Goal: Contribute content: Add original content to the website for others to see

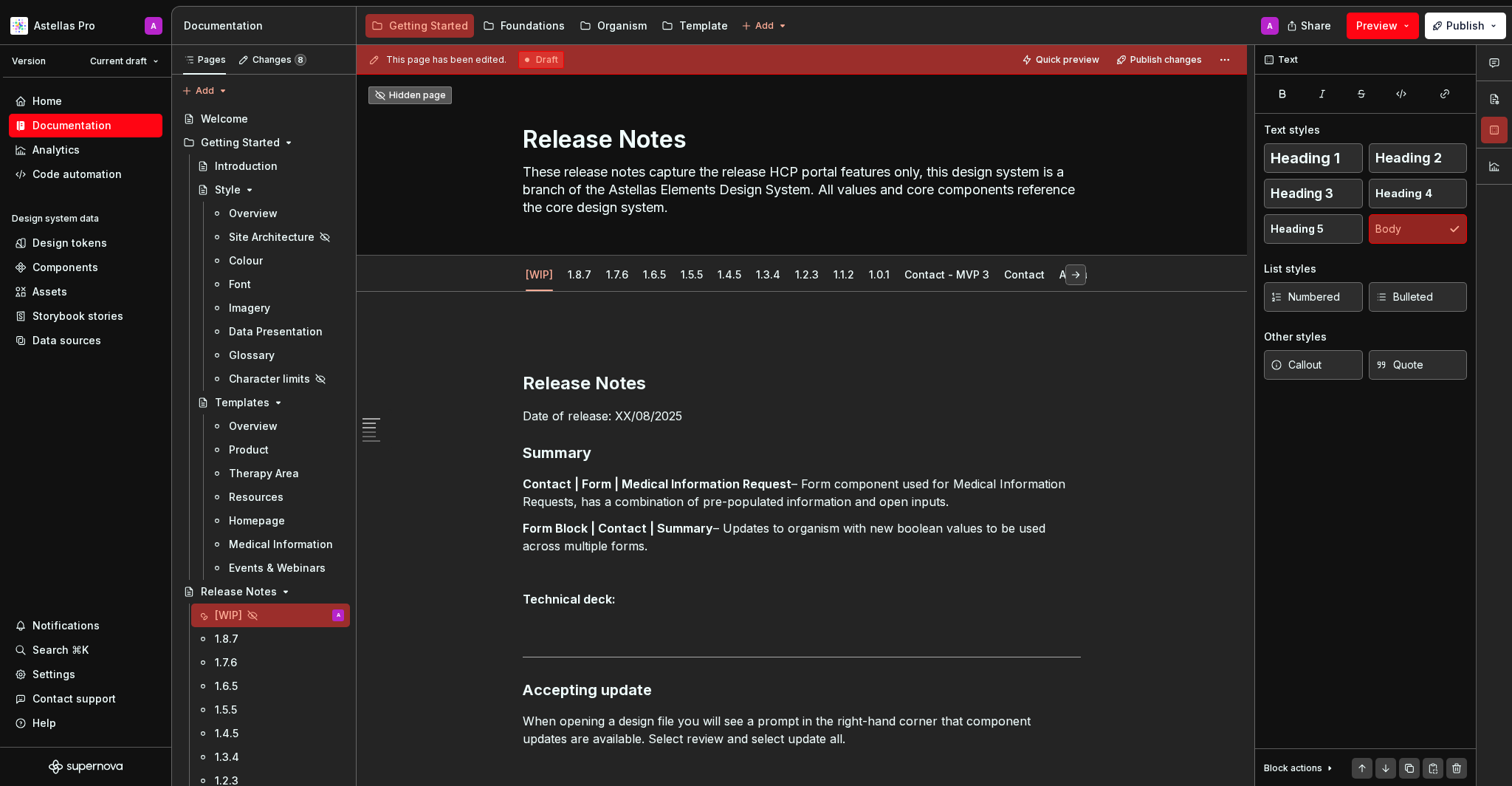
scroll to position [281, 0]
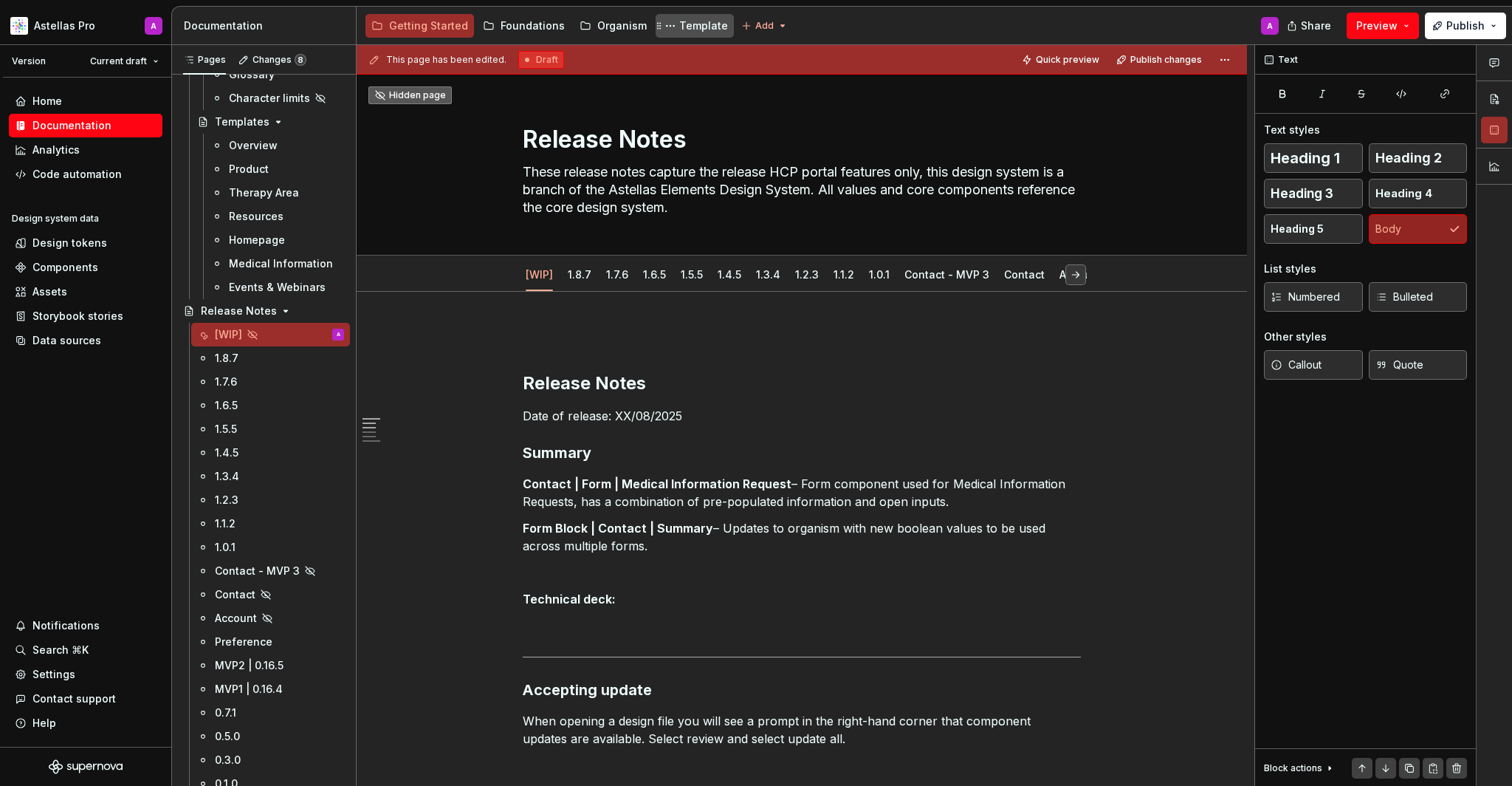
click at [679, 33] on div "Template" at bounding box center [703, 25] width 49 height 15
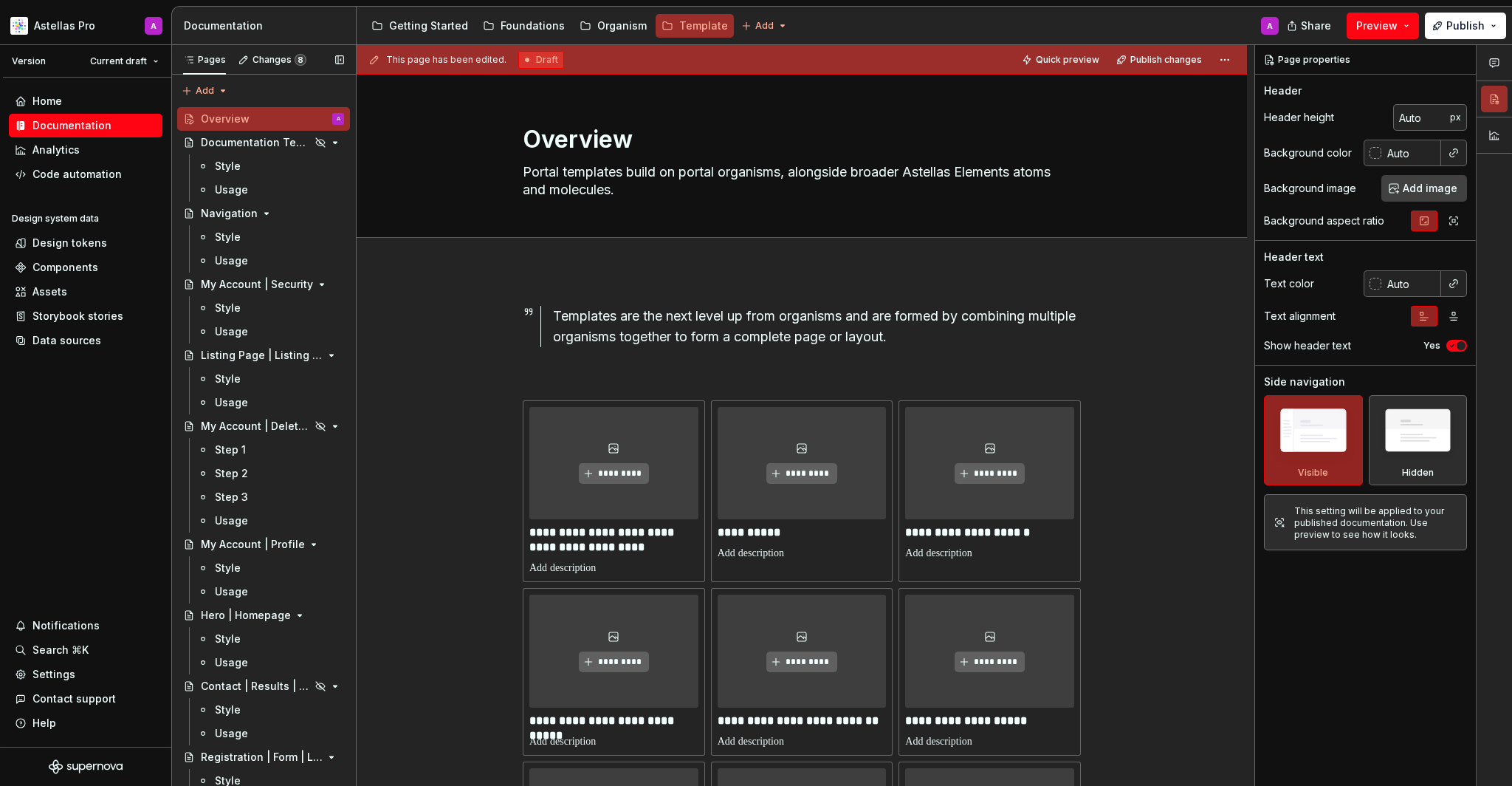
scroll to position [537, 0]
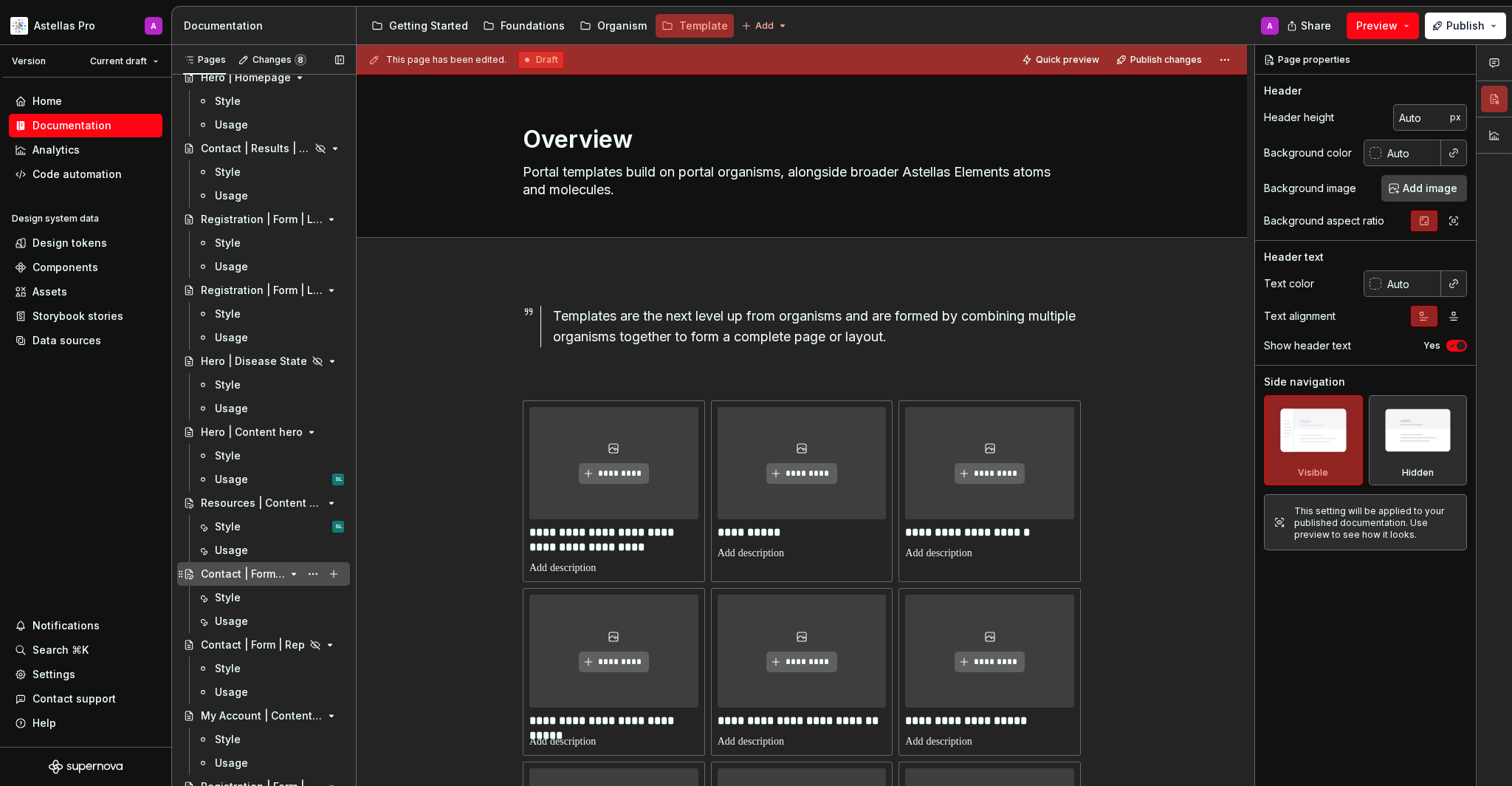
click at [262, 572] on div "Contact | Form | Medical Information Request" at bounding box center [243, 573] width 84 height 15
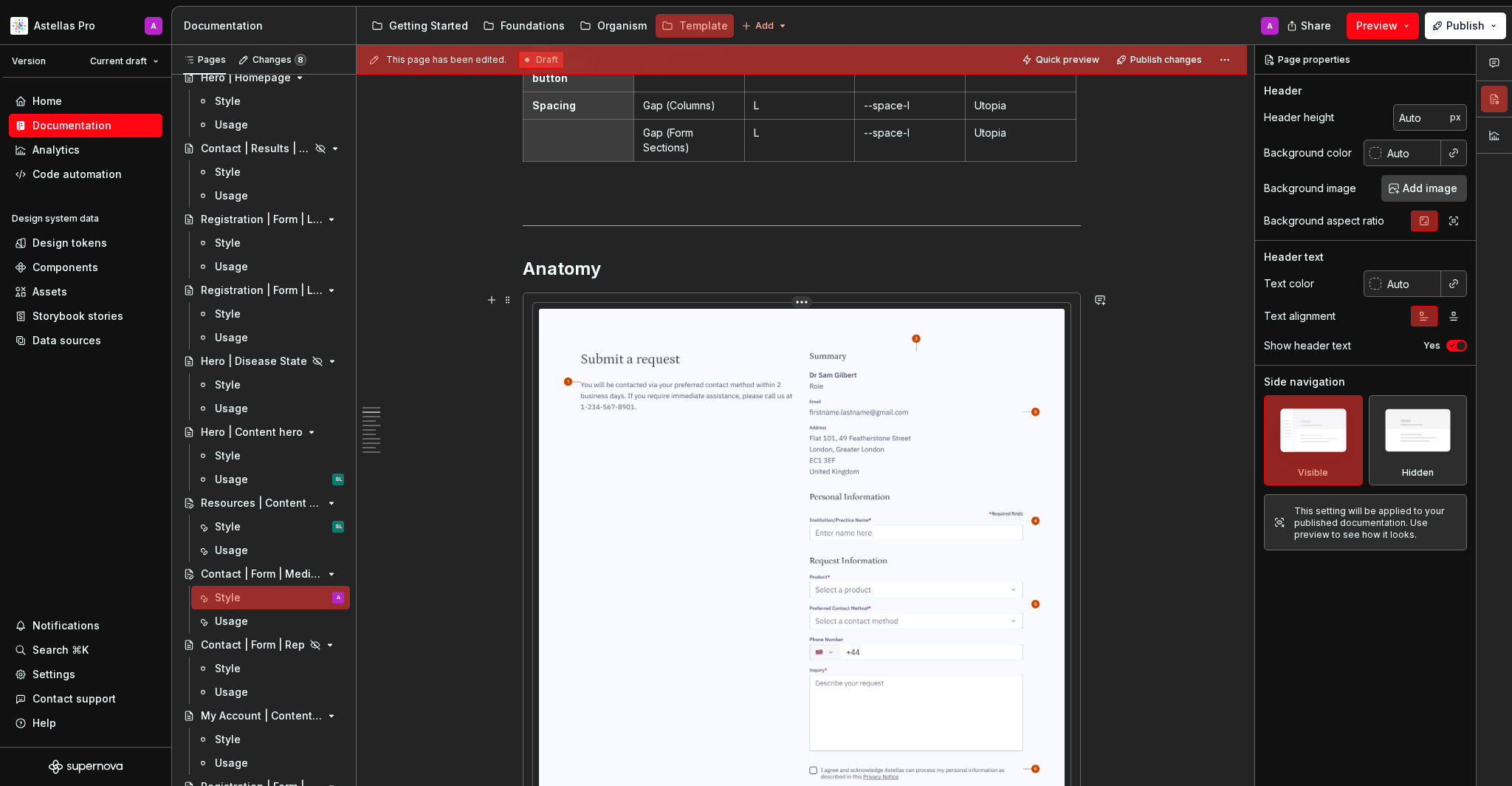
scroll to position [867, 0]
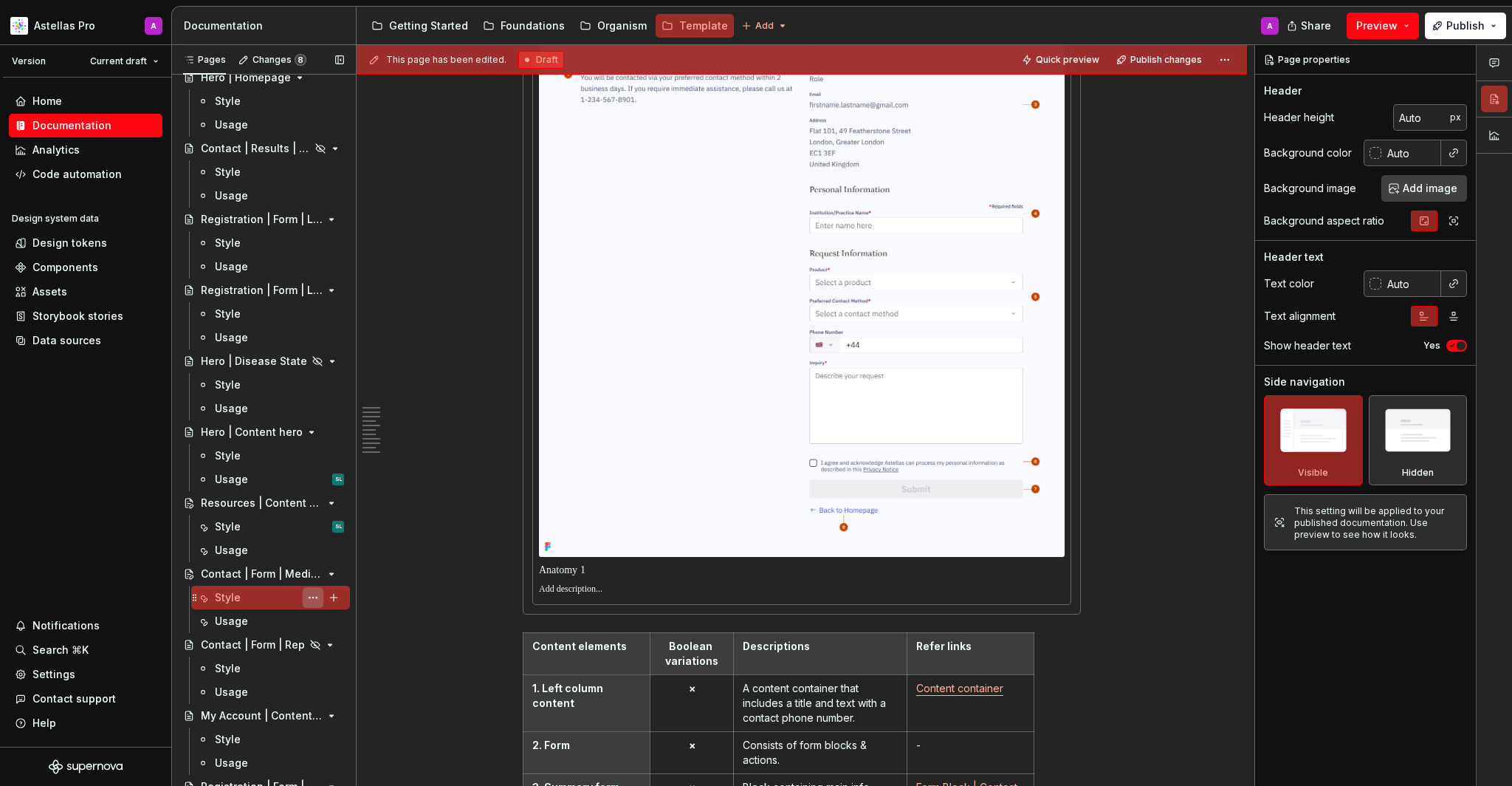
click at [307, 598] on button "Page tree" at bounding box center [313, 597] width 21 height 21
click at [293, 580] on div "Pages Changes 8 Add Accessibility guide for tree Page tree. Navigate the tree w…" at bounding box center [263, 418] width 184 height 747
click at [314, 577] on button "Page tree" at bounding box center [313, 573] width 21 height 21
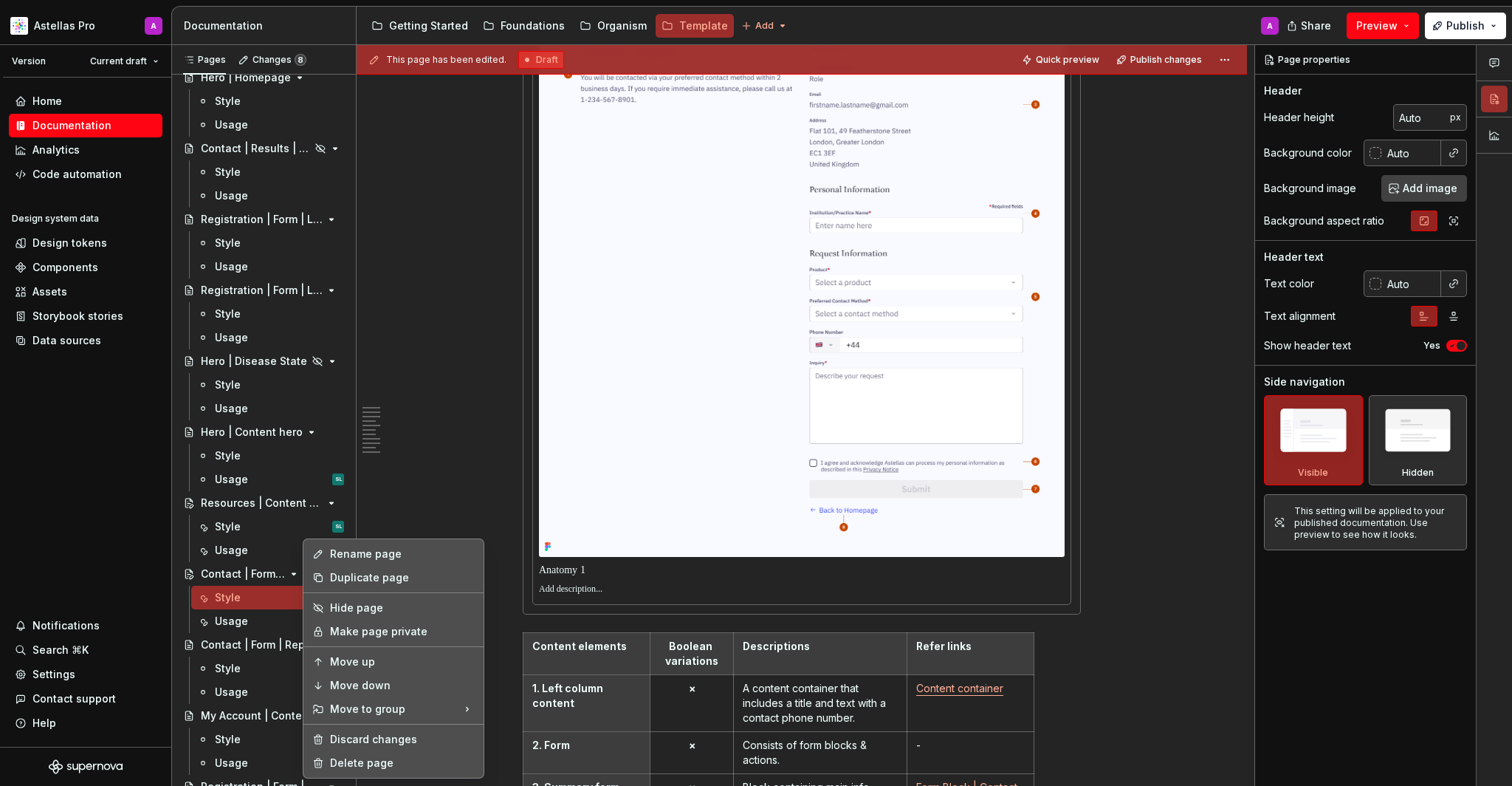
click at [324, 581] on div "Duplicate page" at bounding box center [393, 577] width 174 height 23
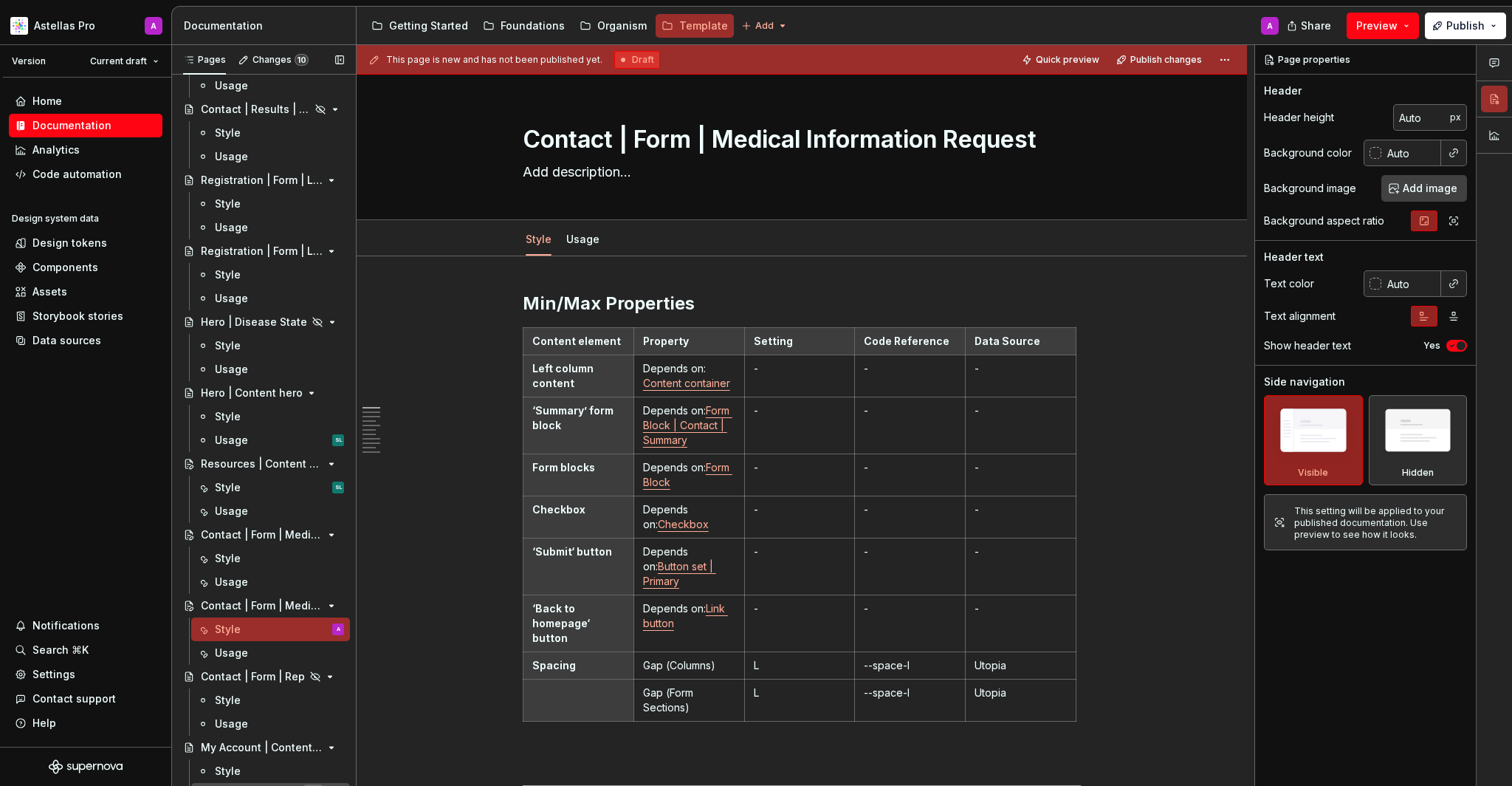
scroll to position [641, 0]
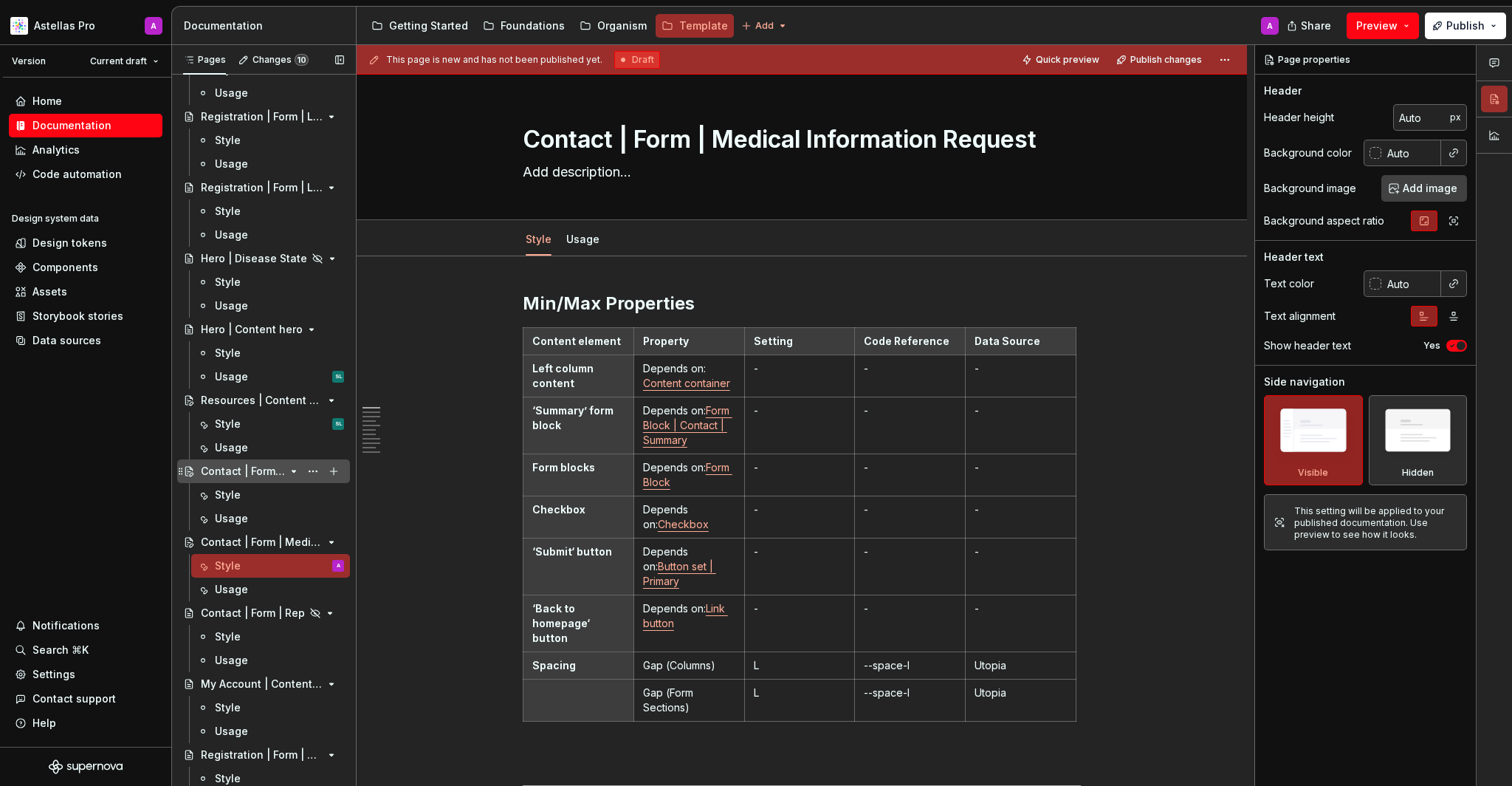
click at [267, 478] on div "Contact | Form | Medical Information Request" at bounding box center [243, 471] width 84 height 15
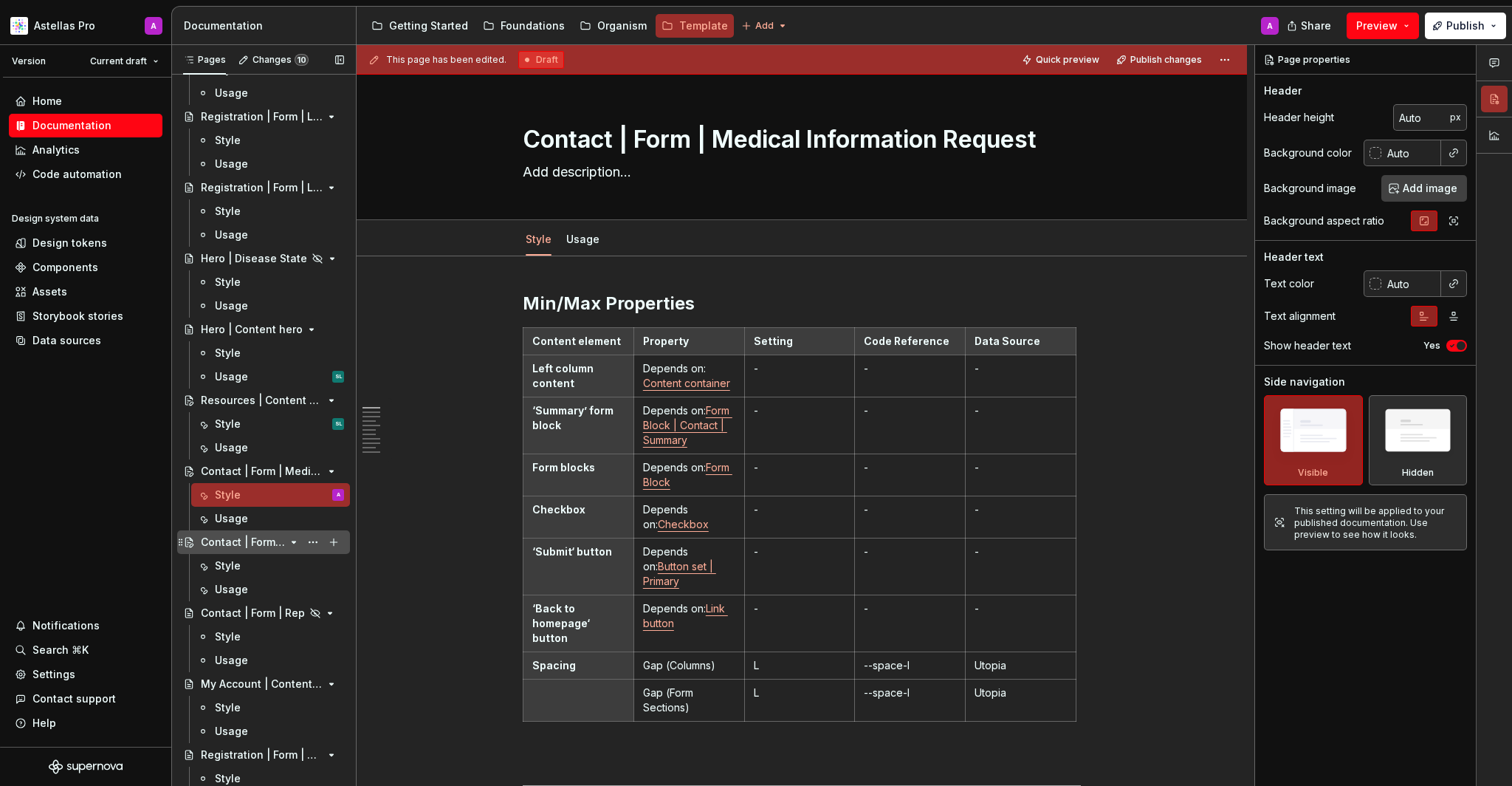
click at [269, 549] on div "Contact | Form | Medical Information Request" at bounding box center [272, 542] width 143 height 21
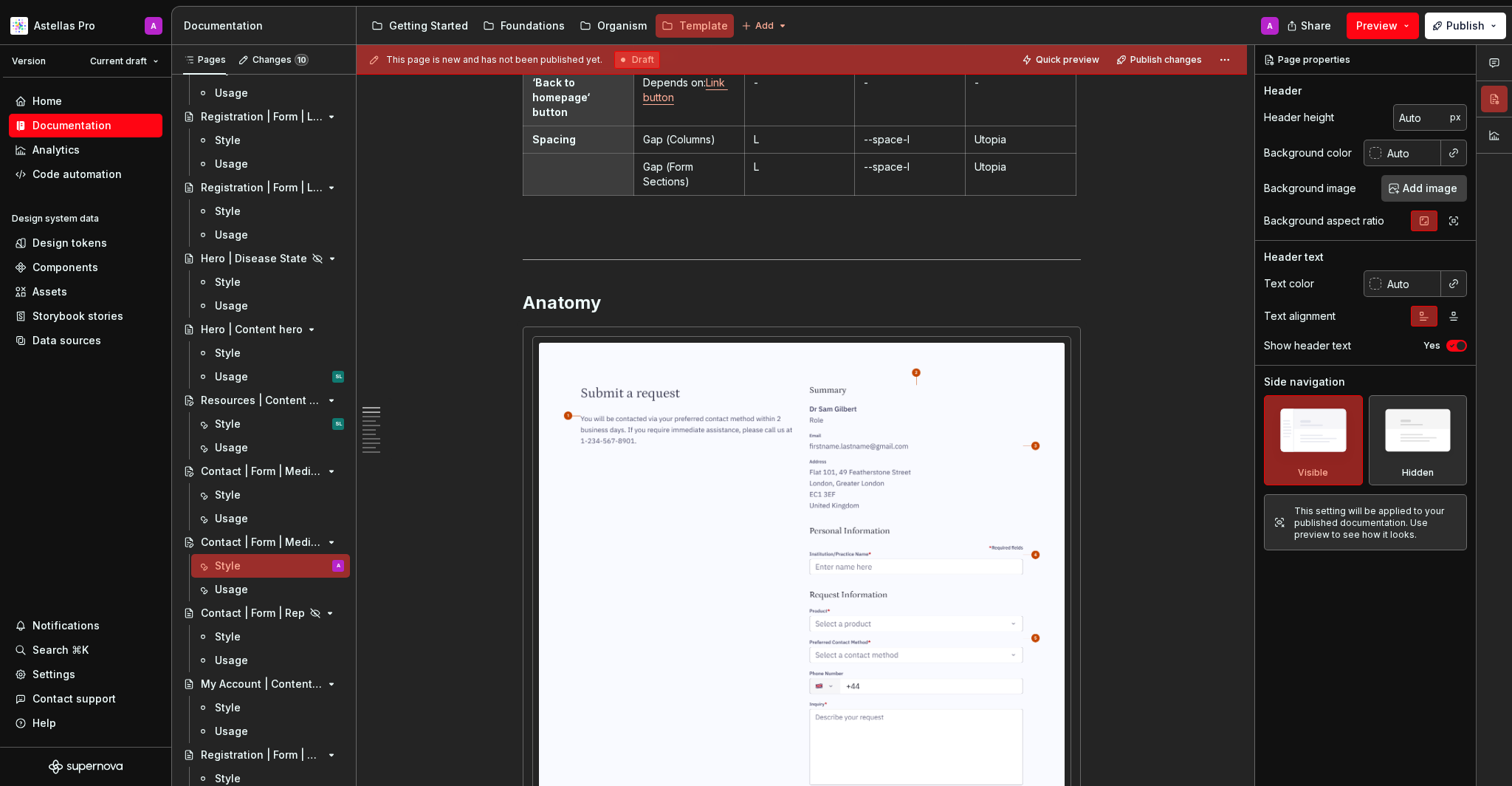
scroll to position [69, 0]
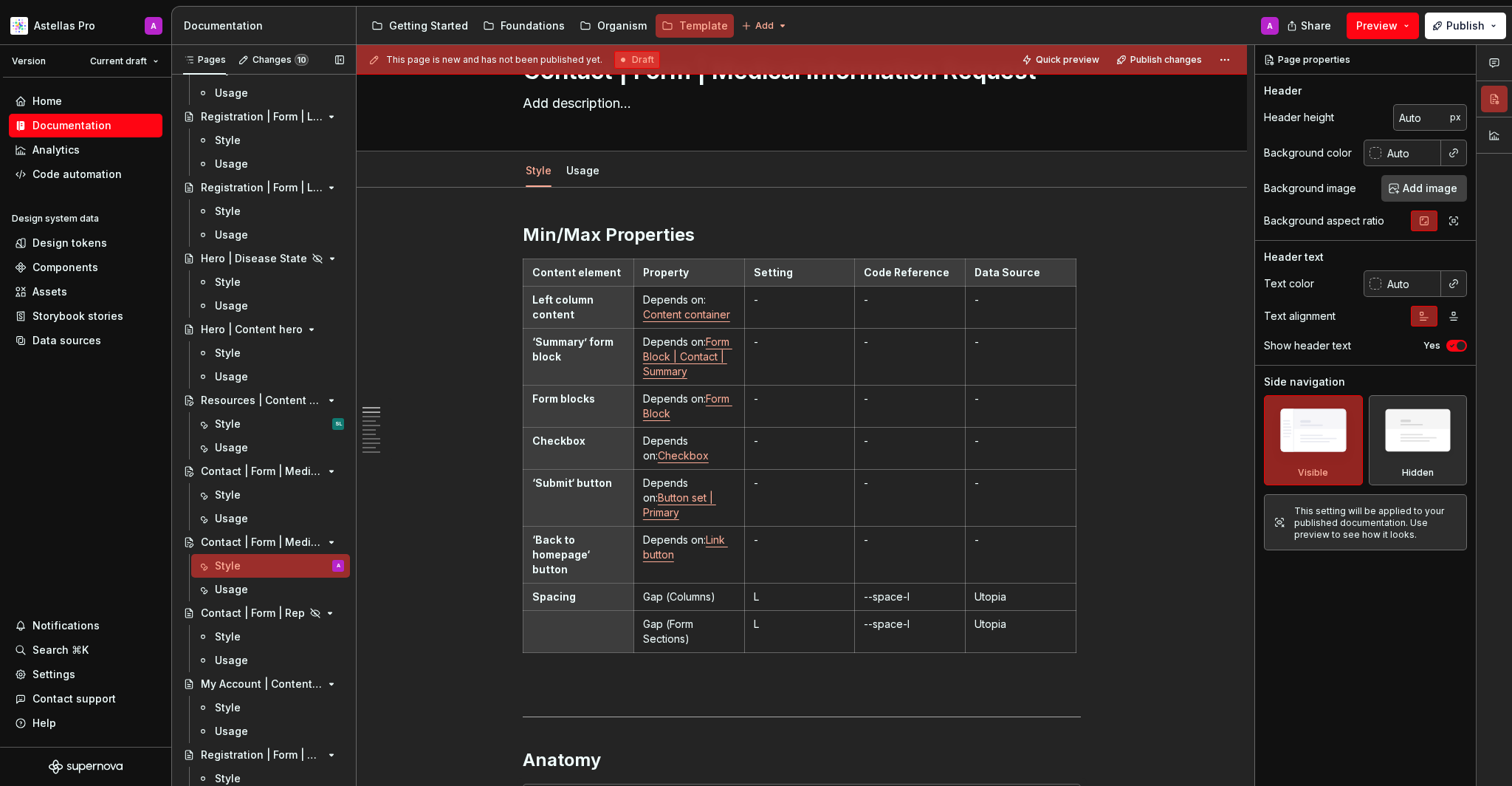
click at [0, 0] on button "Page tree" at bounding box center [0, 0] width 0 height 0
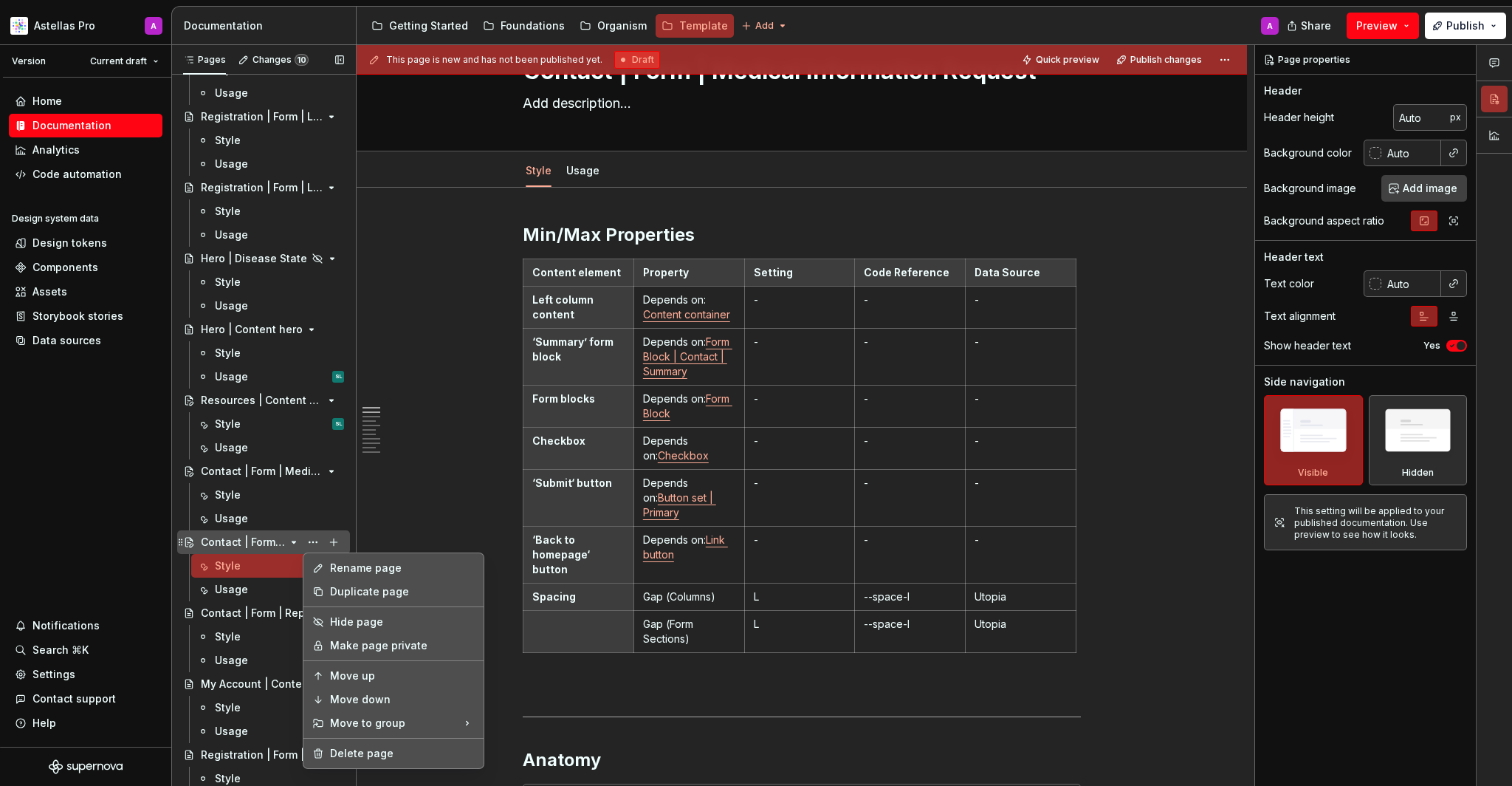
click at [239, 535] on div "Pages Changes 10 Add Accessibility guide for tree Page tree. Navigate the tree …" at bounding box center [263, 418] width 184 height 747
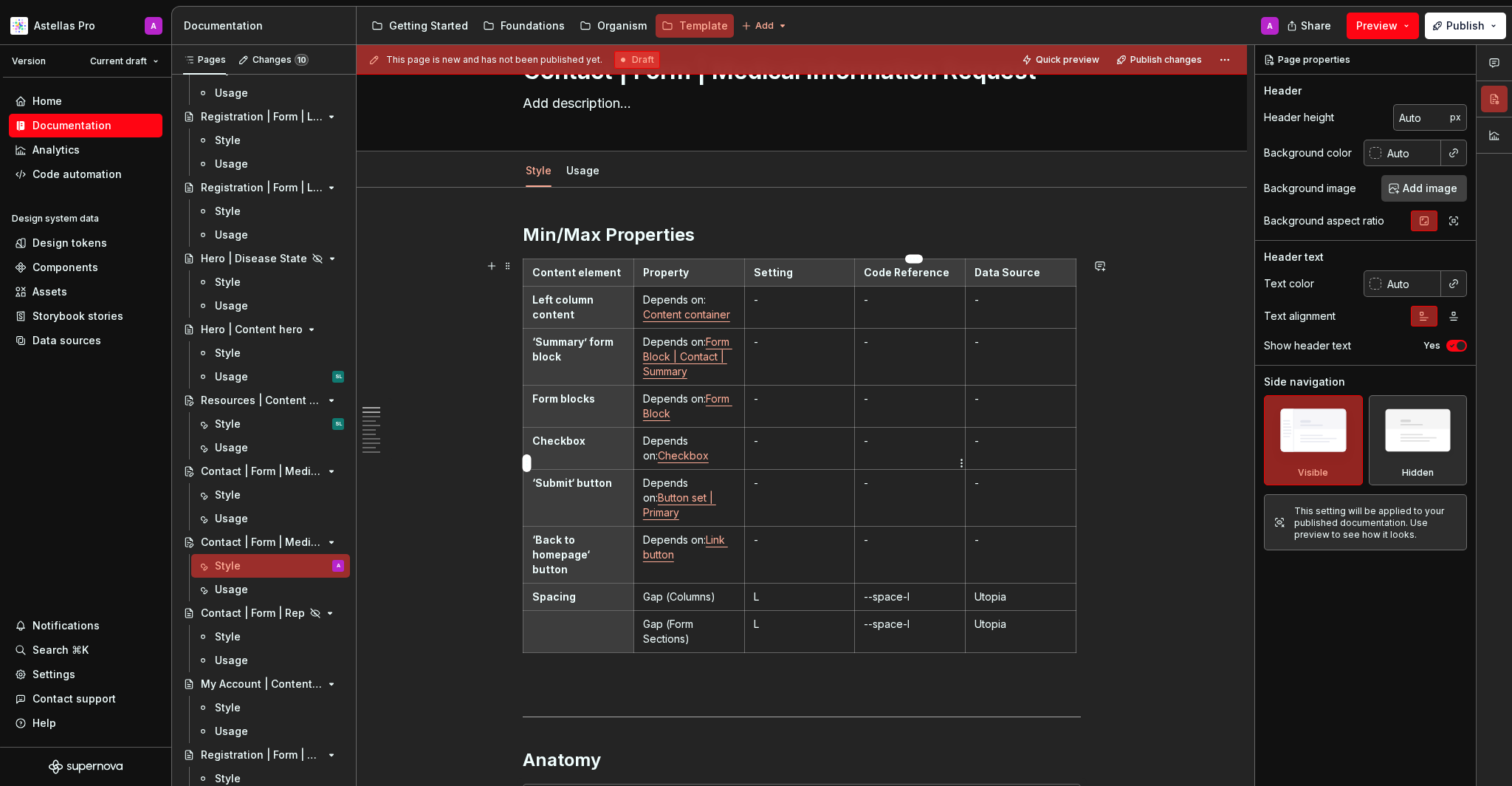
scroll to position [0, 0]
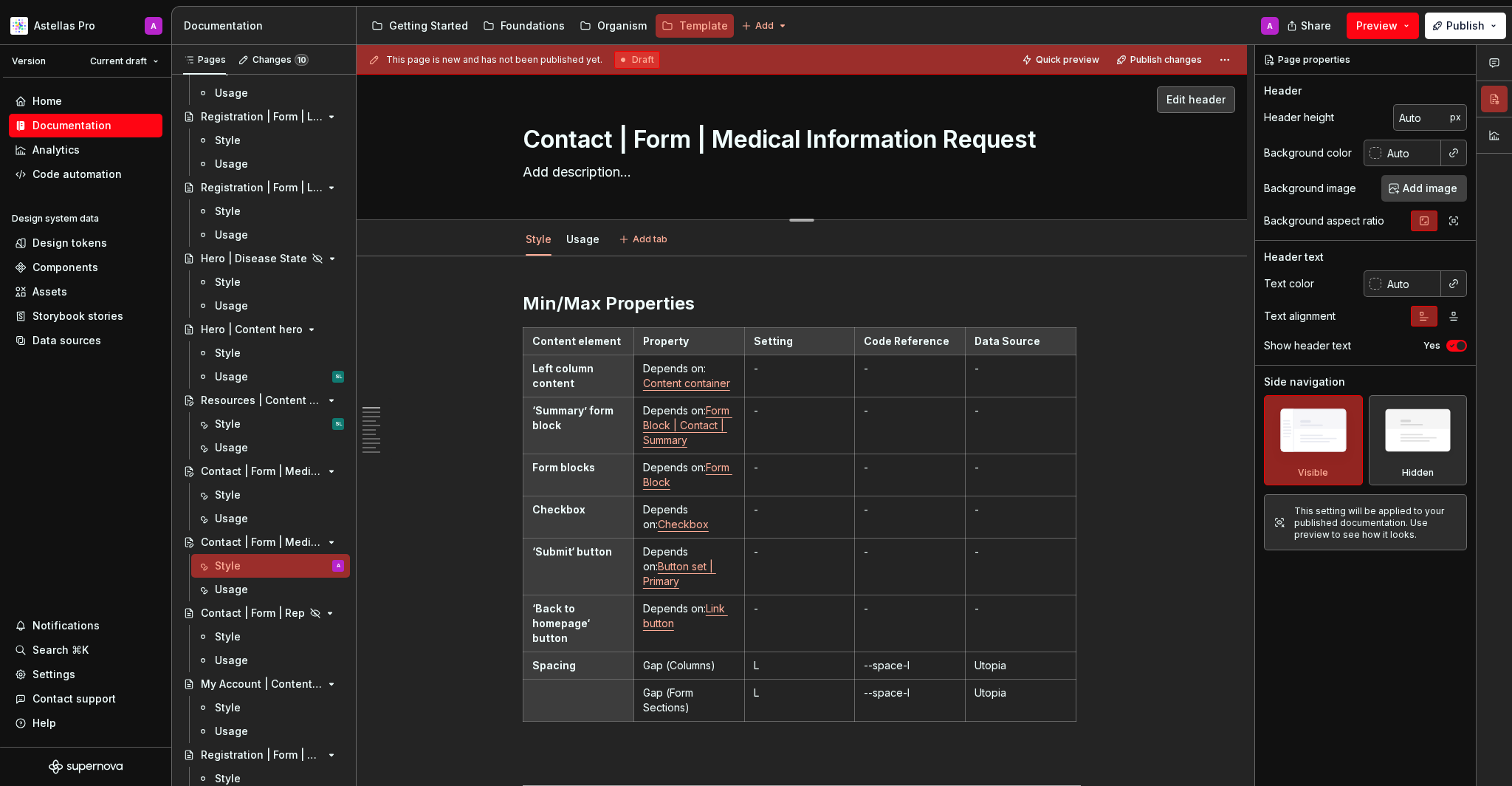
click at [735, 148] on textarea "Contact | Form | Medical Information Request" at bounding box center [799, 139] width 558 height 35
click at [719, 145] on textarea "Contact | Form | Medical Information Request" at bounding box center [799, 139] width 558 height 35
drag, startPoint x: 719, startPoint y: 143, endPoint x: 1074, endPoint y: 145, distance: 355.0
click at [1074, 145] on textarea "Contact | Form | Medical Information Request" at bounding box center [799, 139] width 558 height 35
type textarea "*"
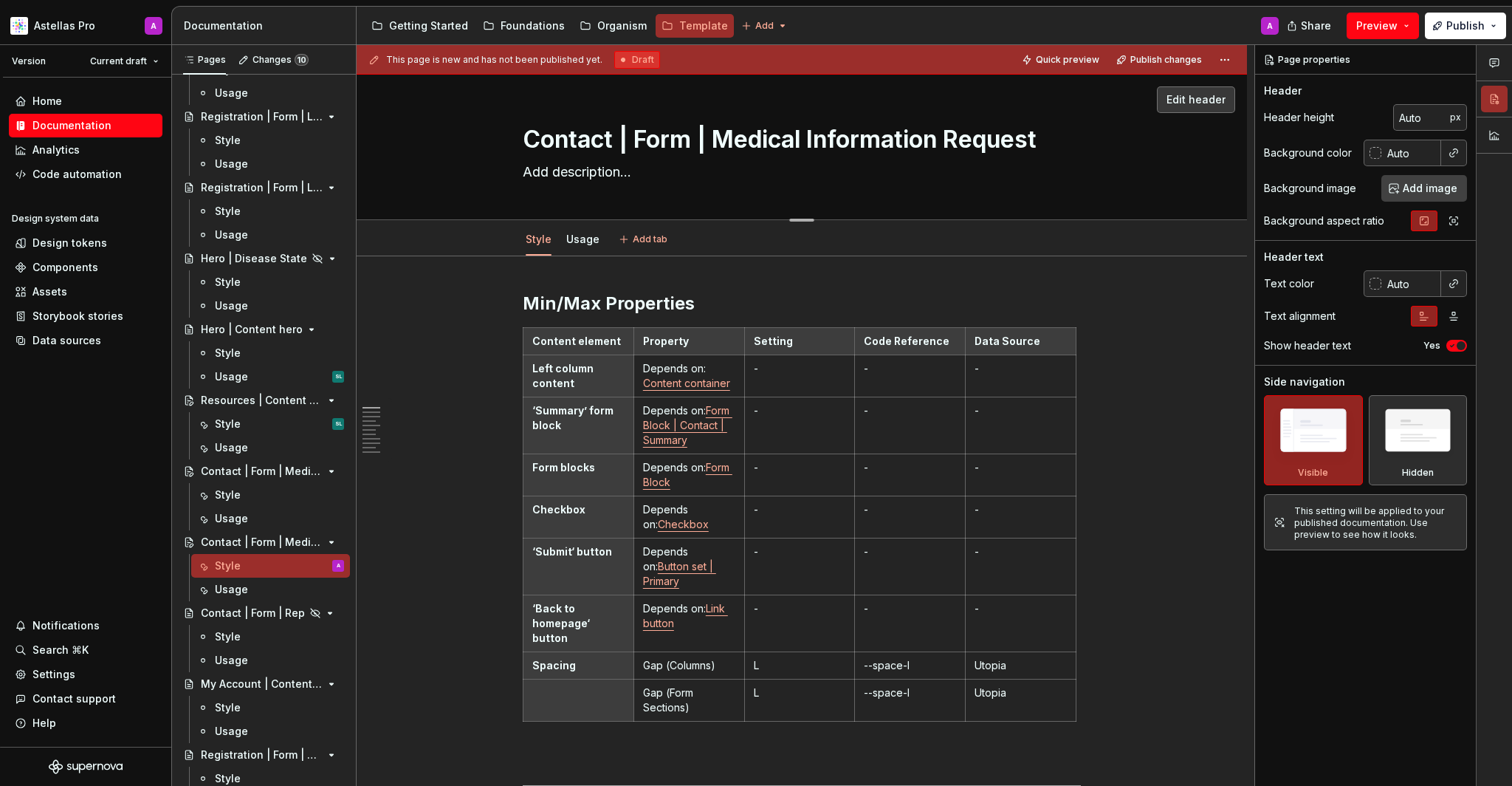
type textarea "Contact | Form | C"
type textarea "*"
type textarea "Contact | Form | Co"
type textarea "*"
type textarea "Contact | Form | Con"
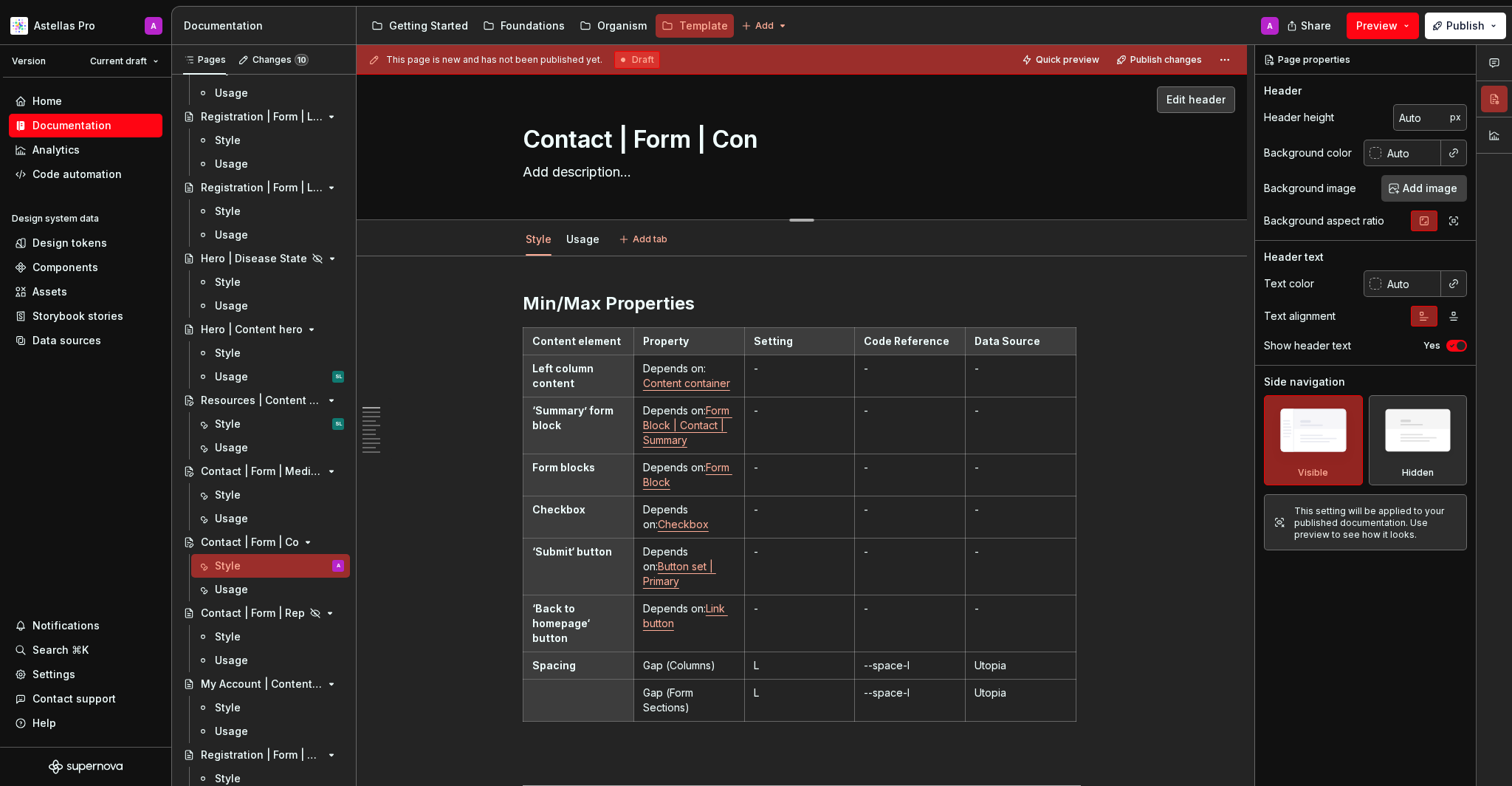
type textarea "*"
type textarea "Contact | Form | Cont"
type textarea "*"
type textarea "Contact | Form | Conta"
type textarea "*"
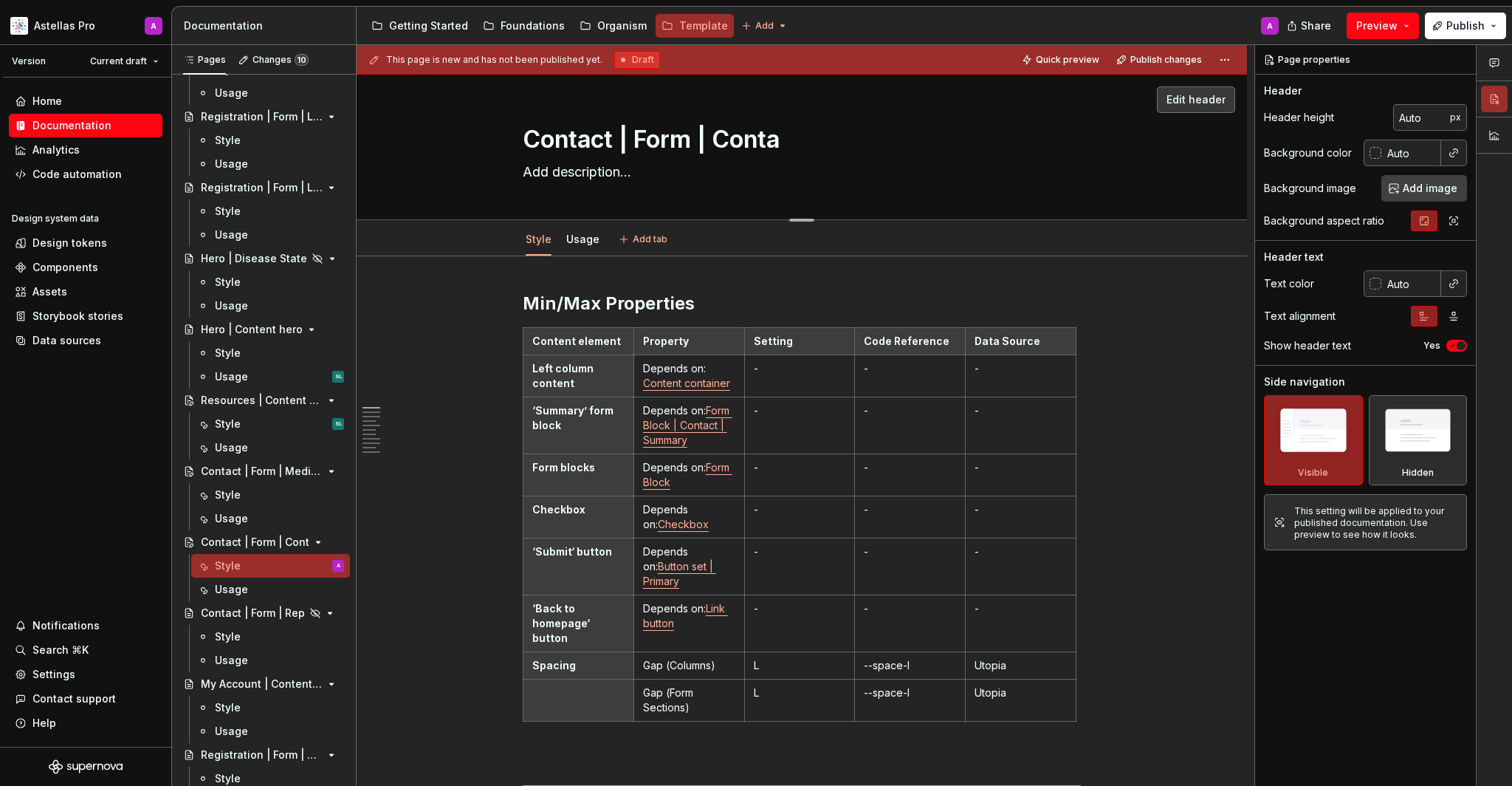
type textarea "Contact | Form | Contac"
type textarea "*"
type textarea "Contact | Form | Contact"
type textarea "*"
type textarea "Contact | Form | Contact"
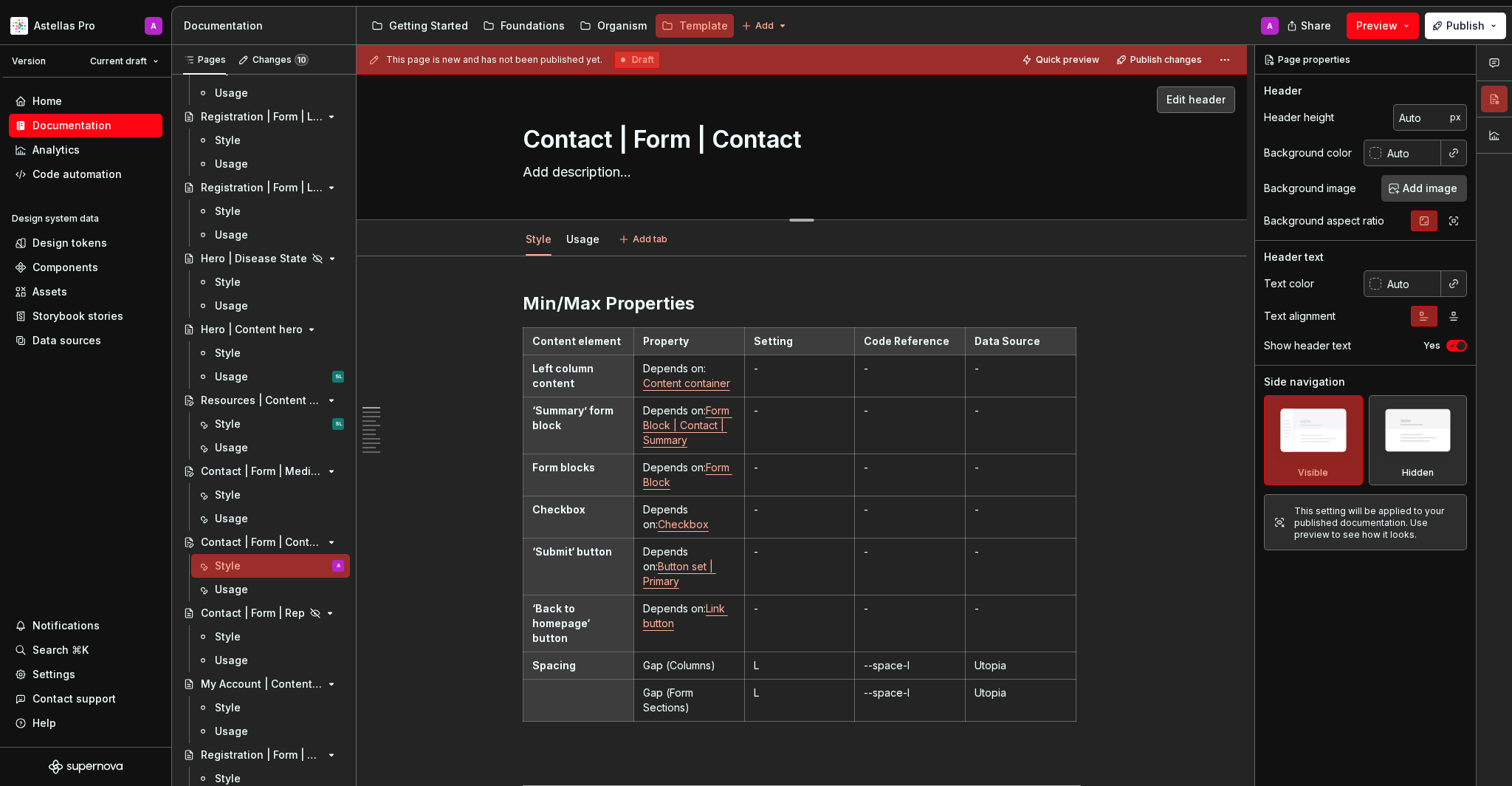
type textarea "*"
type textarea "Contact | Form | Contact |"
type textarea "*"
type textarea "Contact | Form | Contact |"
type textarea "*"
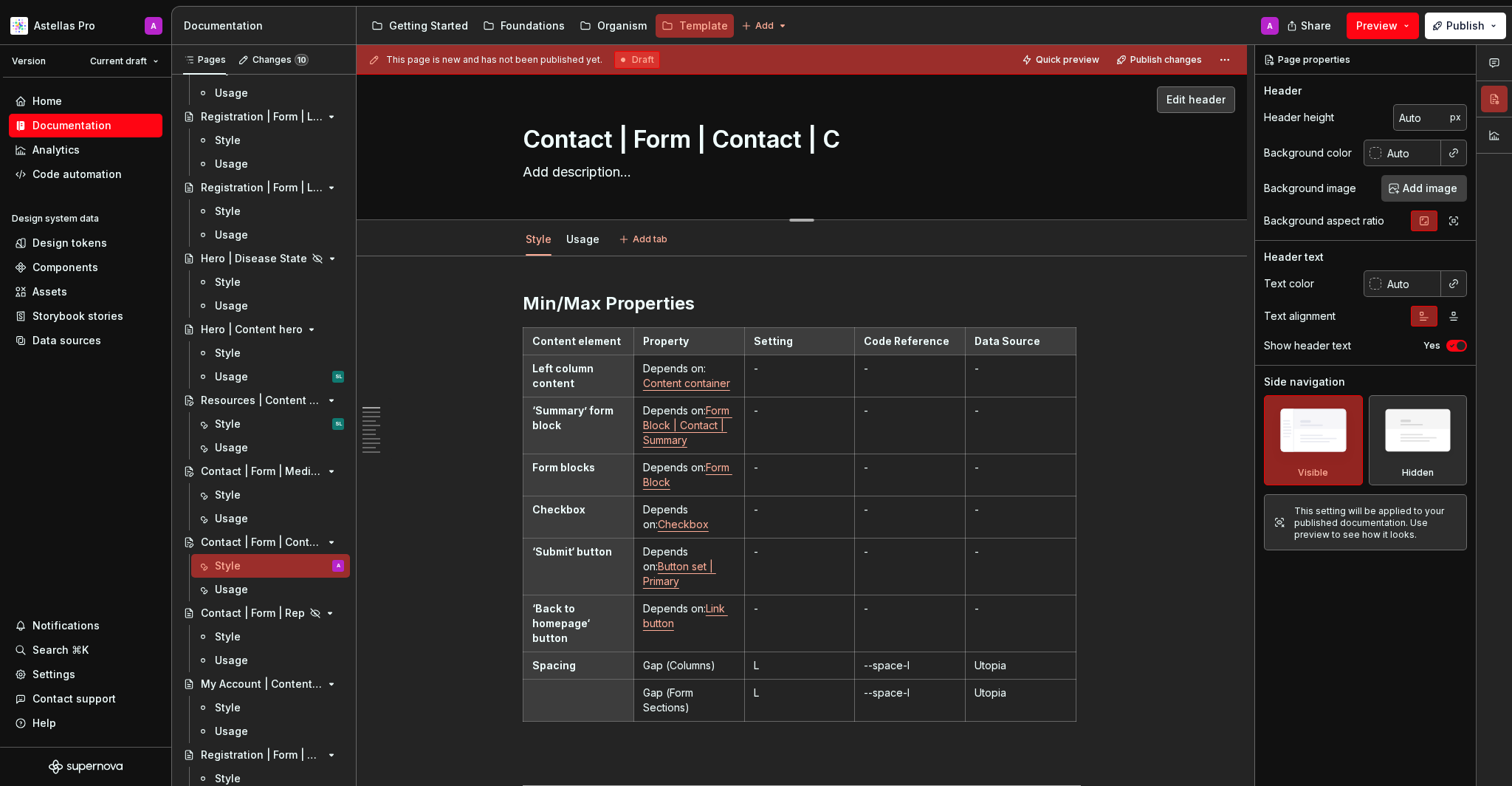
type textarea "Contact | Form | Contact | Co"
type textarea "*"
type textarea "Contact | Form | Contact | Con"
type textarea "*"
type textarea "Contact | Form | Contact | Cont"
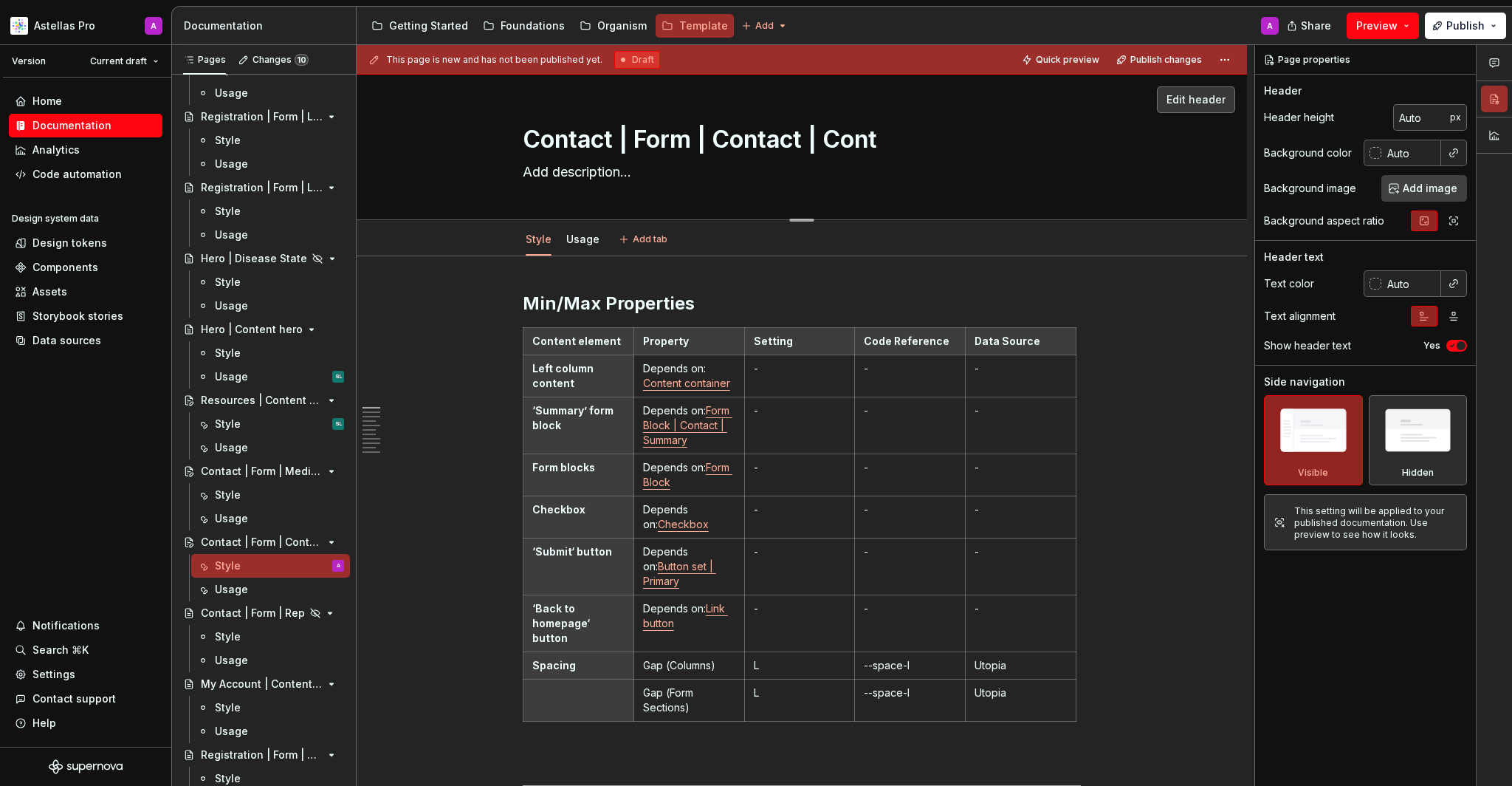
type textarea "*"
type textarea "Contact | Form | Contact | Conta"
type textarea "*"
type textarea "Contact | Form | Contact | Contac"
type textarea "*"
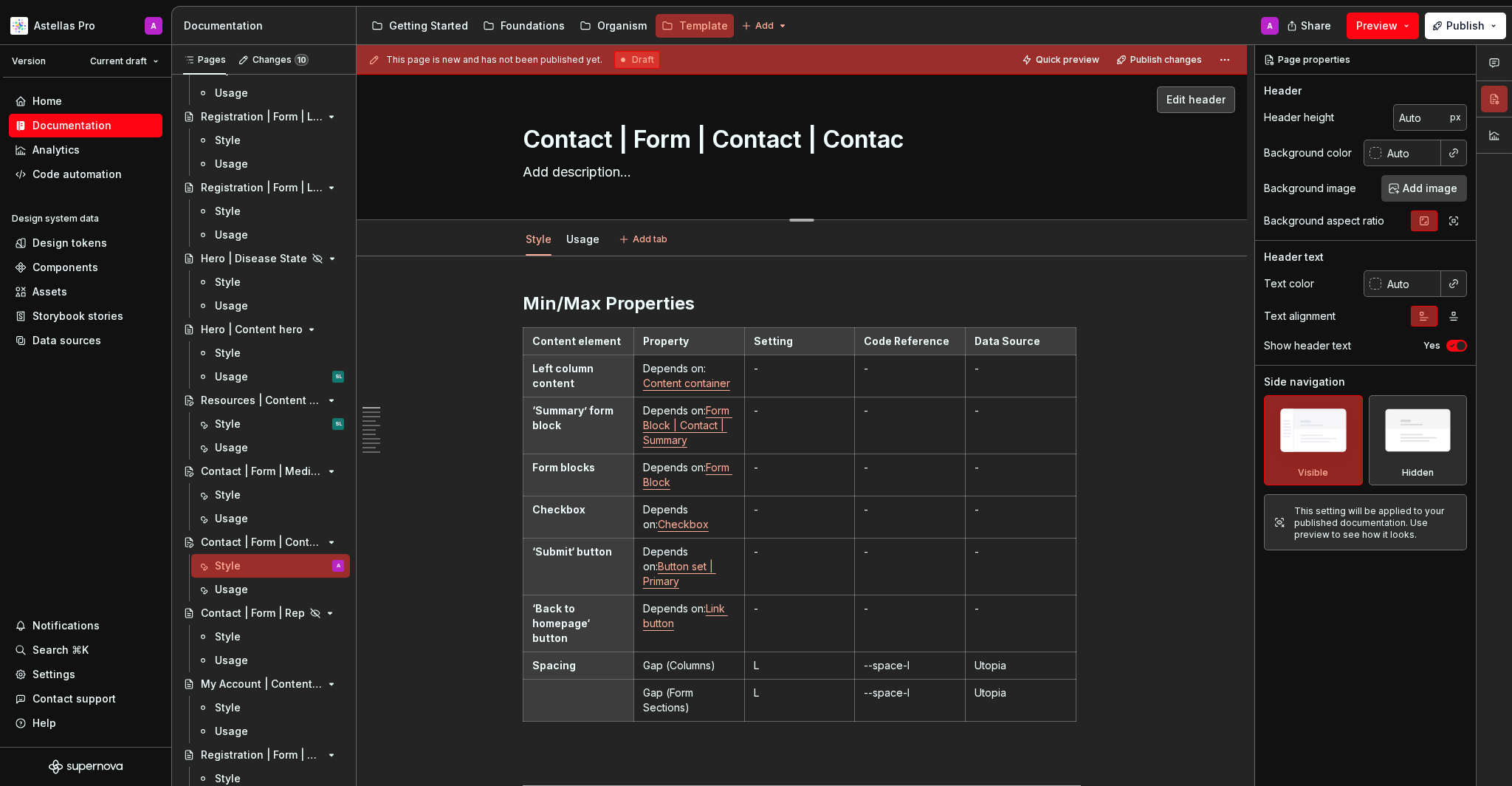
type textarea "Contact | Form | Contact | Contact"
type textarea "*"
type textarea "Contact | Form | Contact | Contact"
type textarea "*"
type textarea "Contact | Form | Contact | Contact u"
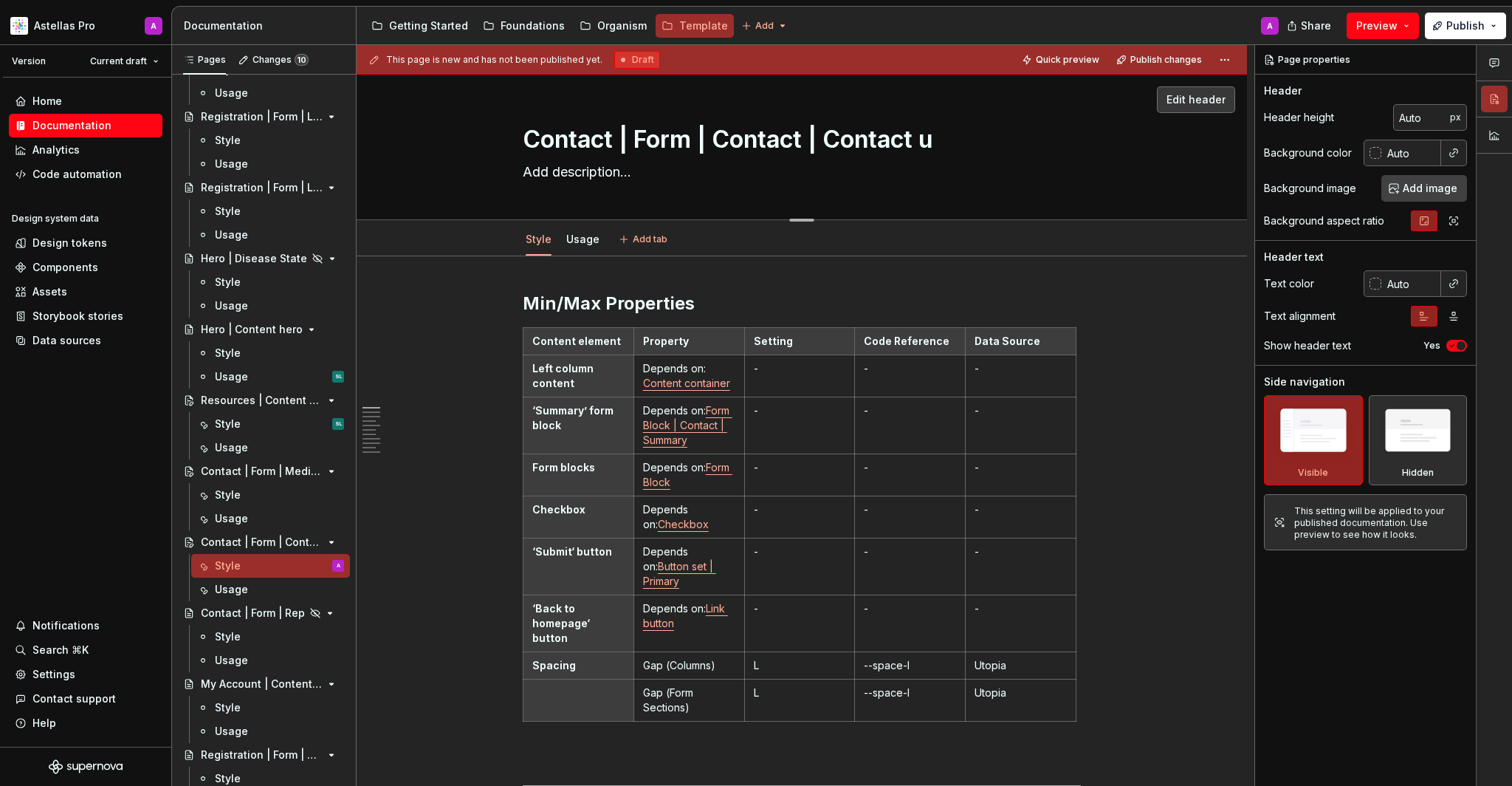
type textarea "*"
type textarea "Contact | Form | Contact | Contact us"
type textarea "*"
type textarea "Contact | Form | Contact | Contact us"
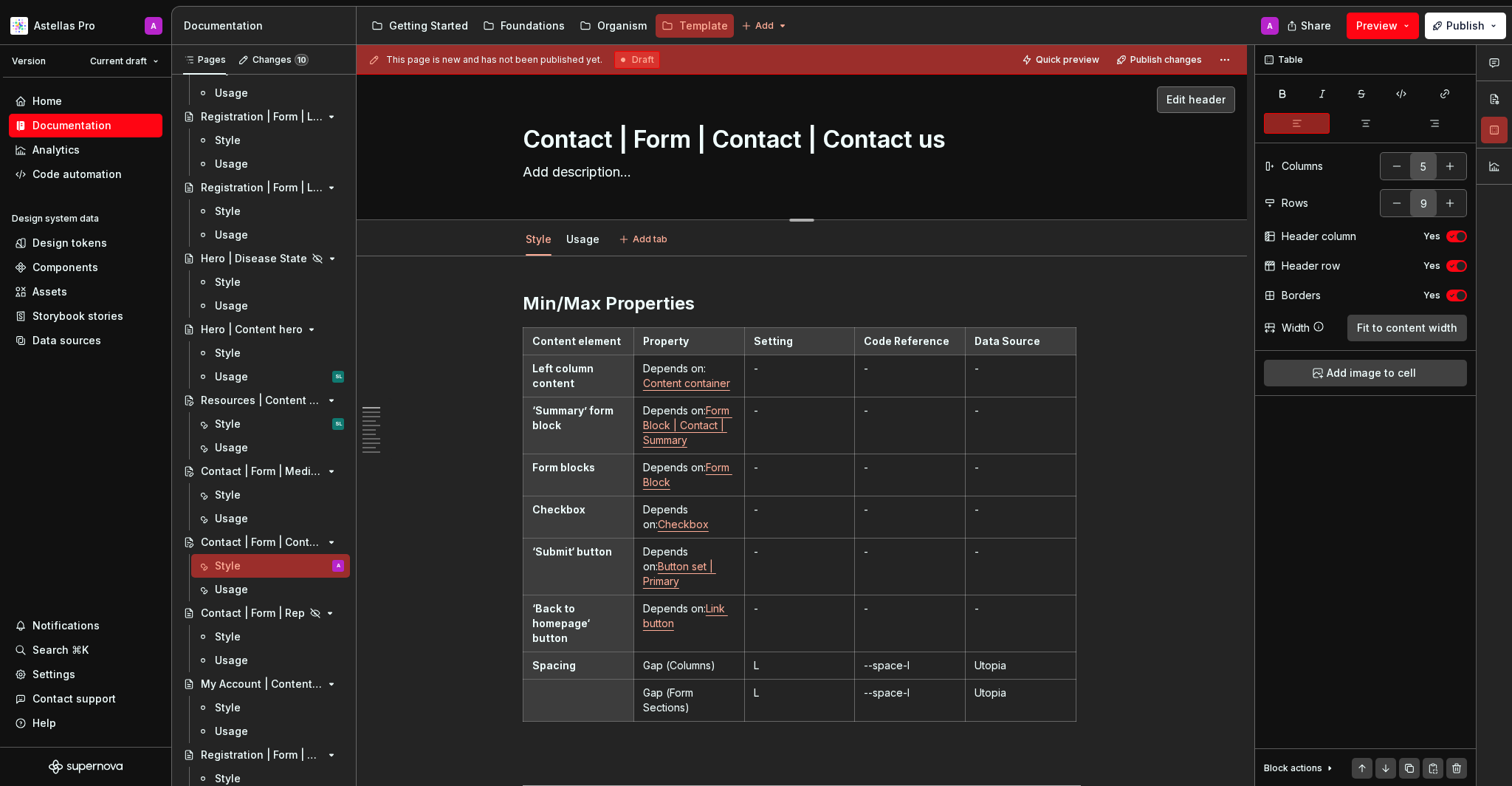
drag, startPoint x: 719, startPoint y: 142, endPoint x: 817, endPoint y: 149, distance: 98.2
click at [817, 149] on textarea "Contact | Form | Contact | Contact us" at bounding box center [799, 139] width 558 height 35
click at [816, 149] on textarea "Contact | Form | Contact | Contact us" at bounding box center [799, 139] width 558 height 35
drag, startPoint x: 818, startPoint y: 143, endPoint x: 719, endPoint y: 146, distance: 99.0
click at [719, 146] on textarea "Contact | Form | Contact | Contact us" at bounding box center [799, 139] width 558 height 35
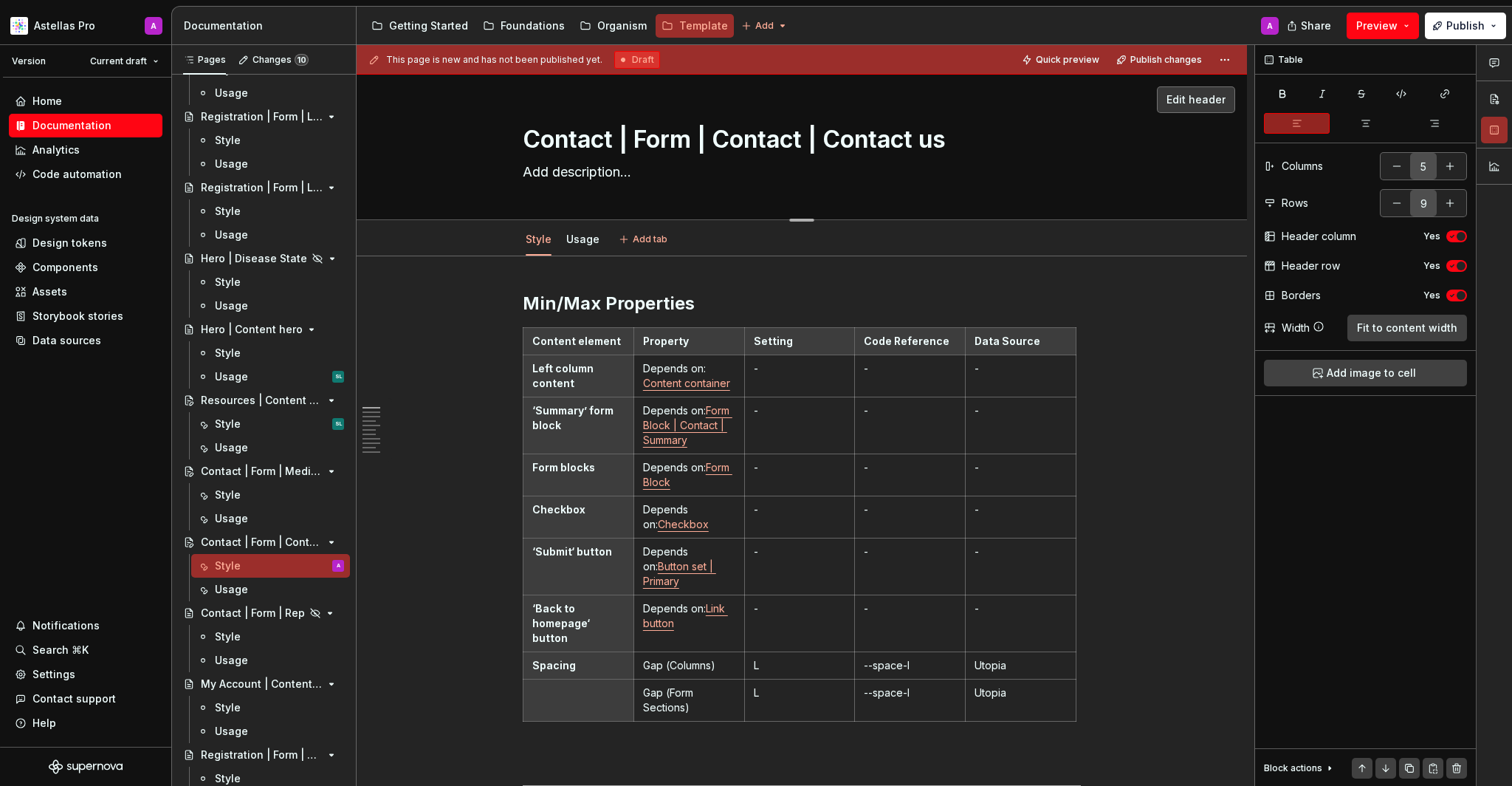
type textarea "*"
type textarea "Contact | Form | Contact us"
type textarea "*"
type textarea "Contact | Form | Contact us"
click at [721, 133] on textarea "Contact | Form | Contact us" at bounding box center [799, 139] width 558 height 35
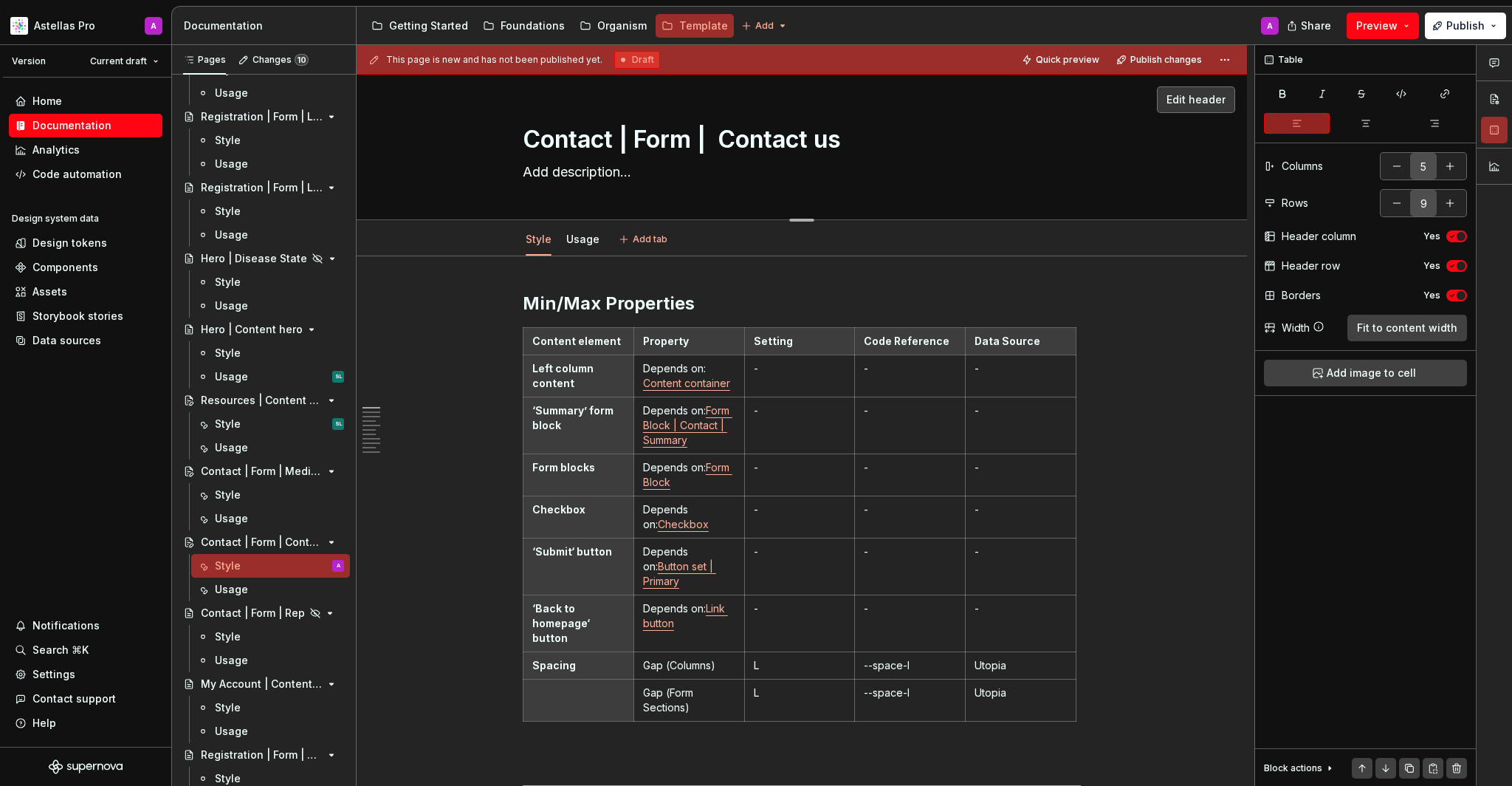
type textarea "*"
type textarea "Contact | Form | Contact us"
type textarea "*"
type textarea "Contact | Form | Contact us"
click at [1217, 441] on div "This page is new and has not been published yet. Draft Quick preview Publish ch…" at bounding box center [805, 415] width 898 height 741
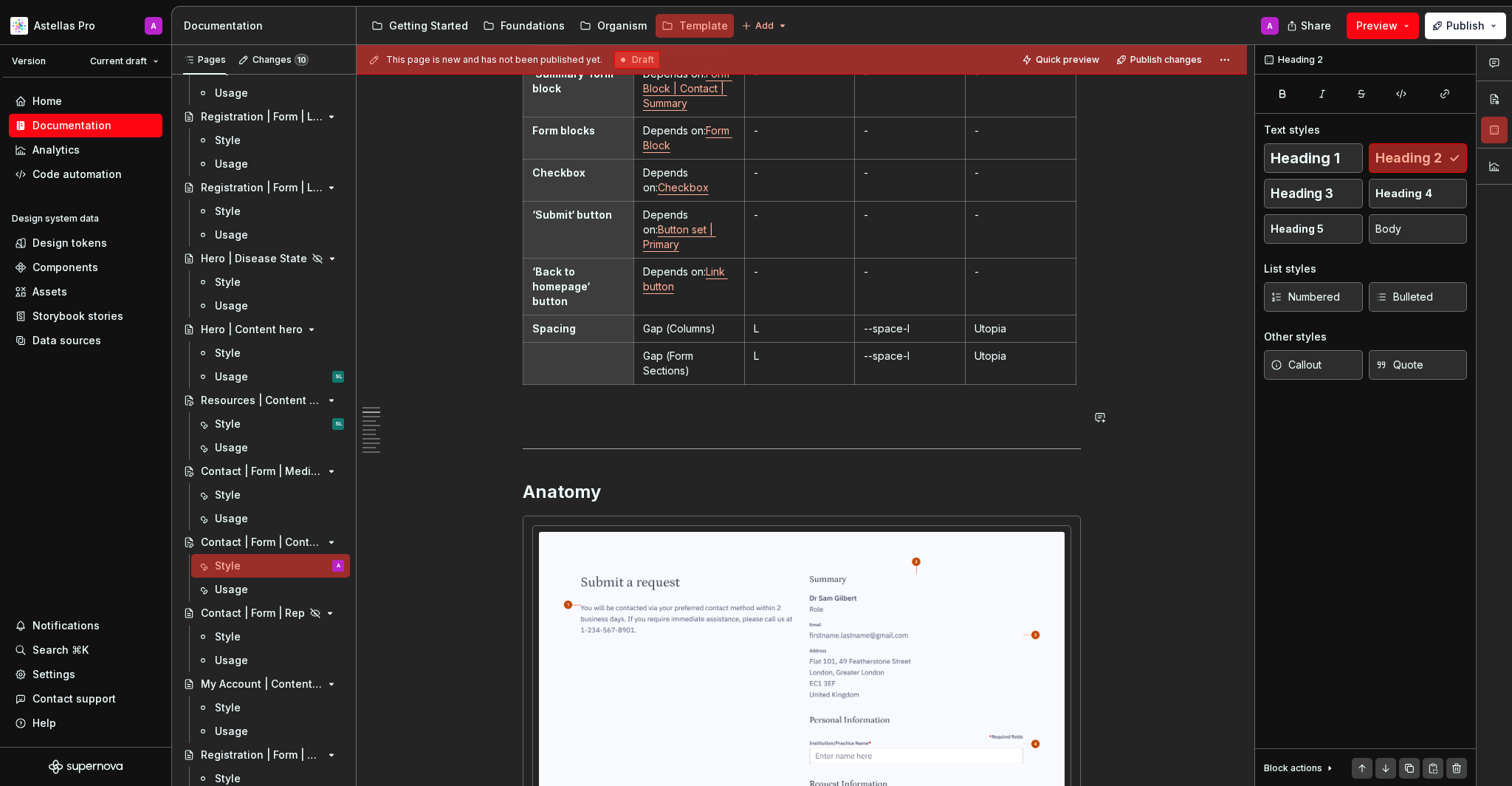
scroll to position [690, 0]
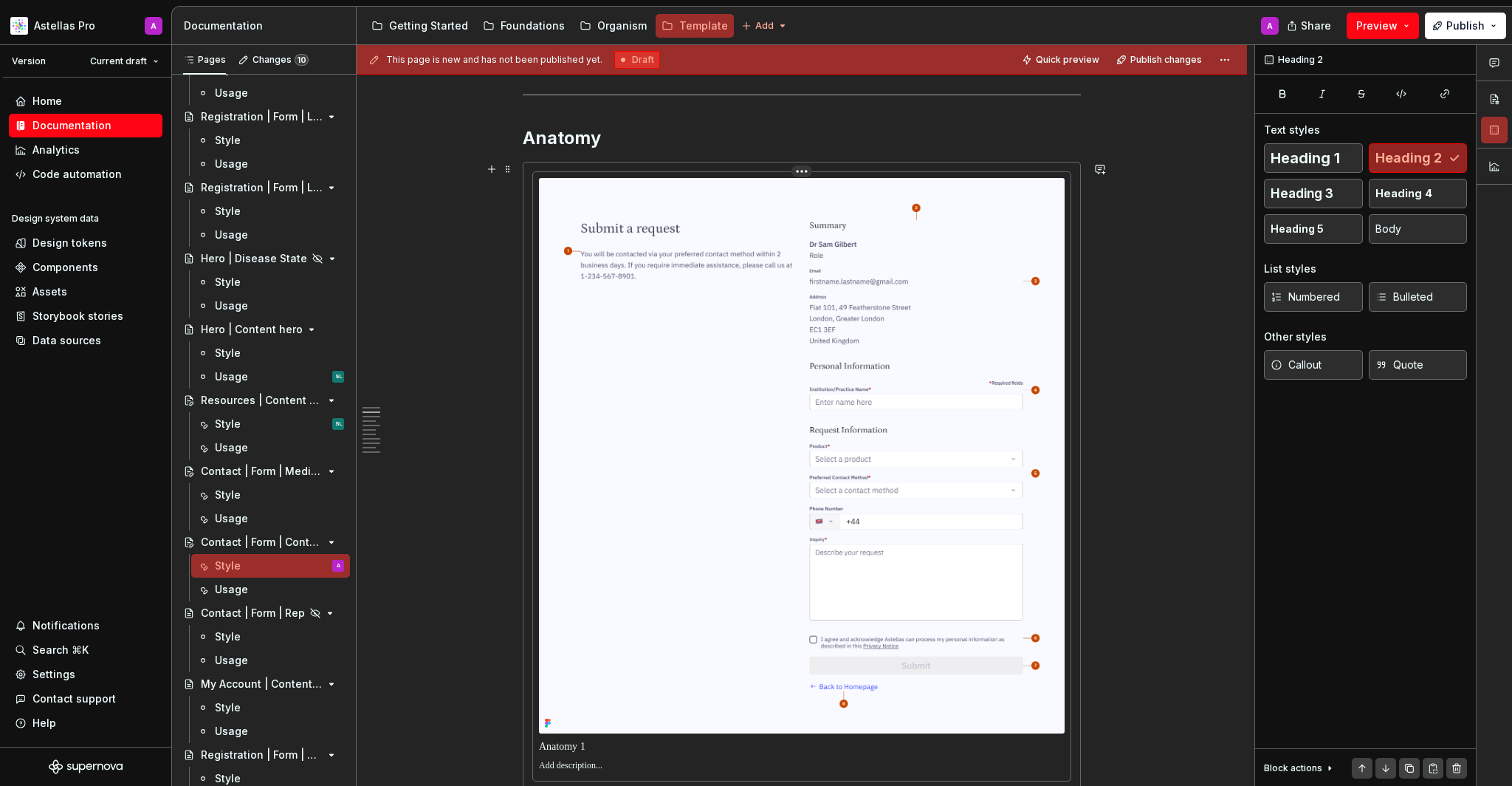
click at [928, 386] on img at bounding box center [801, 455] width 526 height 555
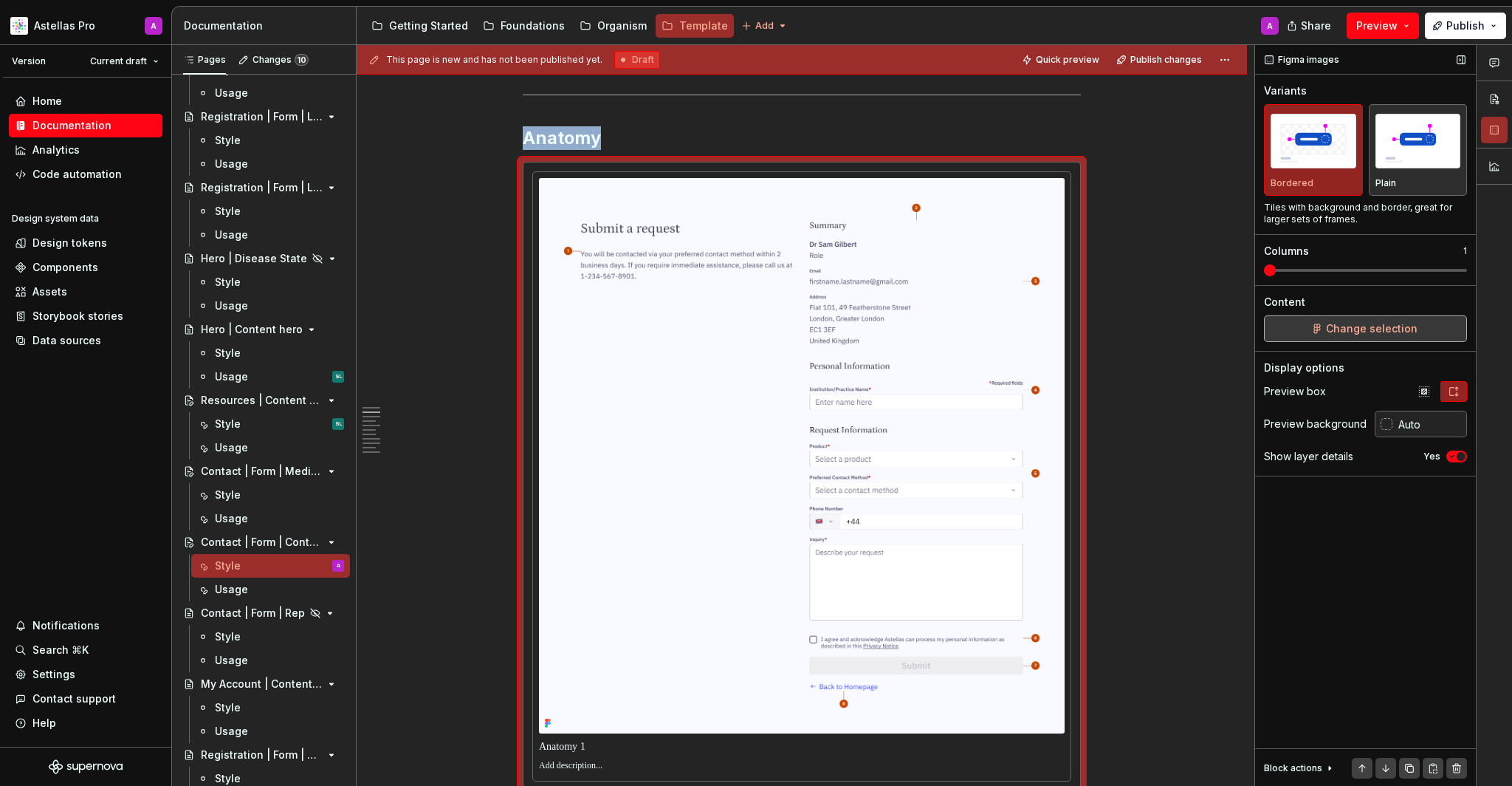
click at [1380, 325] on span "Change selection" at bounding box center [1372, 328] width 91 height 15
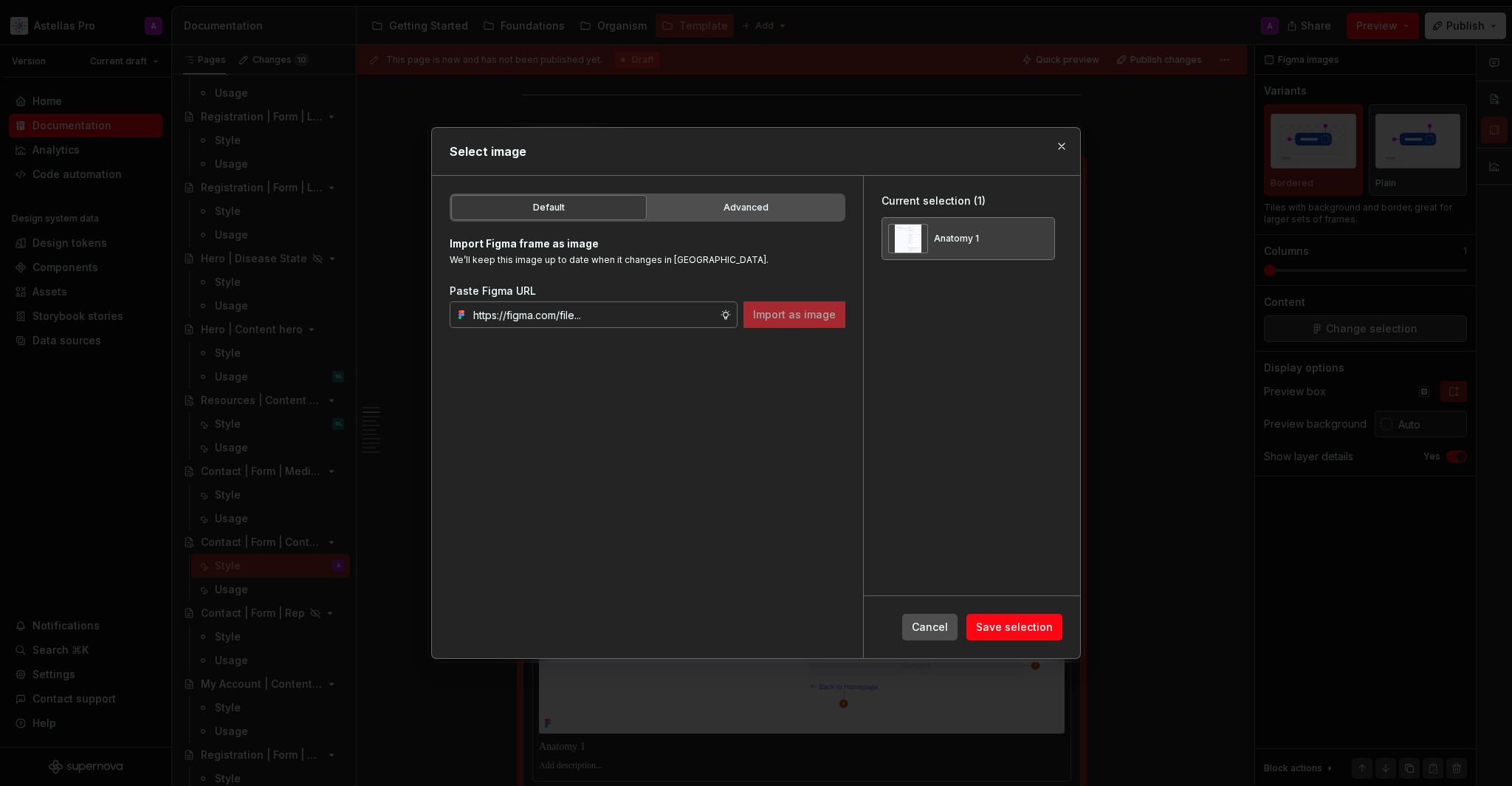
type textarea "*"
click at [1048, 230] on button "button" at bounding box center [1038, 238] width 21 height 21
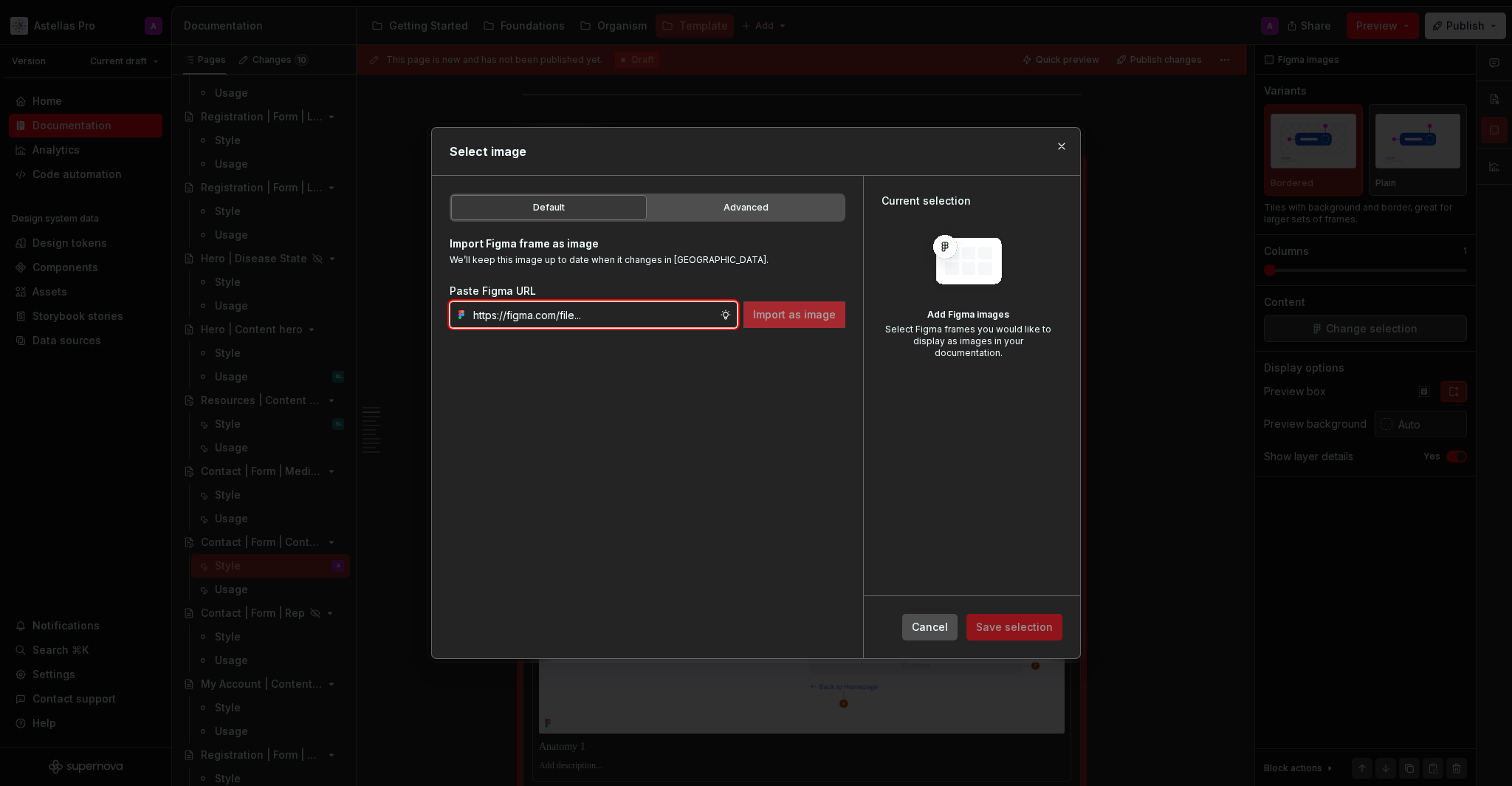
click at [695, 313] on input "text" at bounding box center [593, 314] width 252 height 27
paste input "[URL][DOMAIN_NAME]"
type input "[URL][DOMAIN_NAME]"
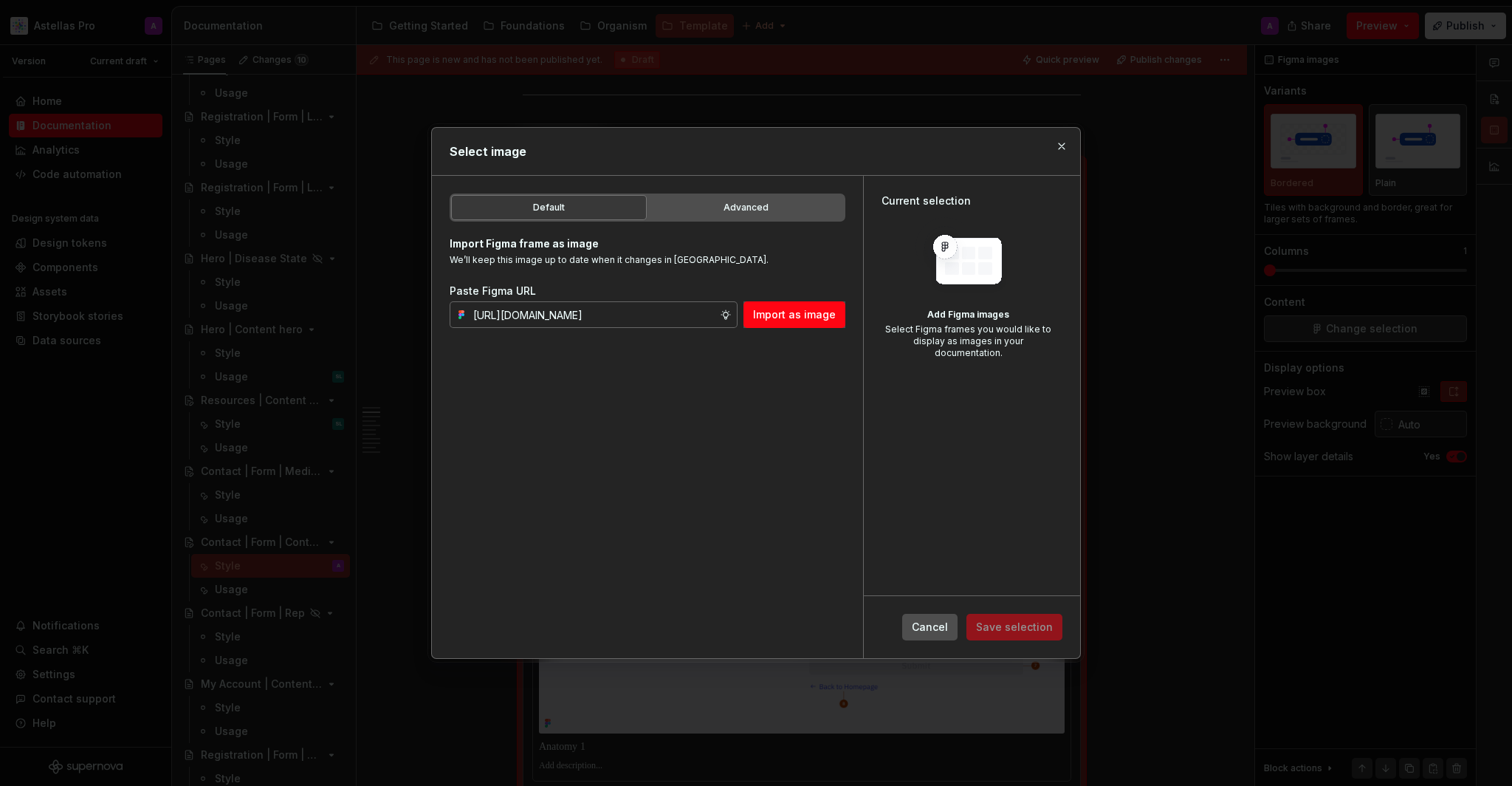
click at [761, 323] on button "Import as image" at bounding box center [794, 314] width 102 height 27
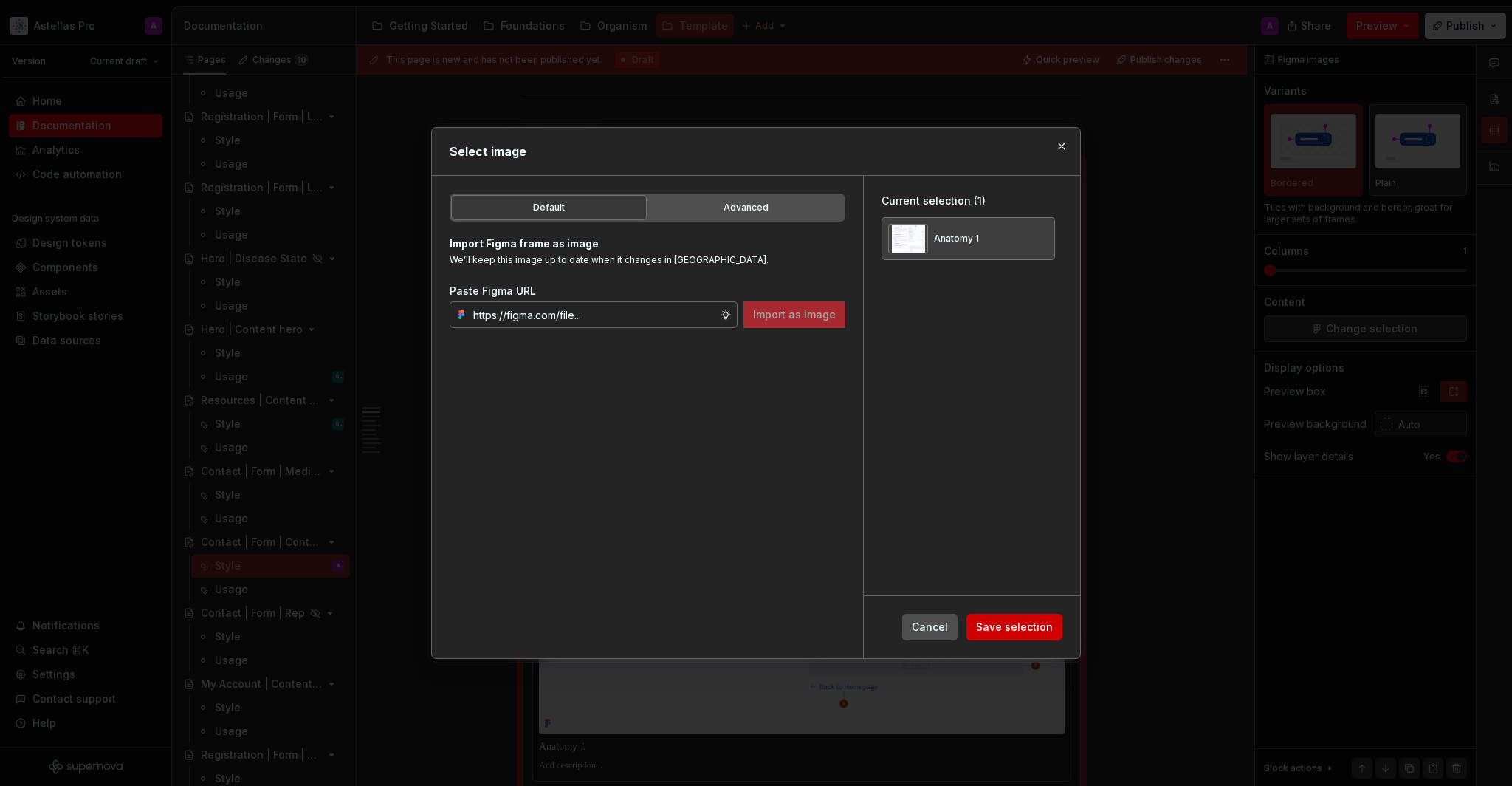
click at [1020, 631] on span "Save selection" at bounding box center [1014, 627] width 77 height 15
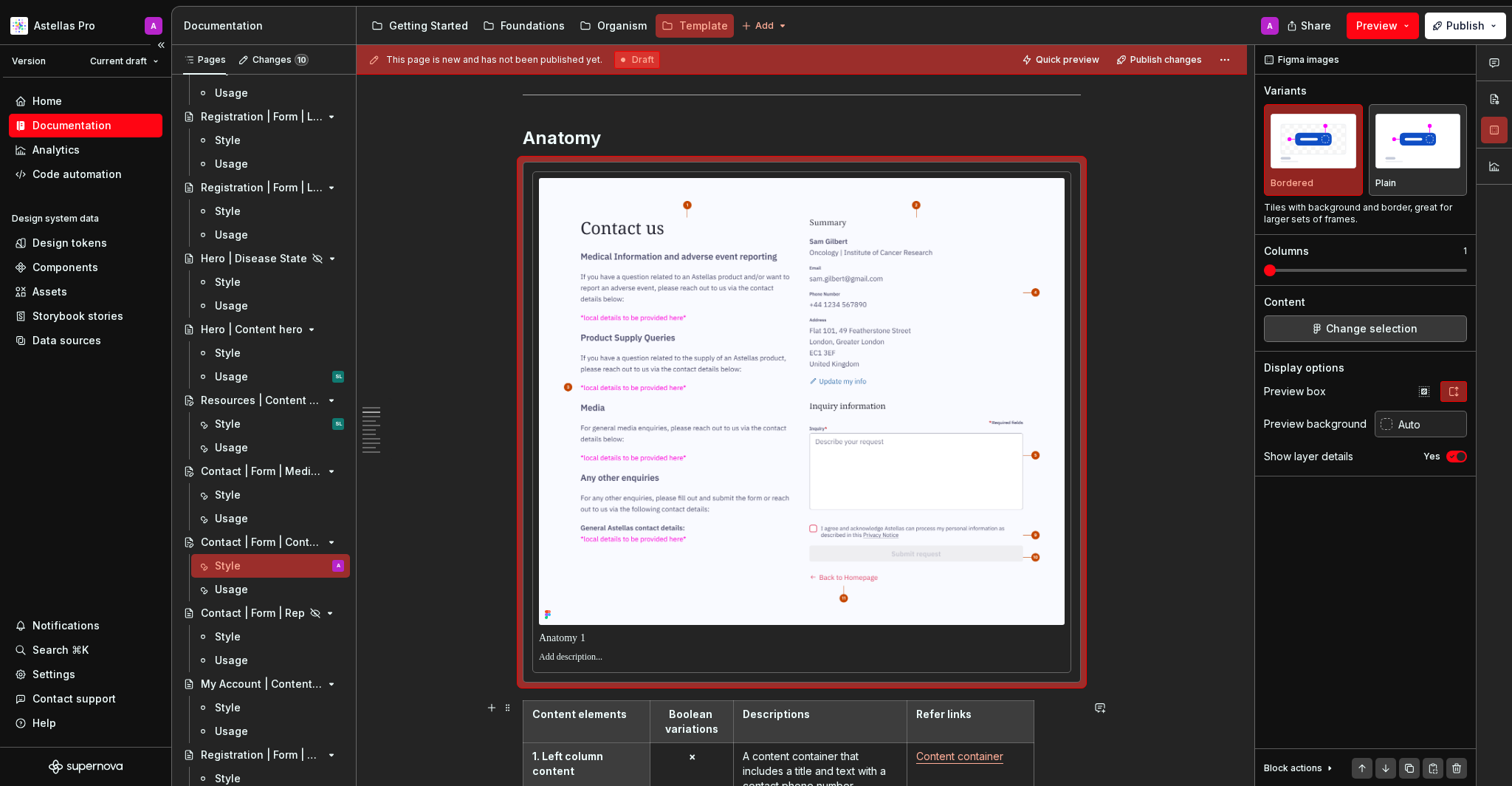
scroll to position [855, 0]
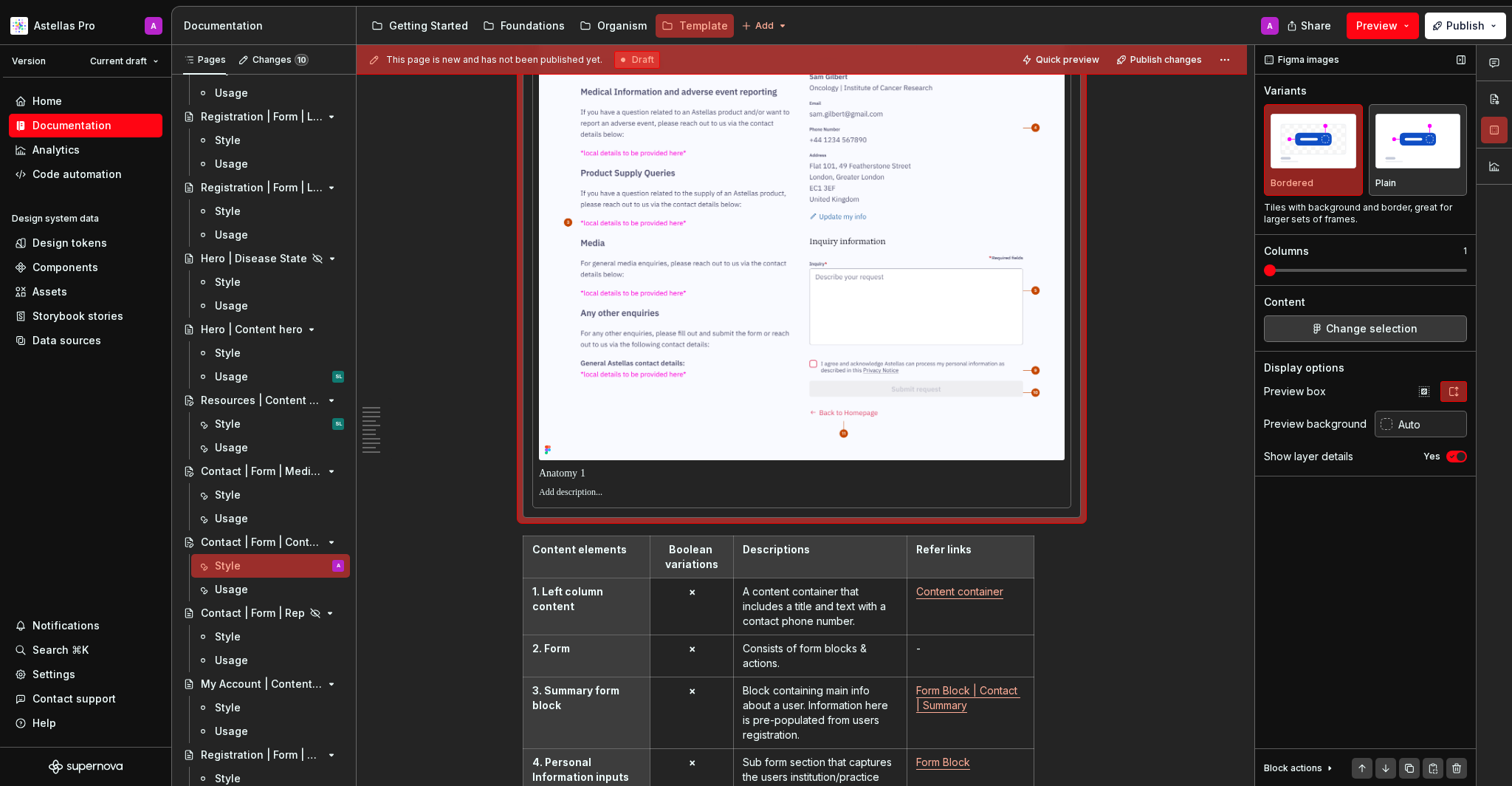
click at [1449, 460] on icon "button" at bounding box center [1452, 456] width 12 height 9
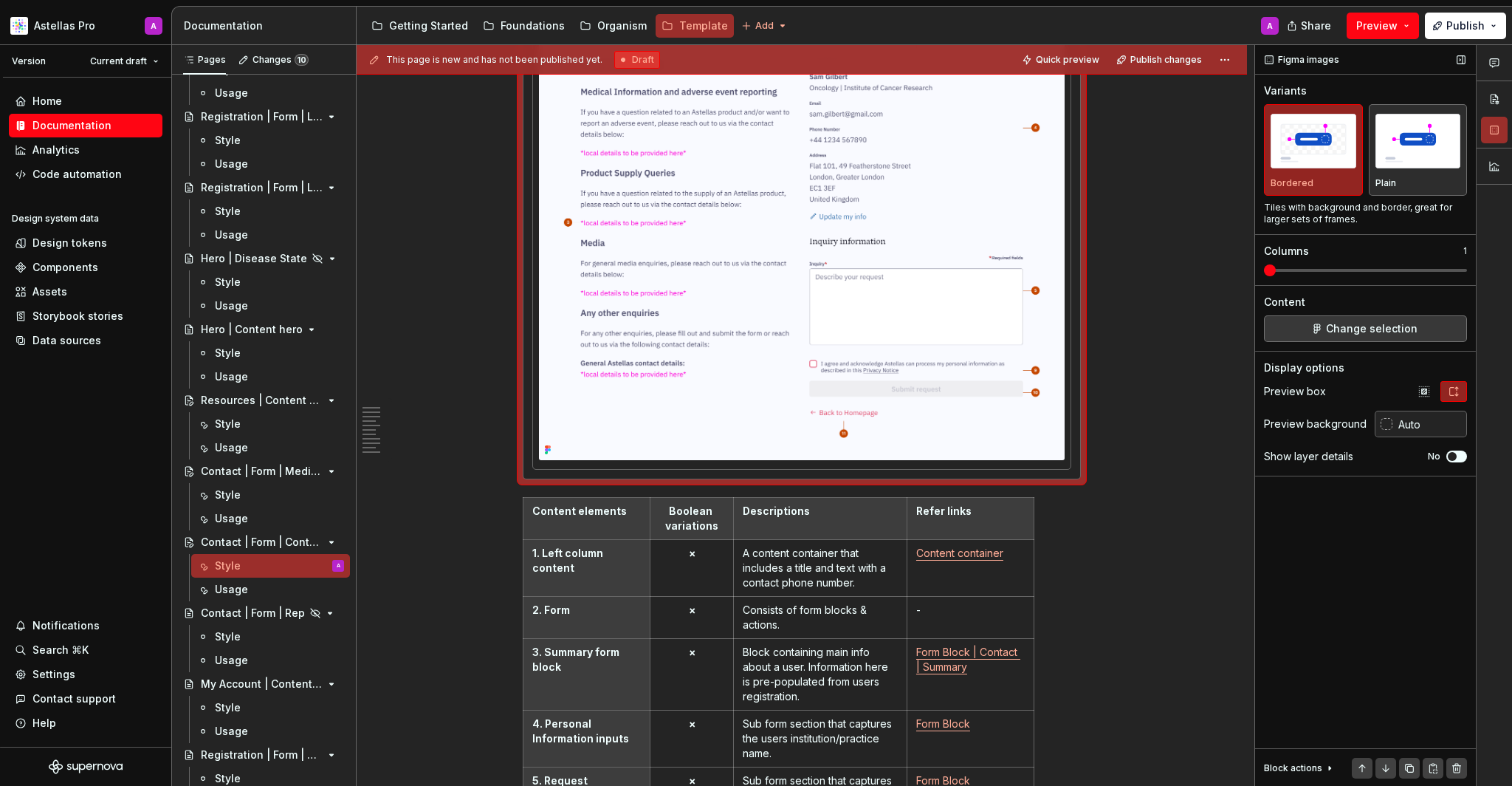
scroll to position [808, 0]
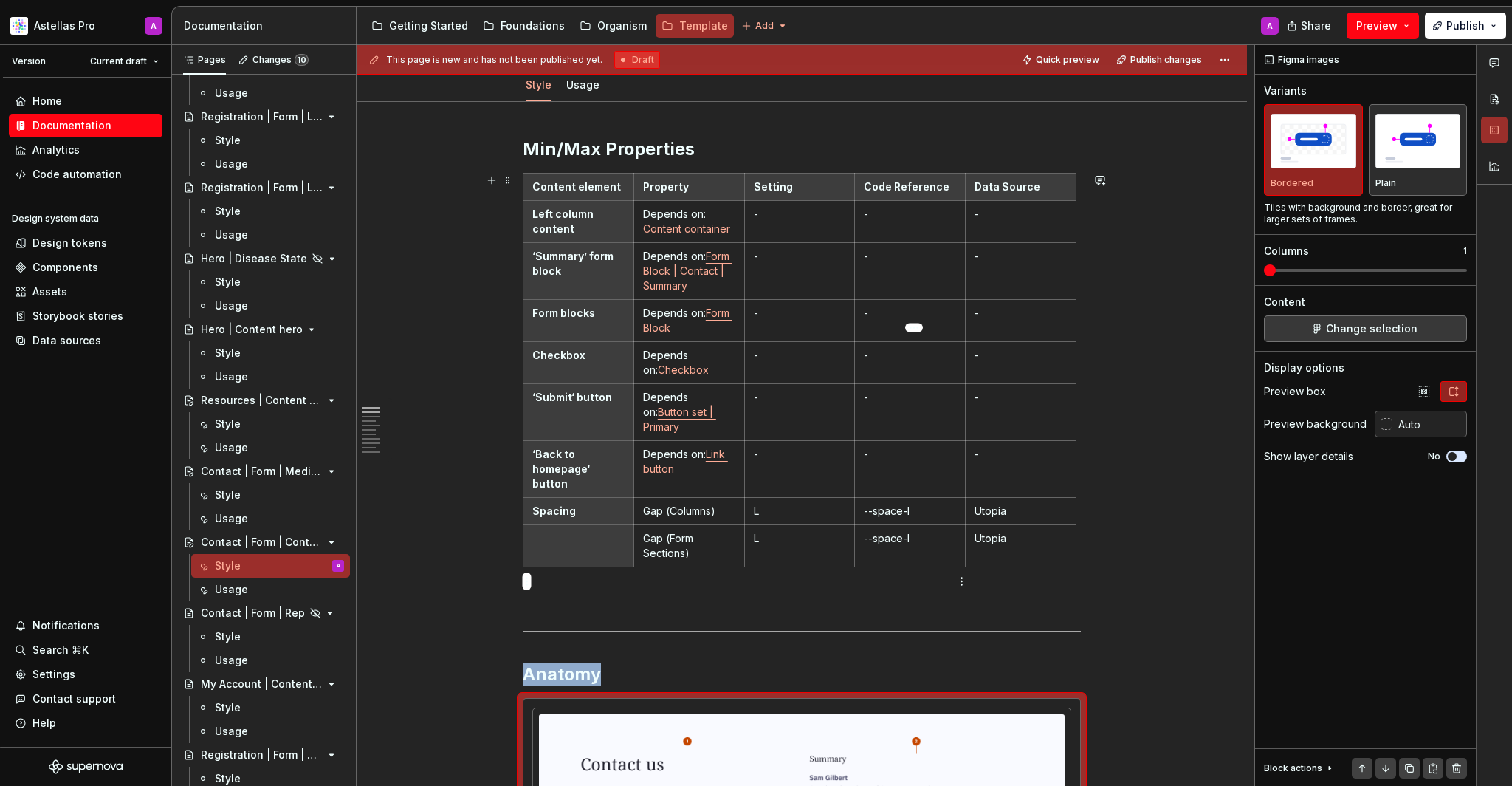
scroll to position [0, 0]
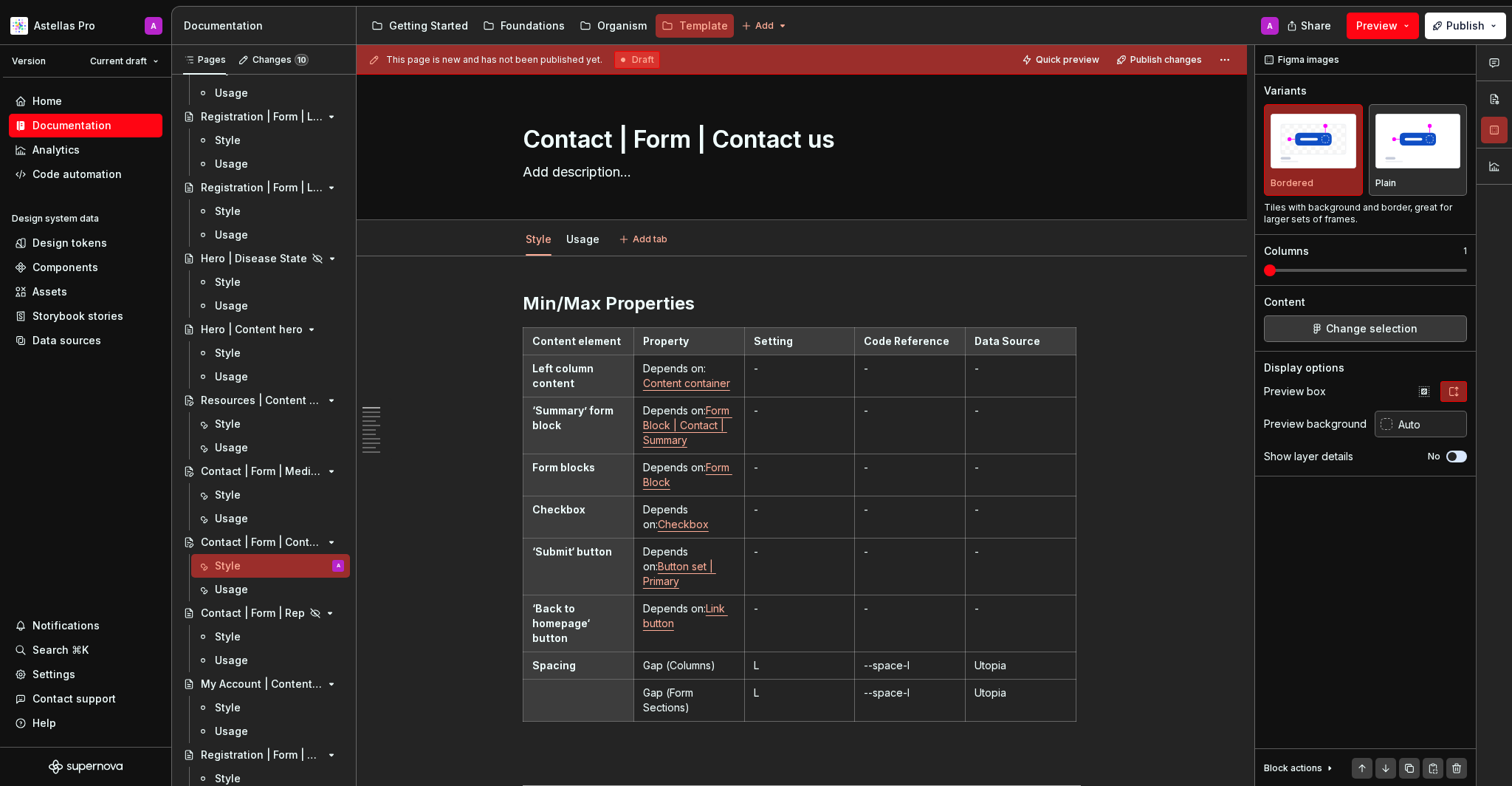
type textarea "*"
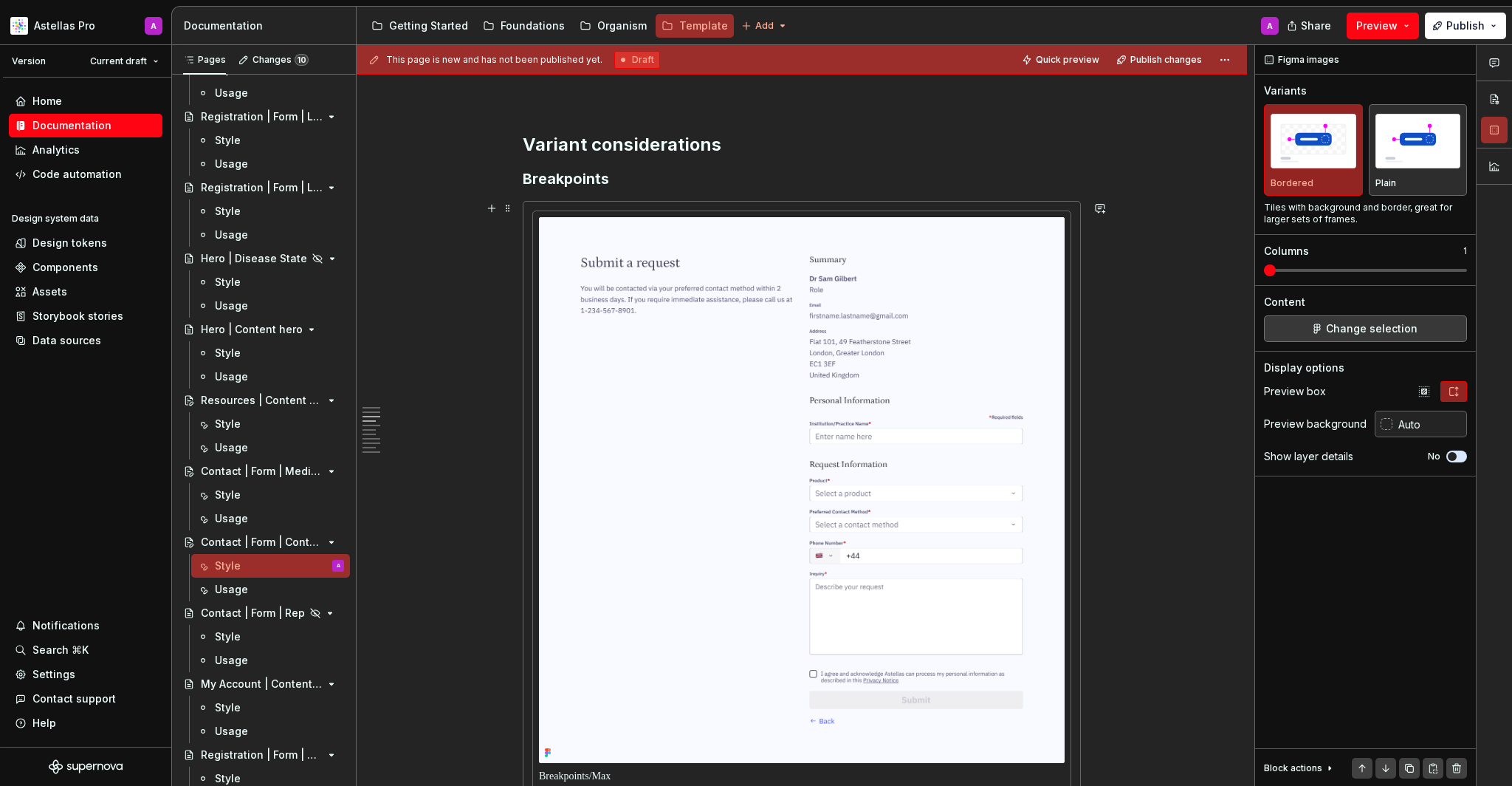
scroll to position [1915, 0]
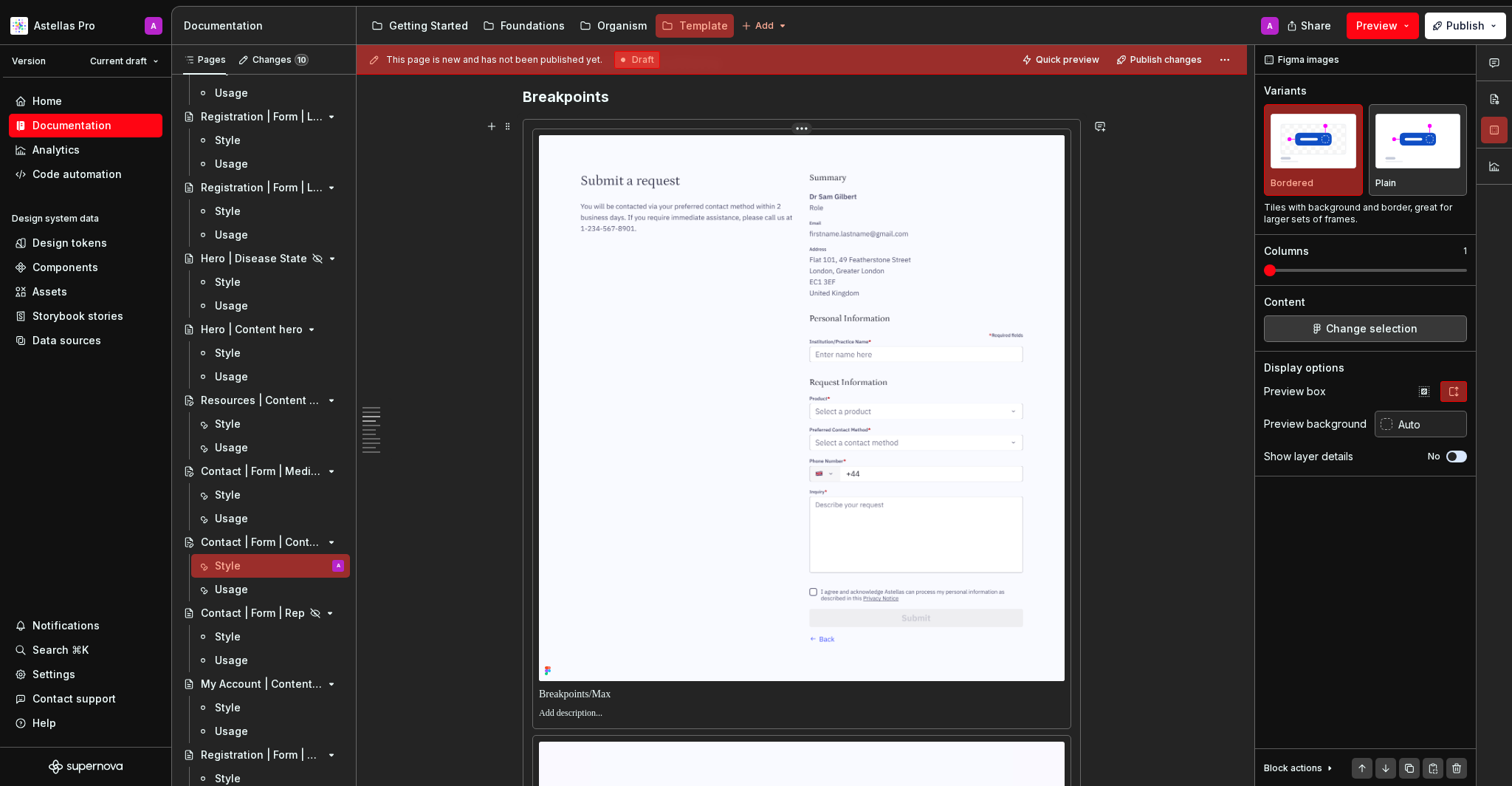
type input "#FAF9FF"
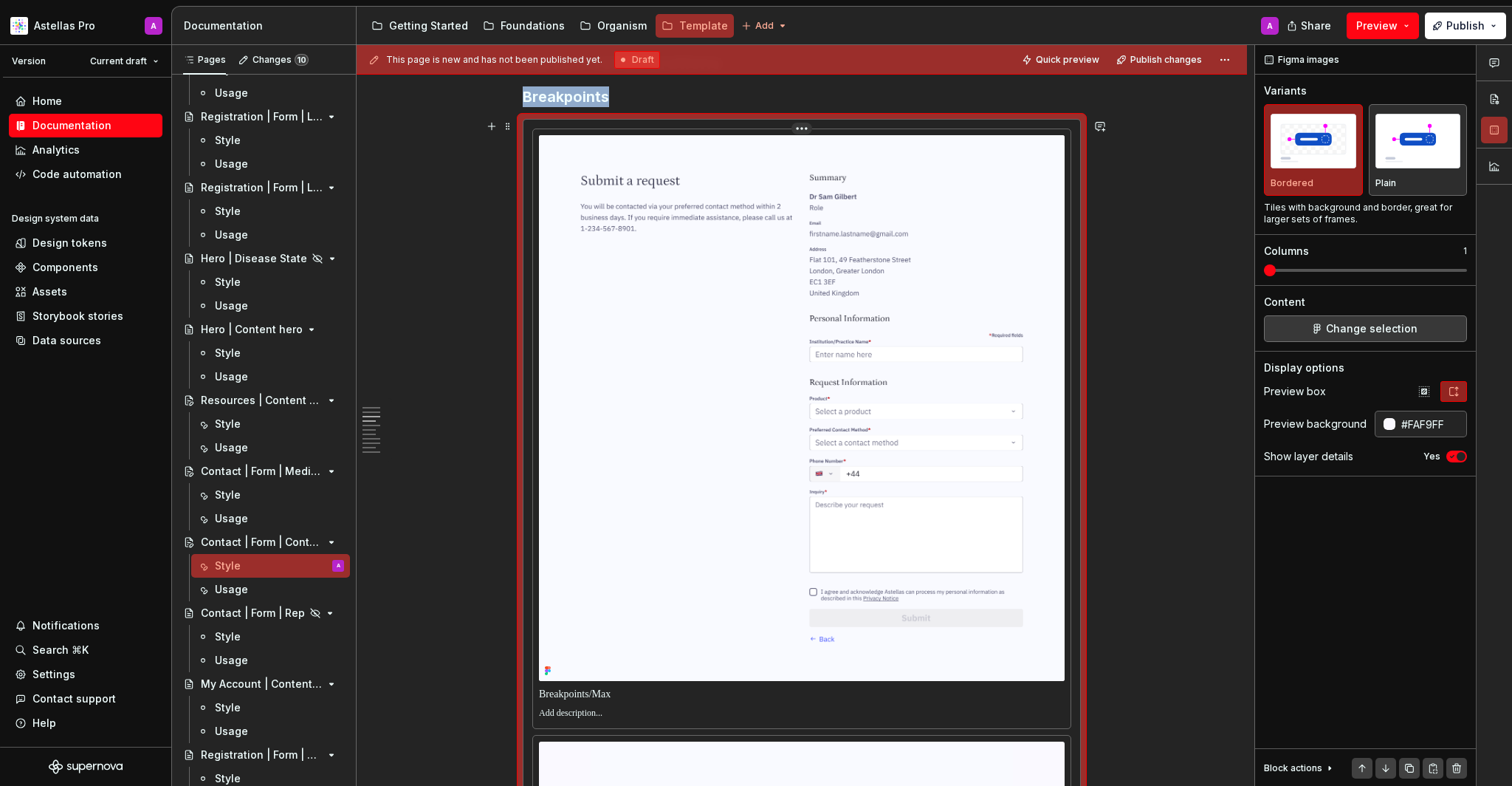
click at [816, 427] on img at bounding box center [801, 408] width 526 height 546
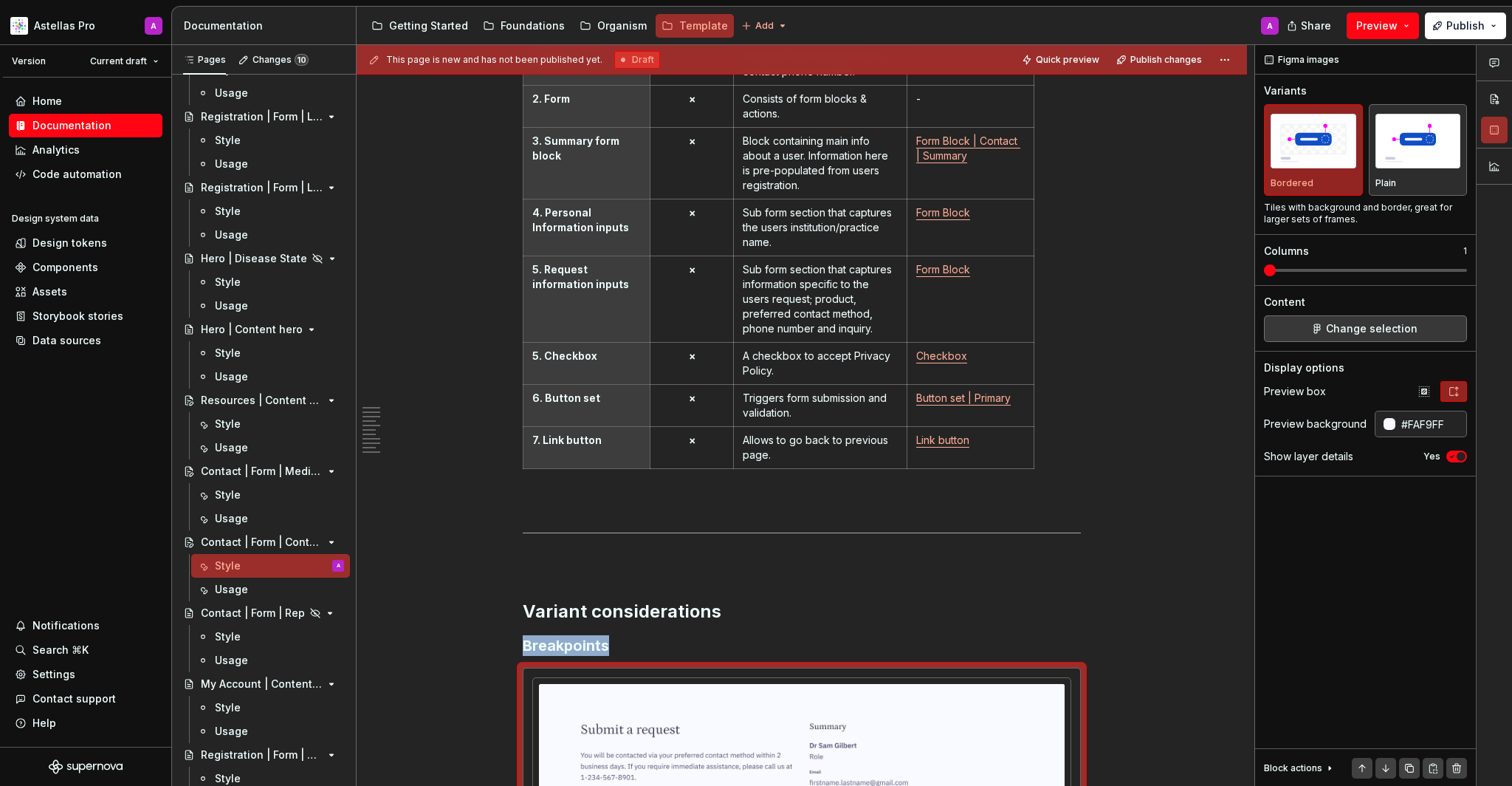
scroll to position [1006, 0]
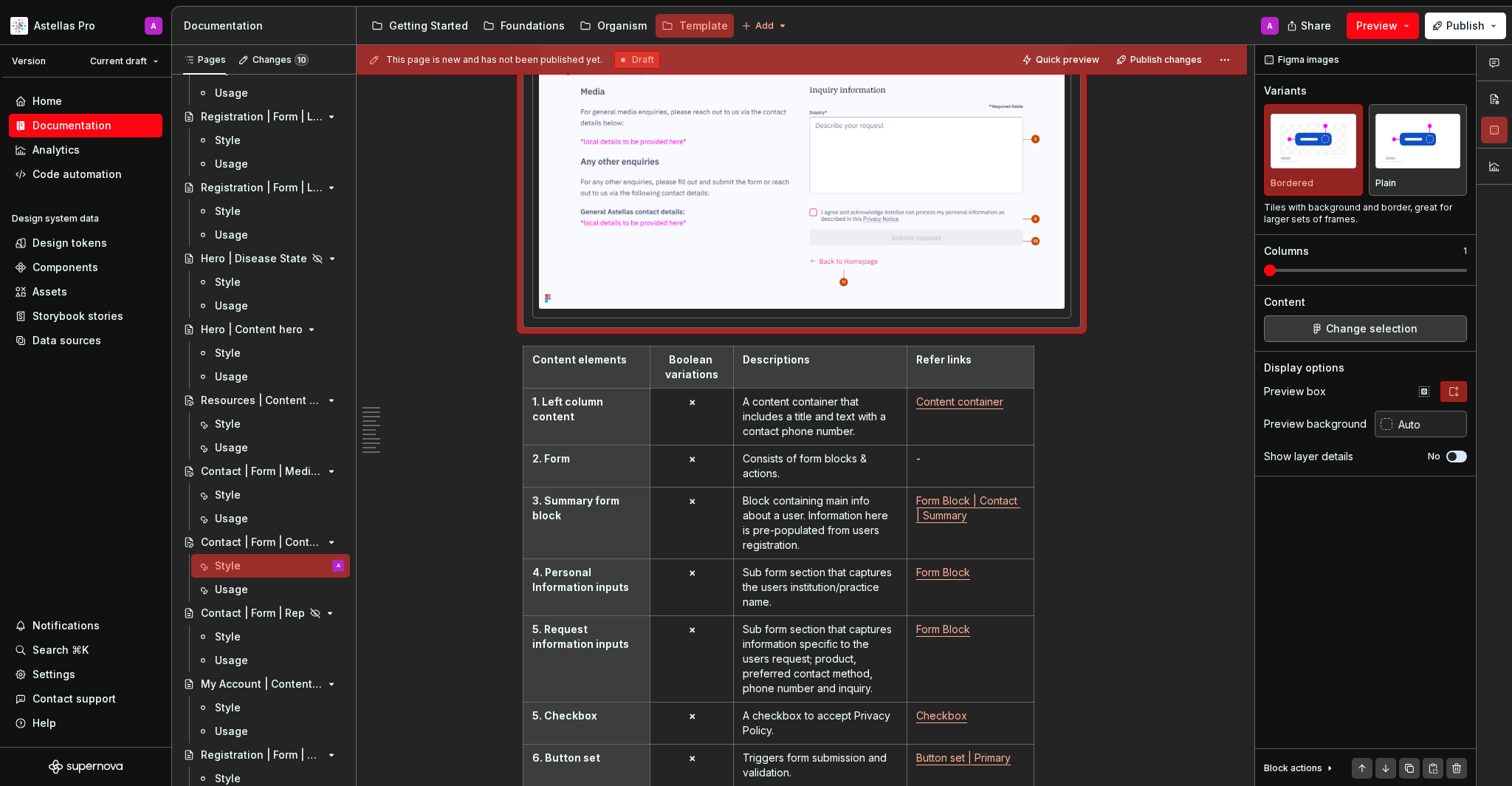
click at [890, 252] on img at bounding box center [801, 85] width 526 height 447
click at [1362, 337] on button "Change selection" at bounding box center [1366, 328] width 203 height 27
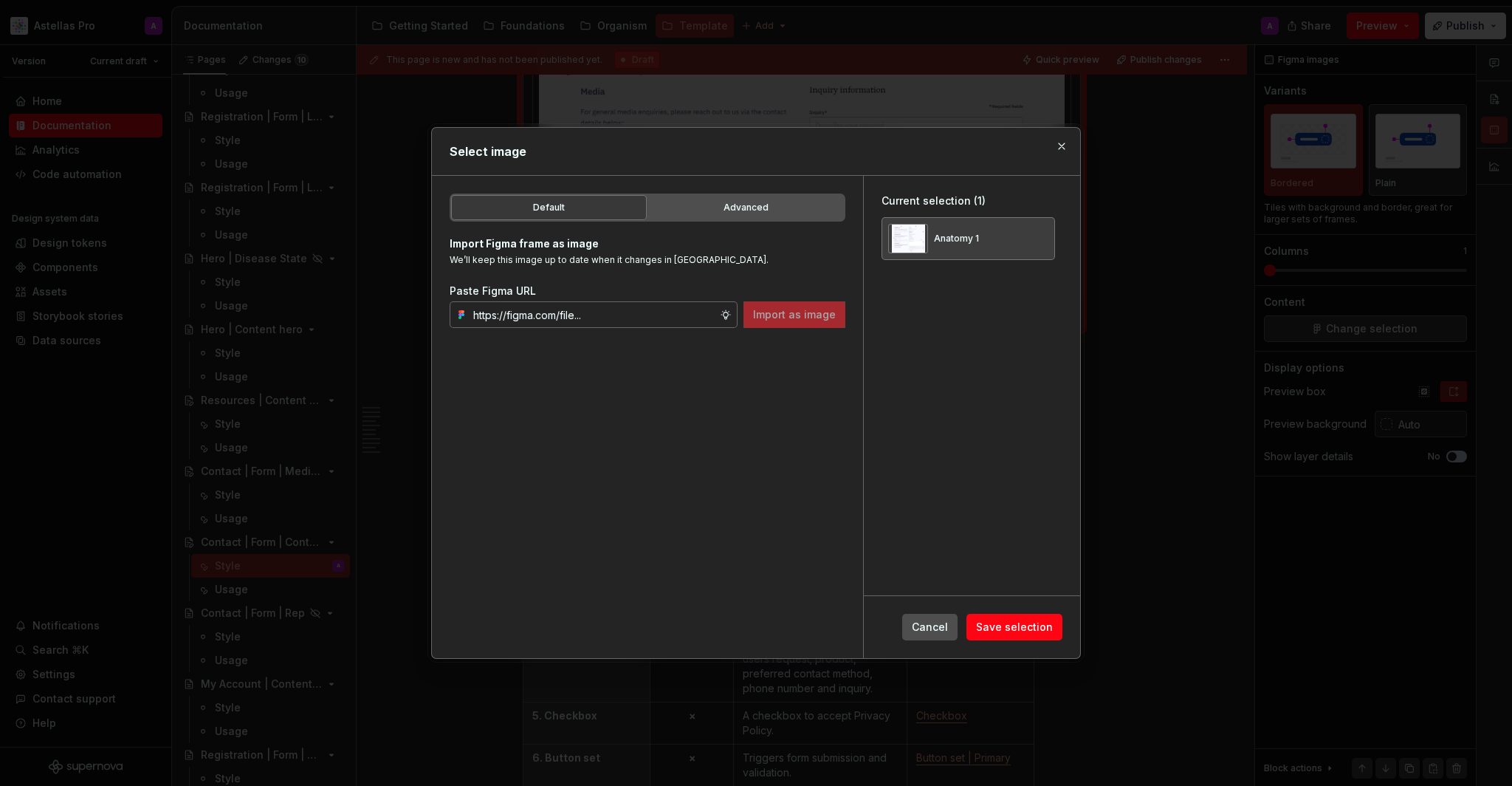
type textarea "*"
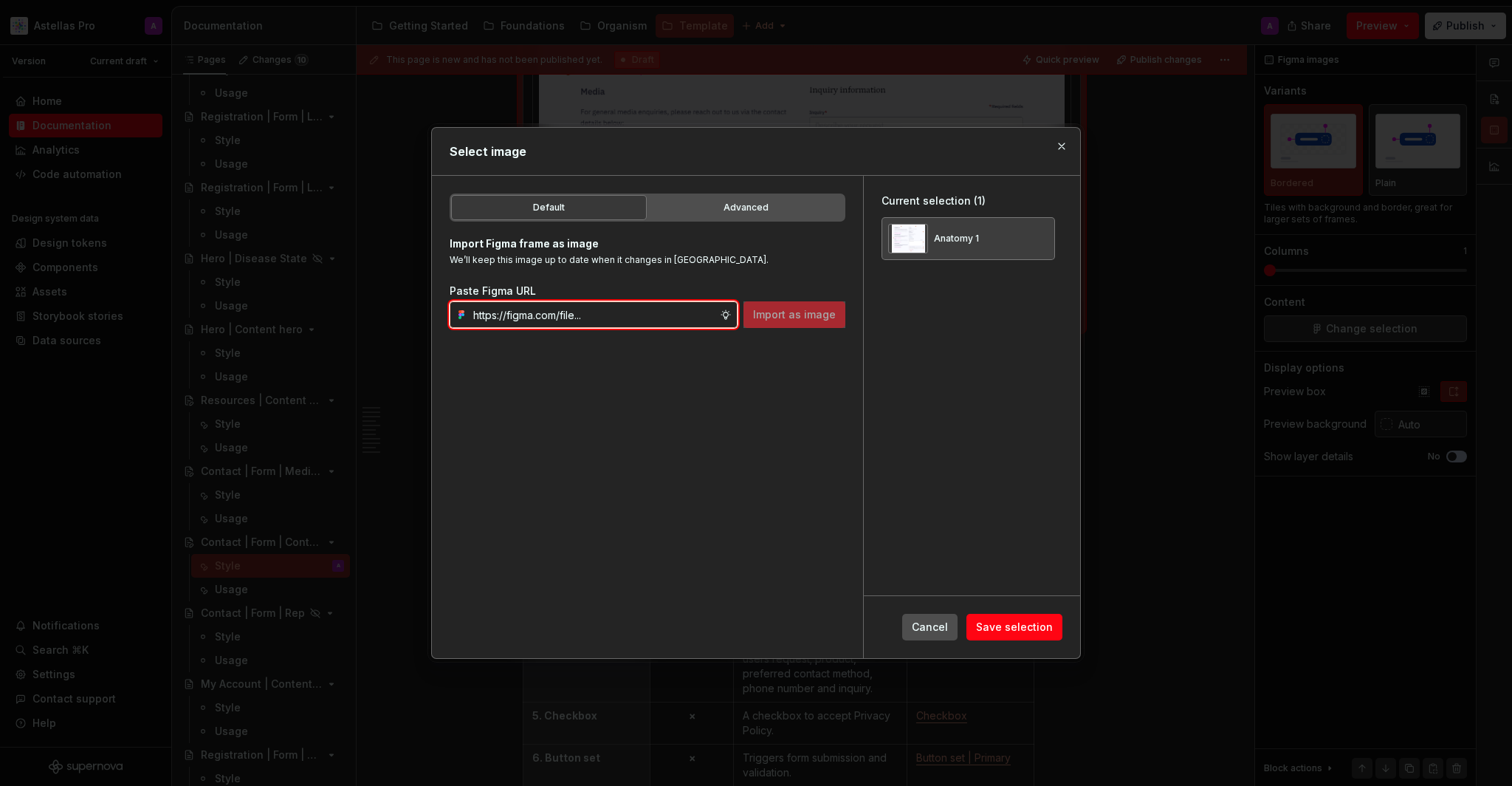
click at [651, 301] on input "text" at bounding box center [593, 314] width 252 height 27
paste input "[URL][DOMAIN_NAME]"
type input "[URL][DOMAIN_NAME]"
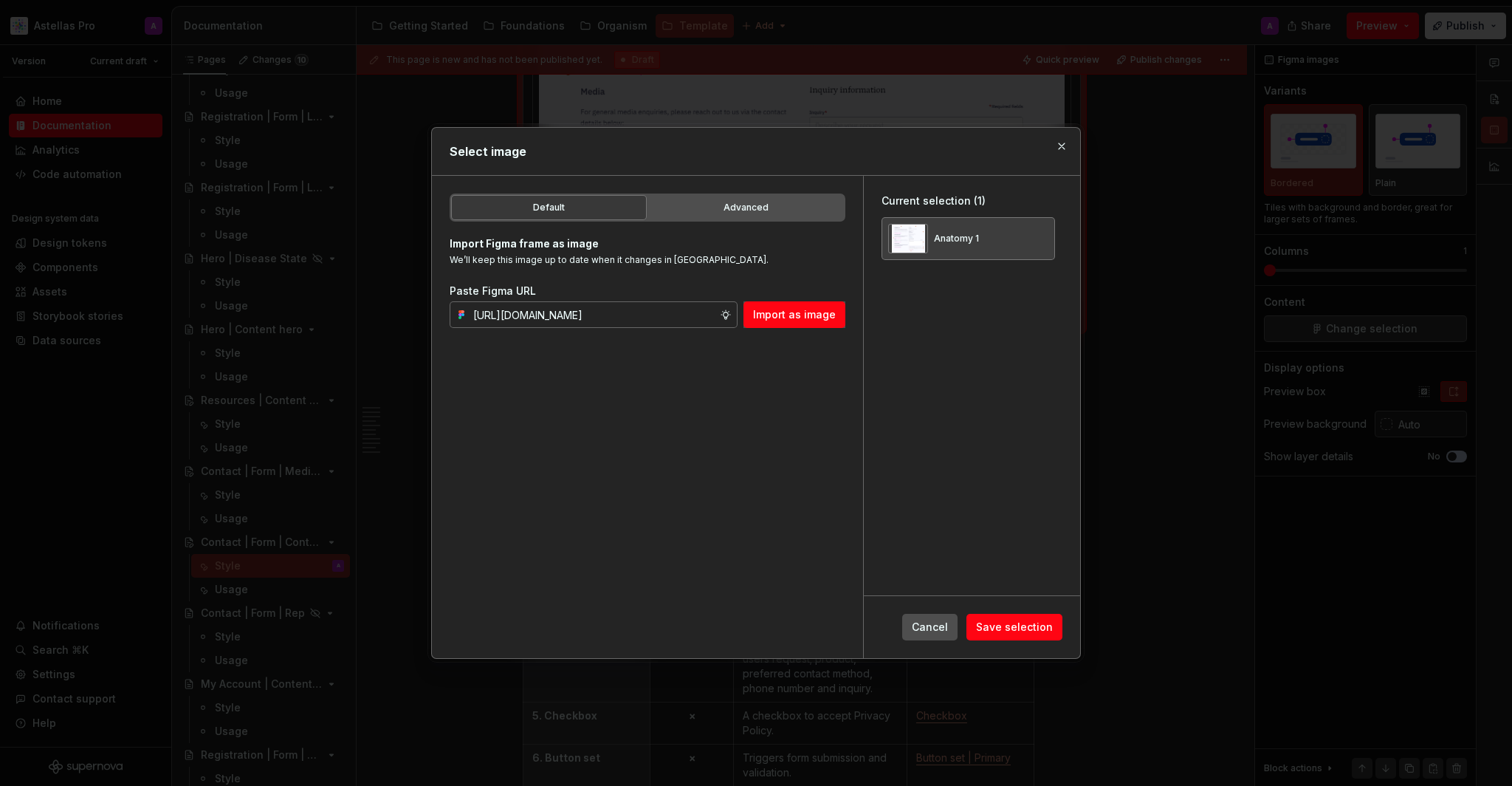
click at [775, 305] on button "Import as image" at bounding box center [794, 314] width 102 height 27
click at [1004, 618] on button "Save selection" at bounding box center [1015, 627] width 96 height 27
click at [1004, 619] on div "Cancel Save selection" at bounding box center [982, 627] width 160 height 27
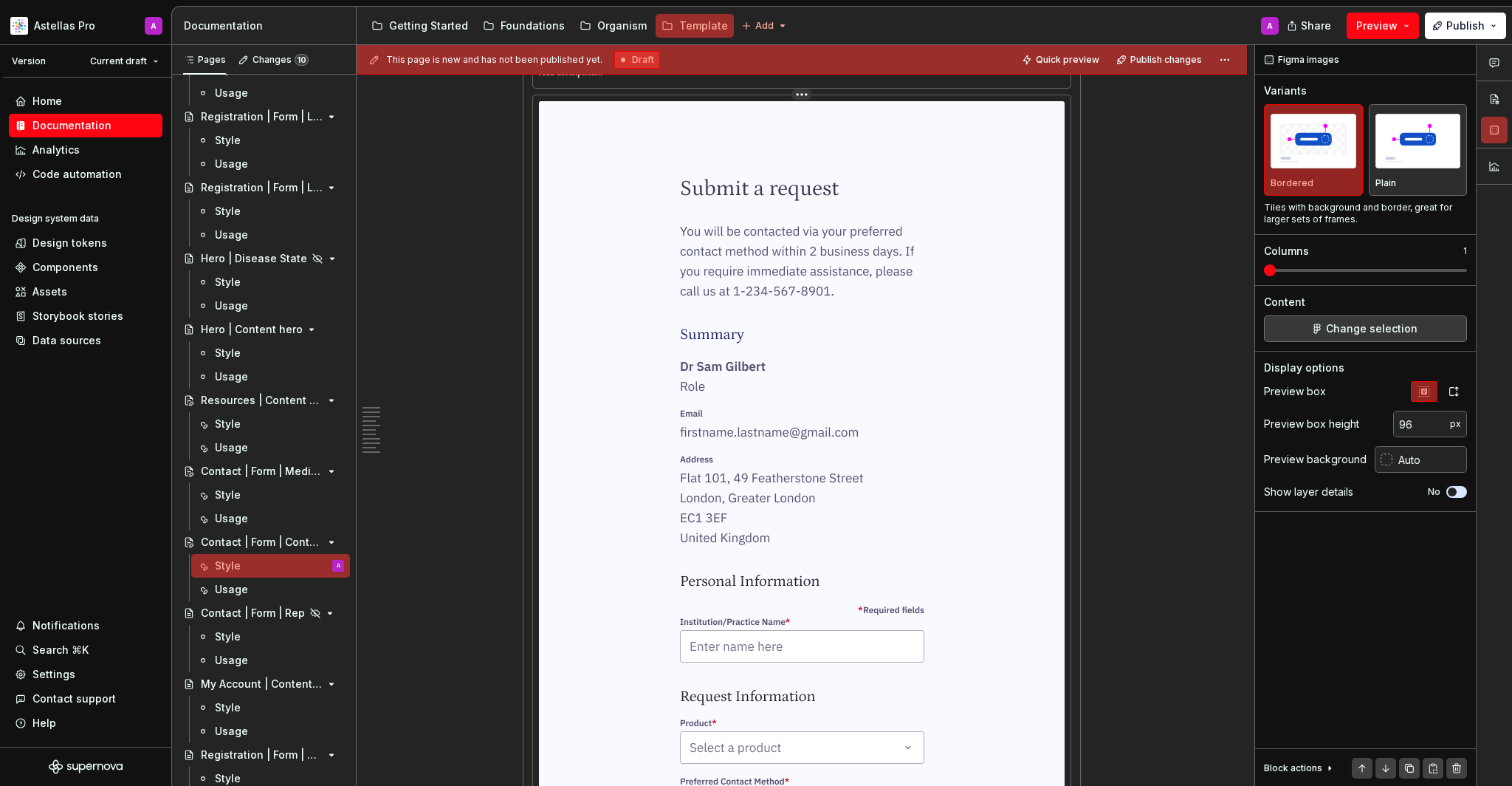
scroll to position [1844, 0]
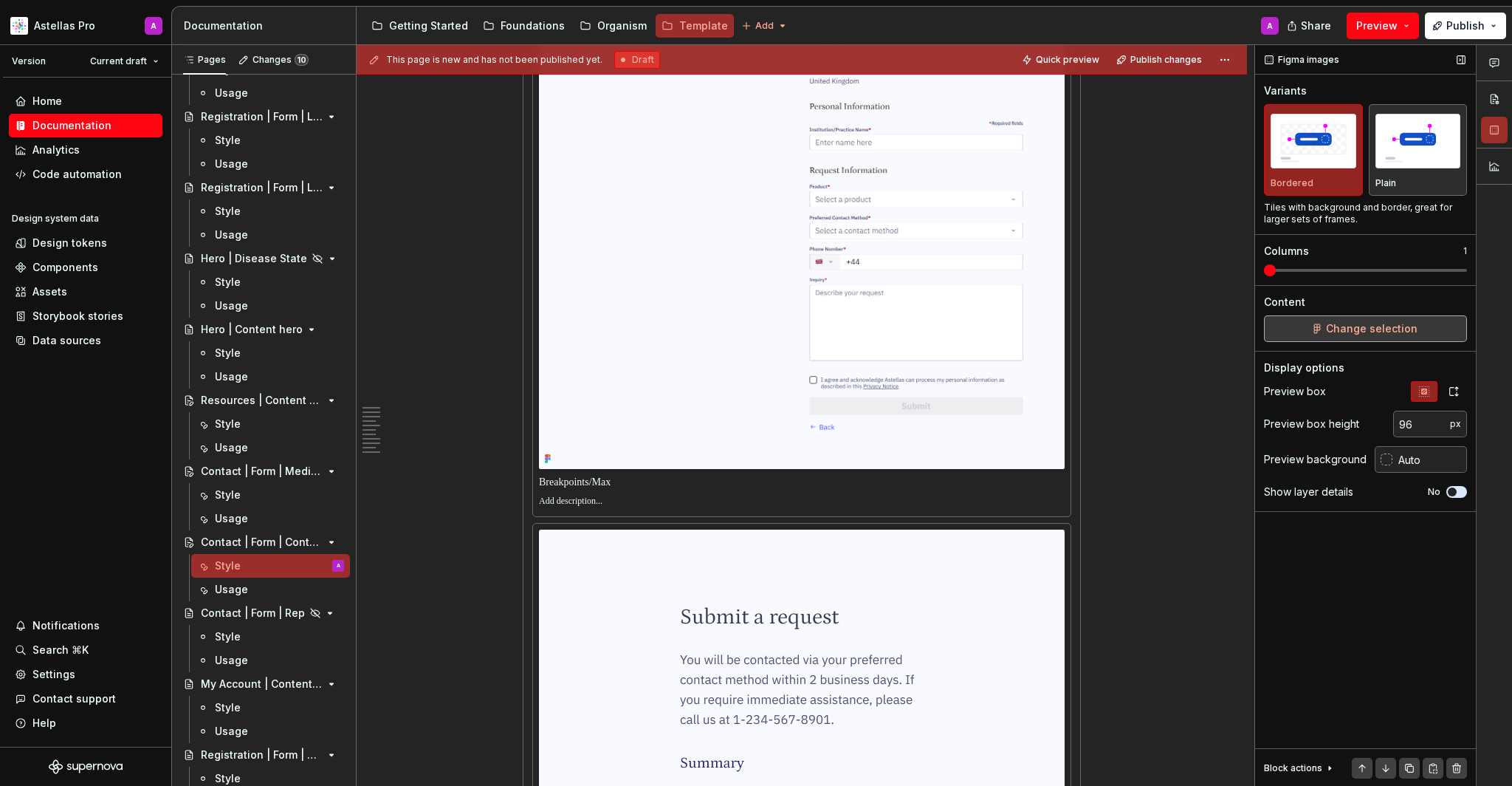
click at [1345, 321] on span "Change selection" at bounding box center [1372, 328] width 91 height 15
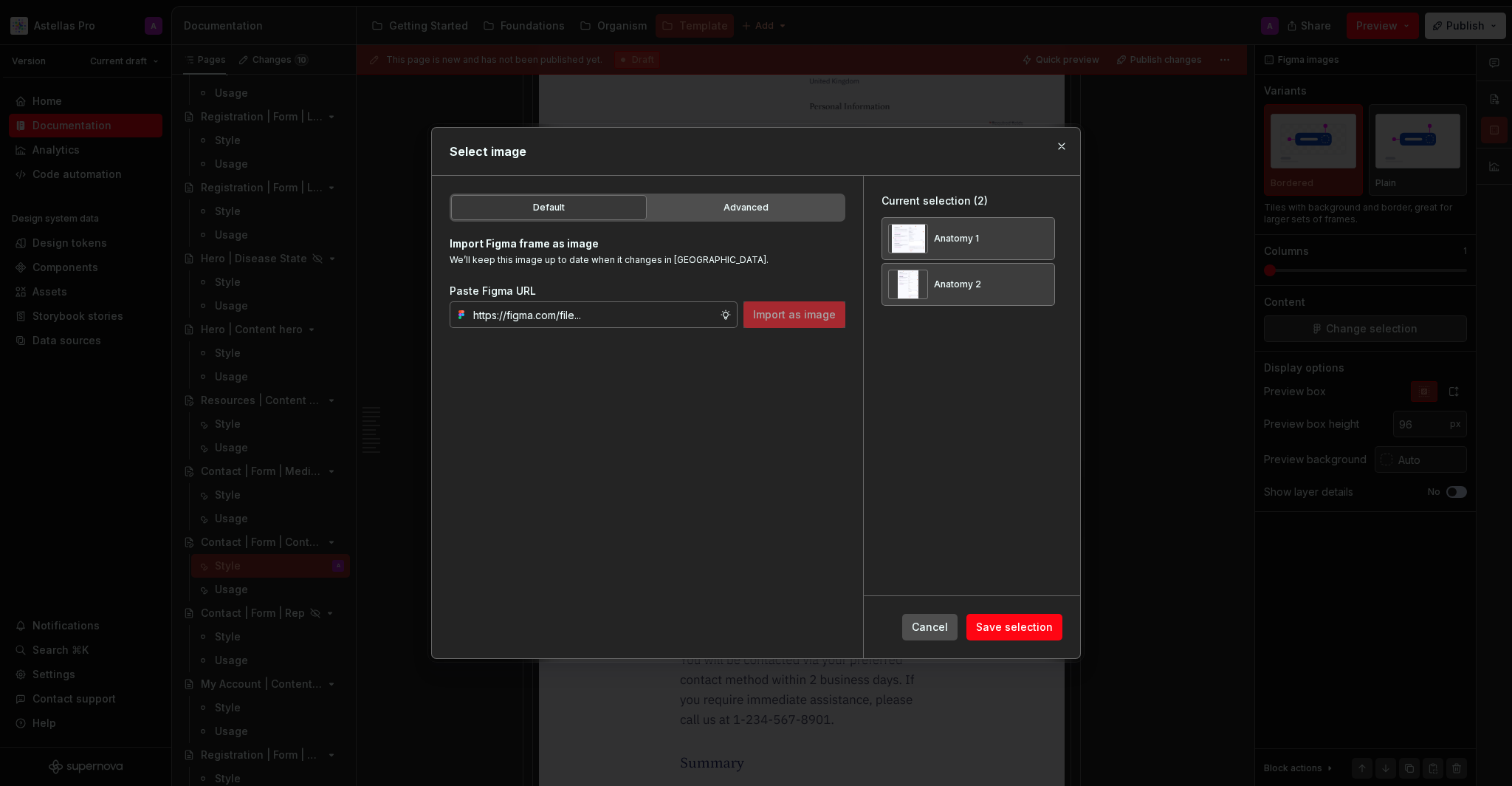
type textarea "*"
click at [1067, 148] on button "button" at bounding box center [1061, 146] width 21 height 21
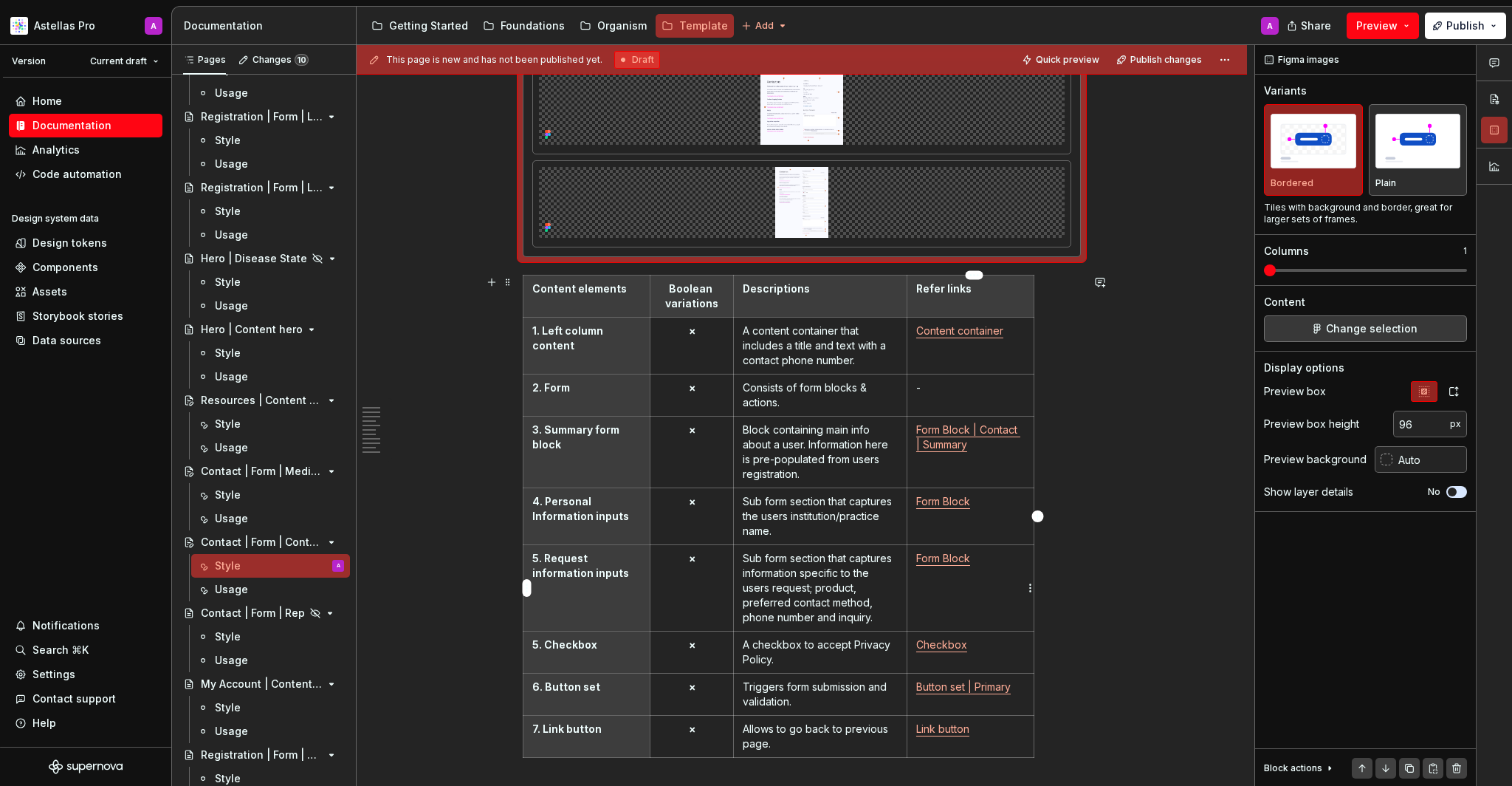
scroll to position [294, 0]
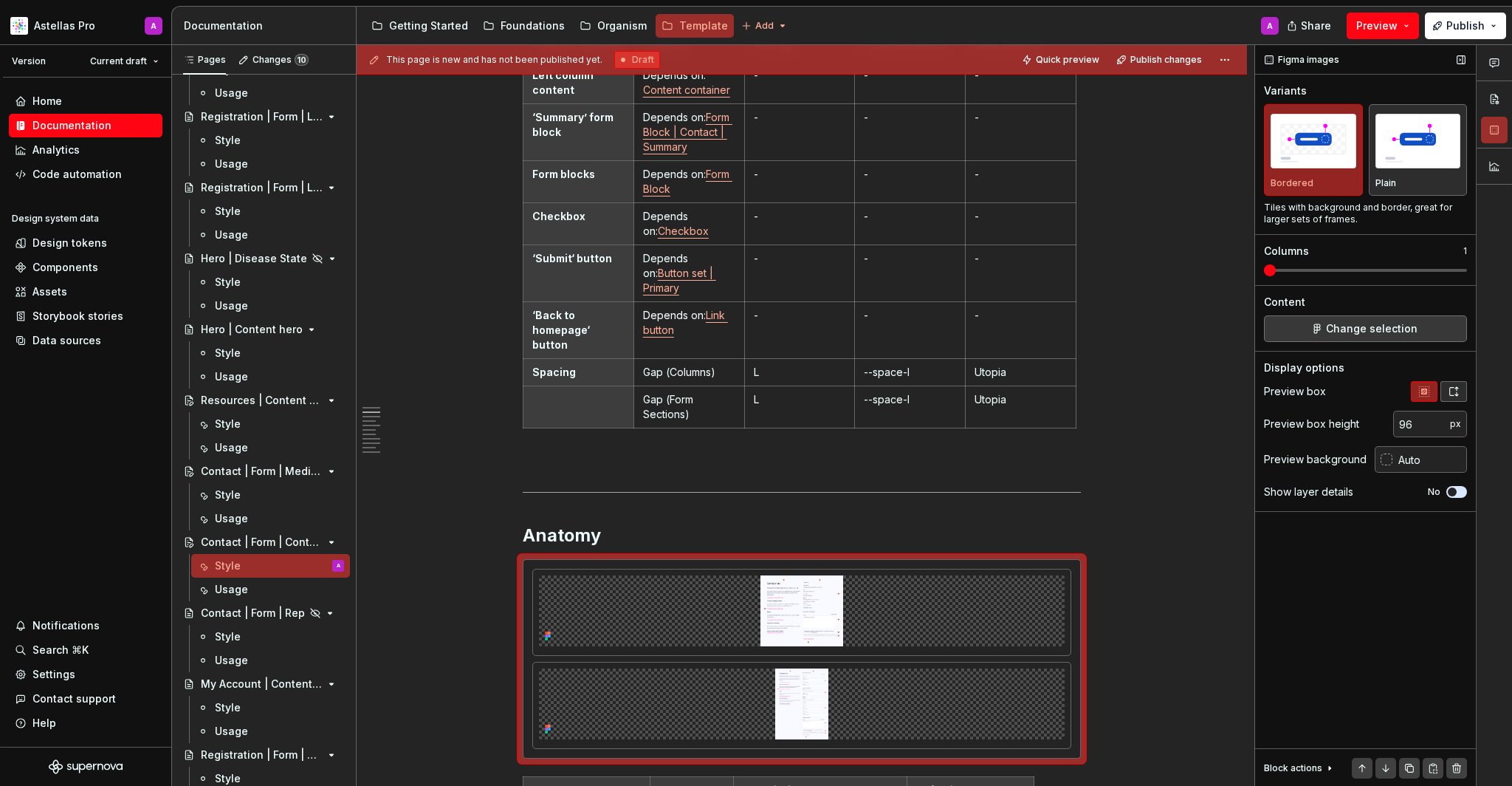
click at [1451, 381] on button "button" at bounding box center [1453, 392] width 27 height 21
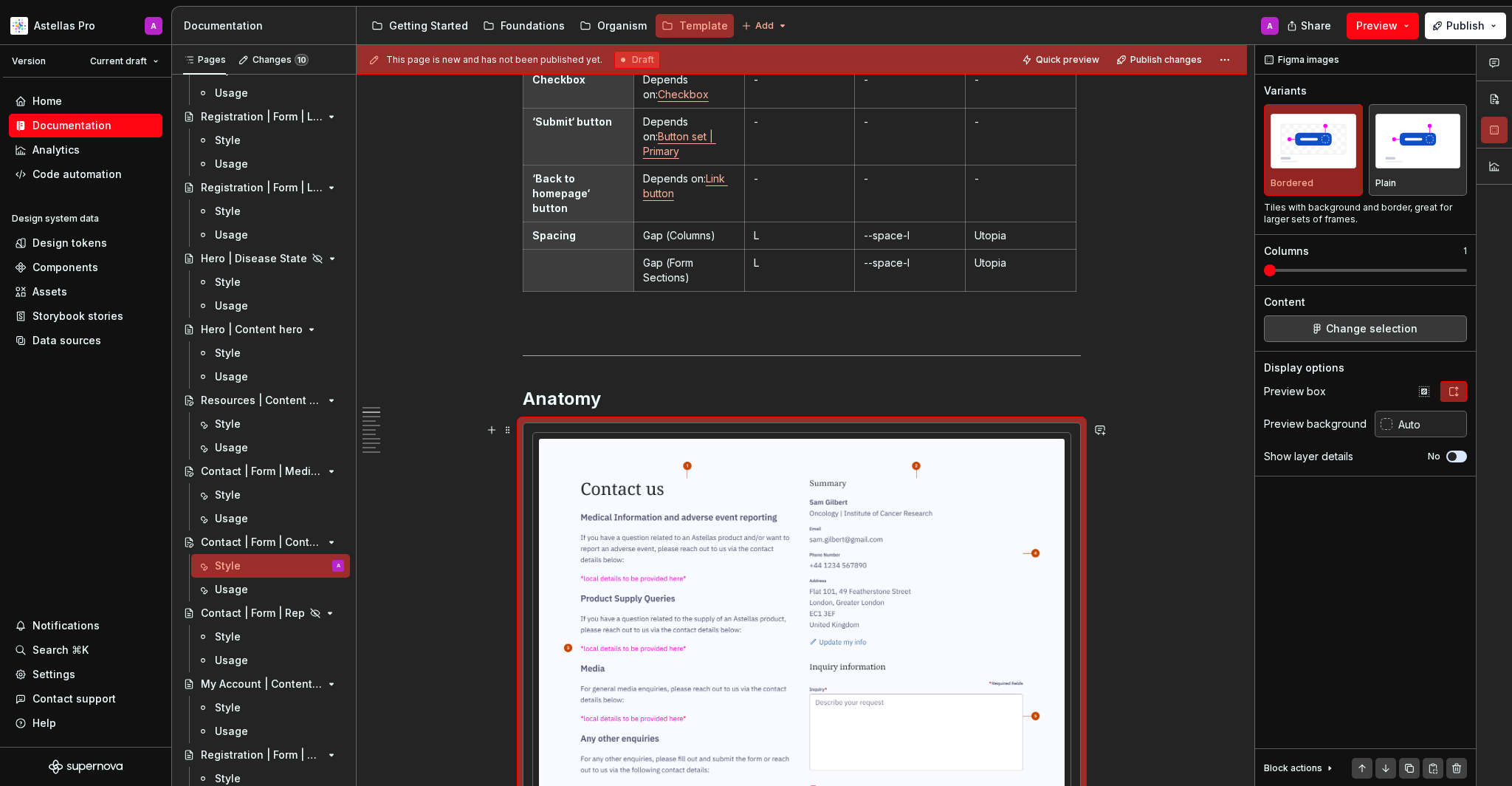
scroll to position [682, 0]
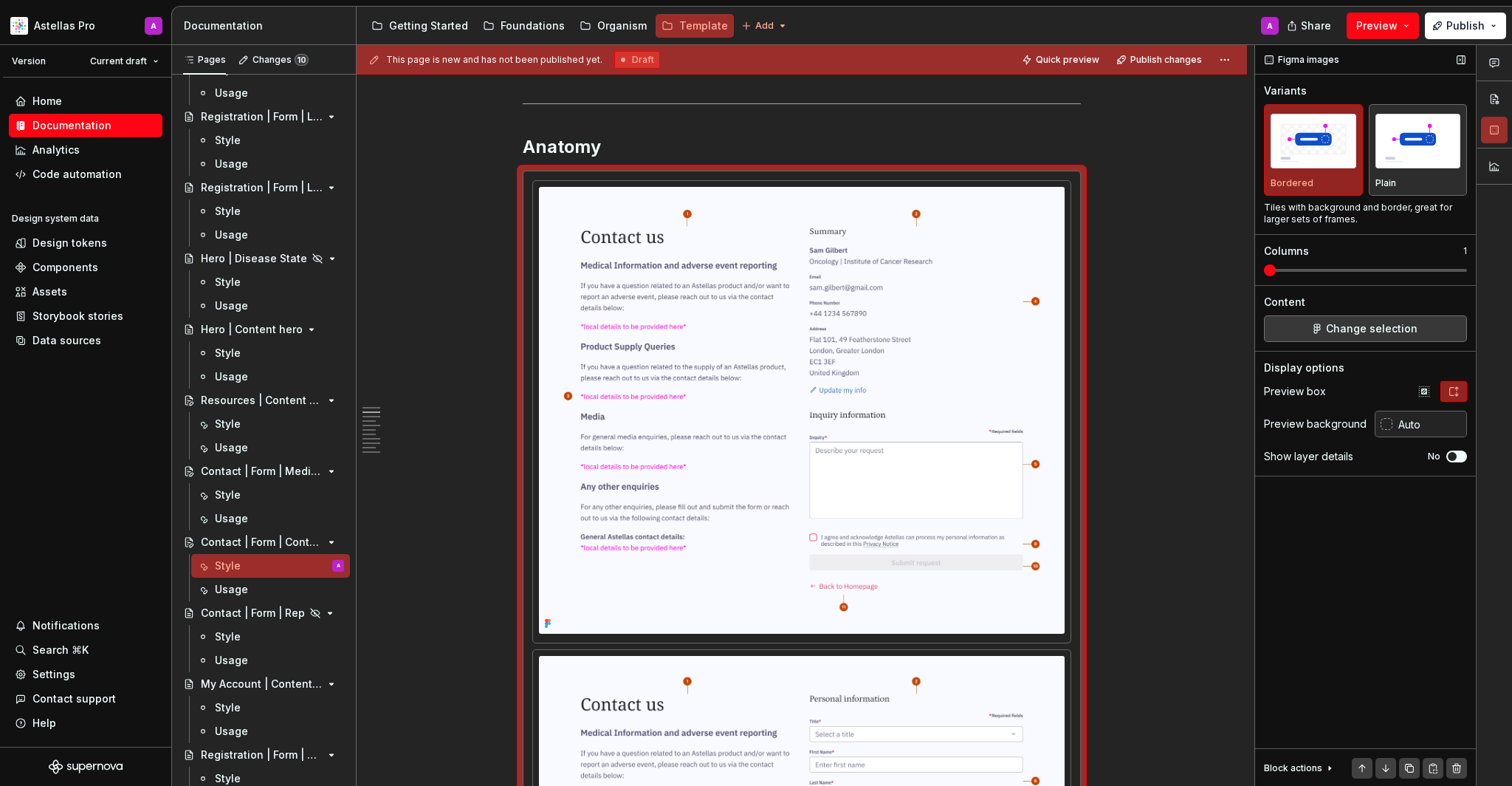
click at [1453, 461] on button "No" at bounding box center [1456, 456] width 21 height 12
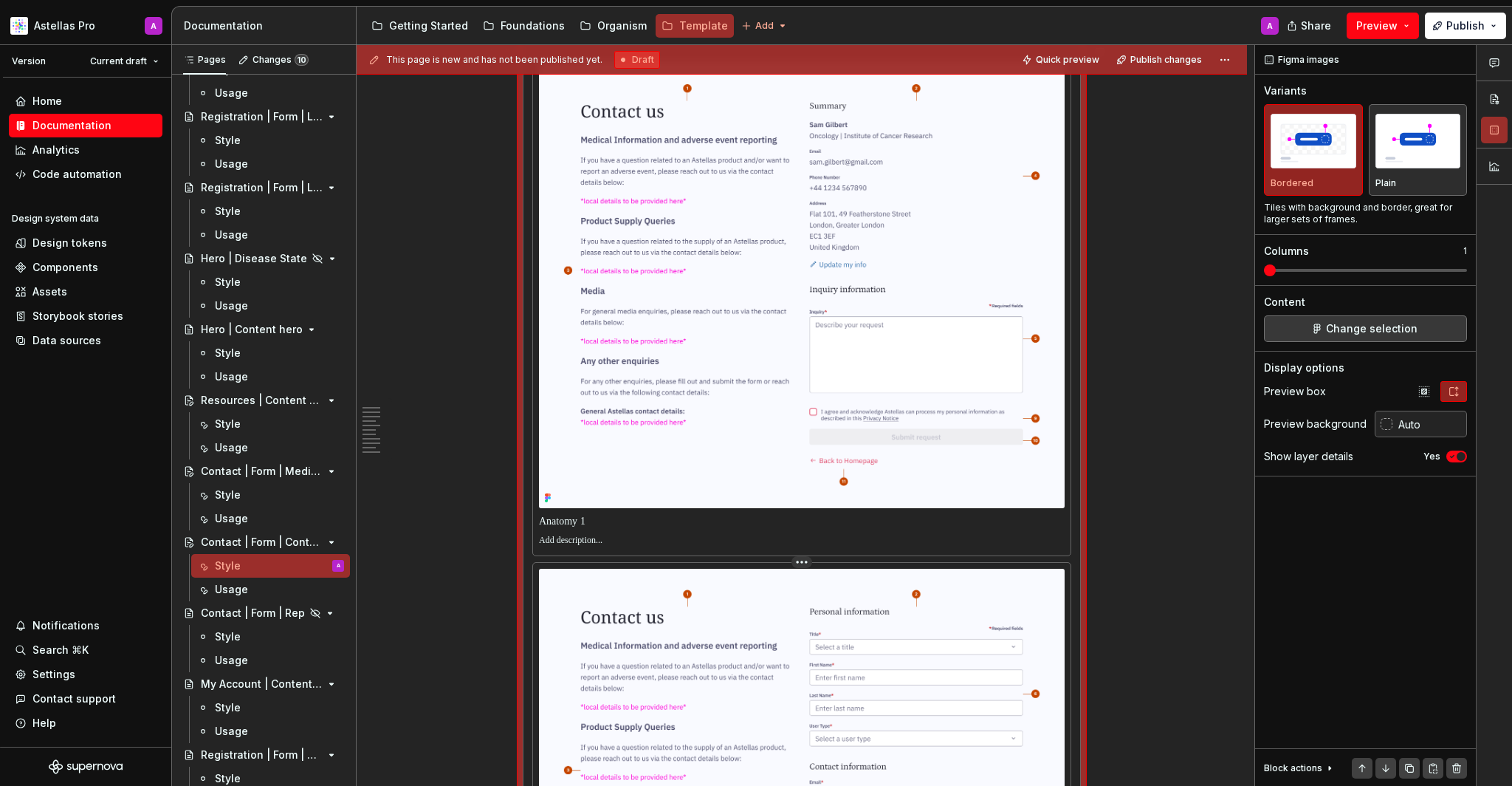
scroll to position [941, 0]
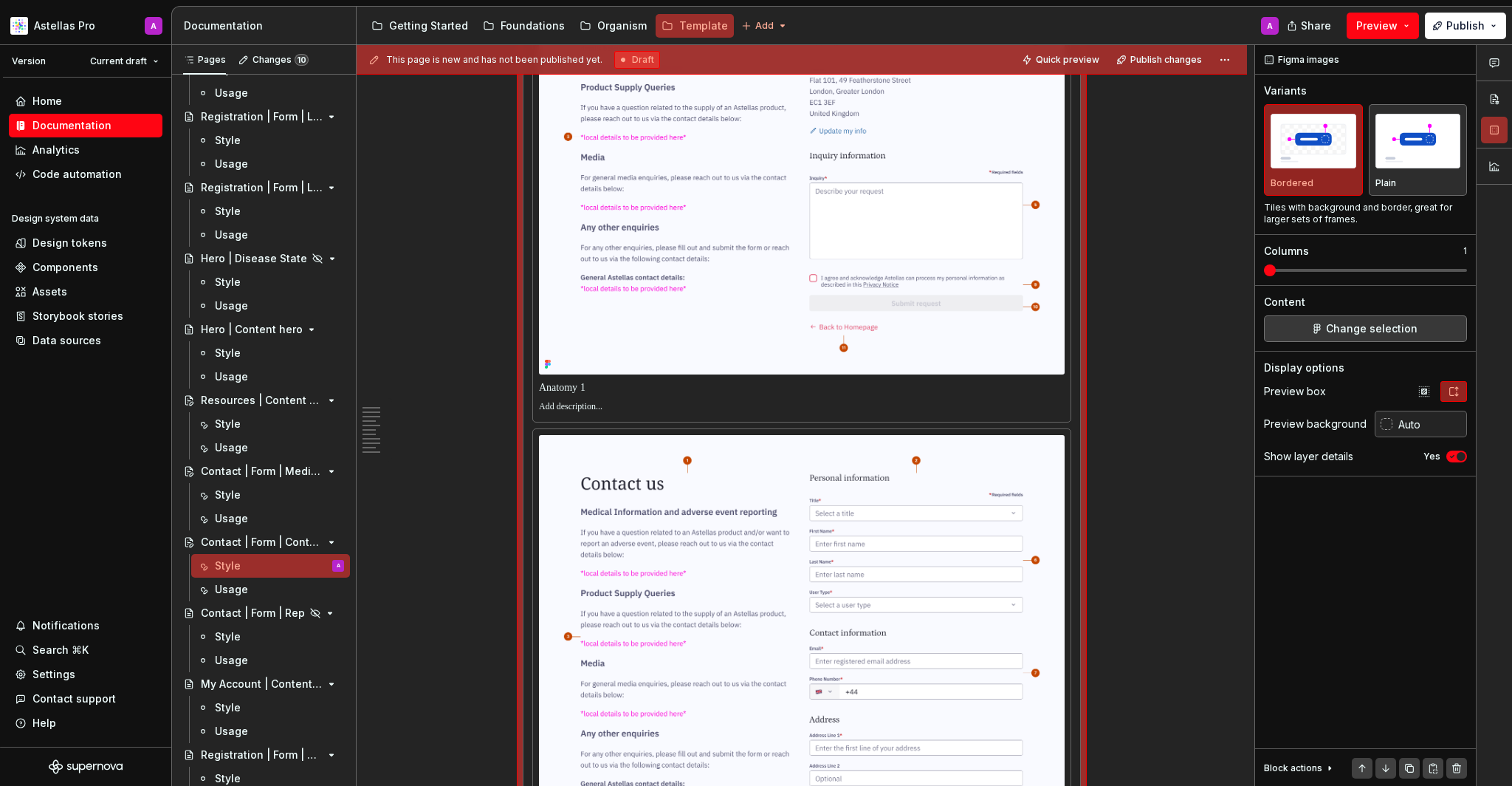
click at [732, 377] on div at bounding box center [801, 387] width 526 height 21
click at [732, 389] on p at bounding box center [801, 387] width 526 height 15
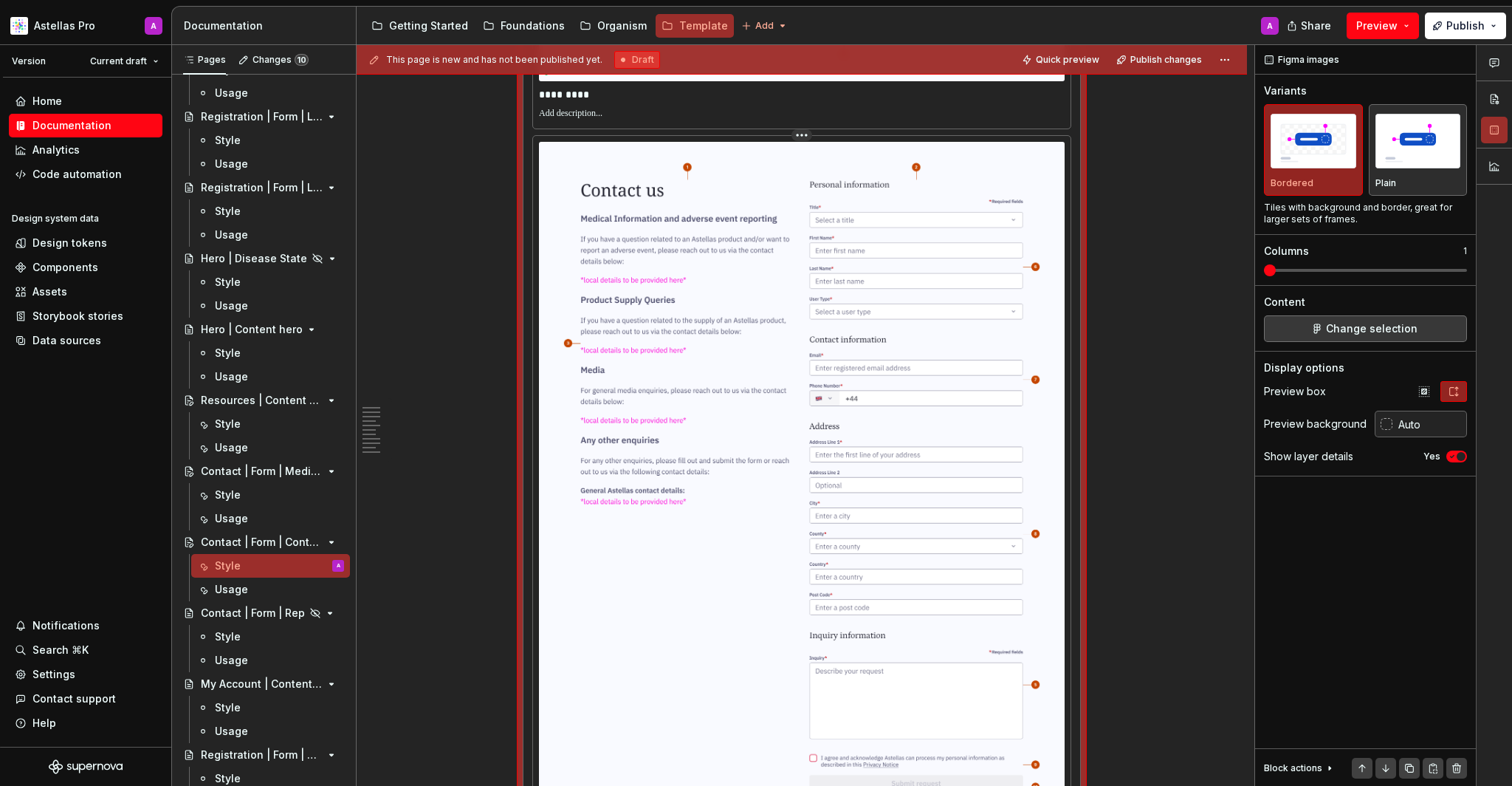
scroll to position [1376, 0]
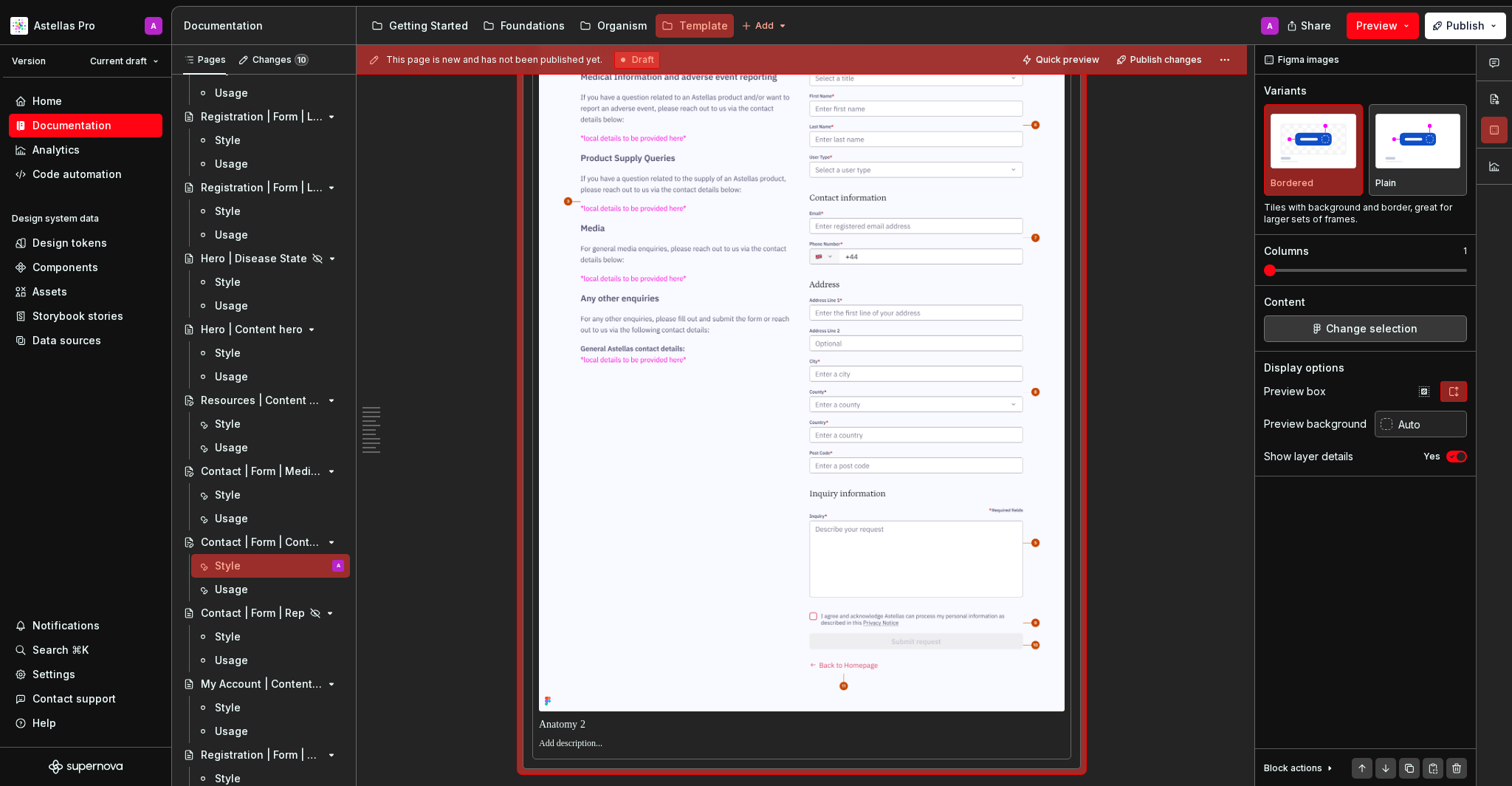
click at [612, 717] on p at bounding box center [801, 724] width 526 height 15
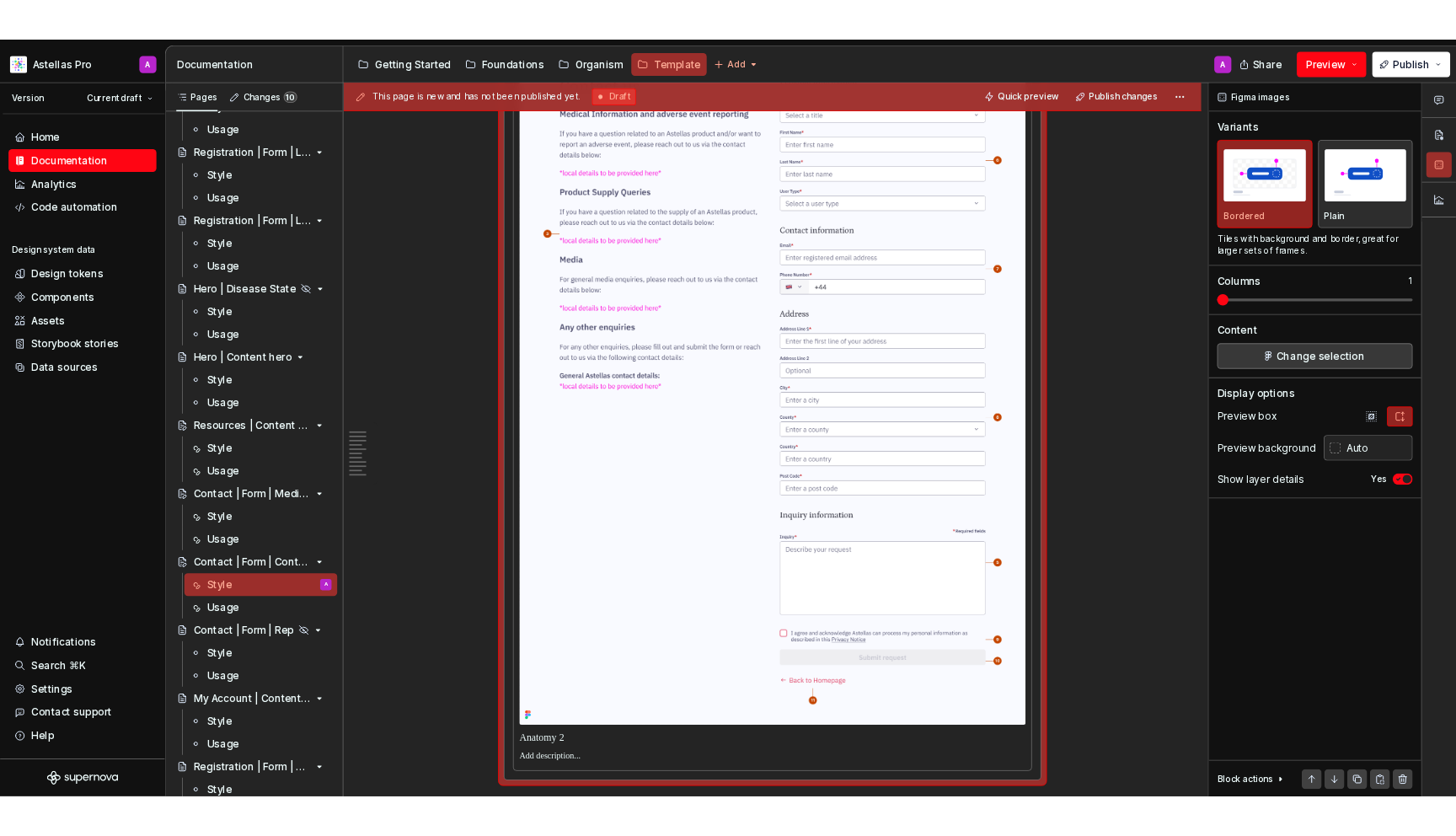
scroll to position [1590, 0]
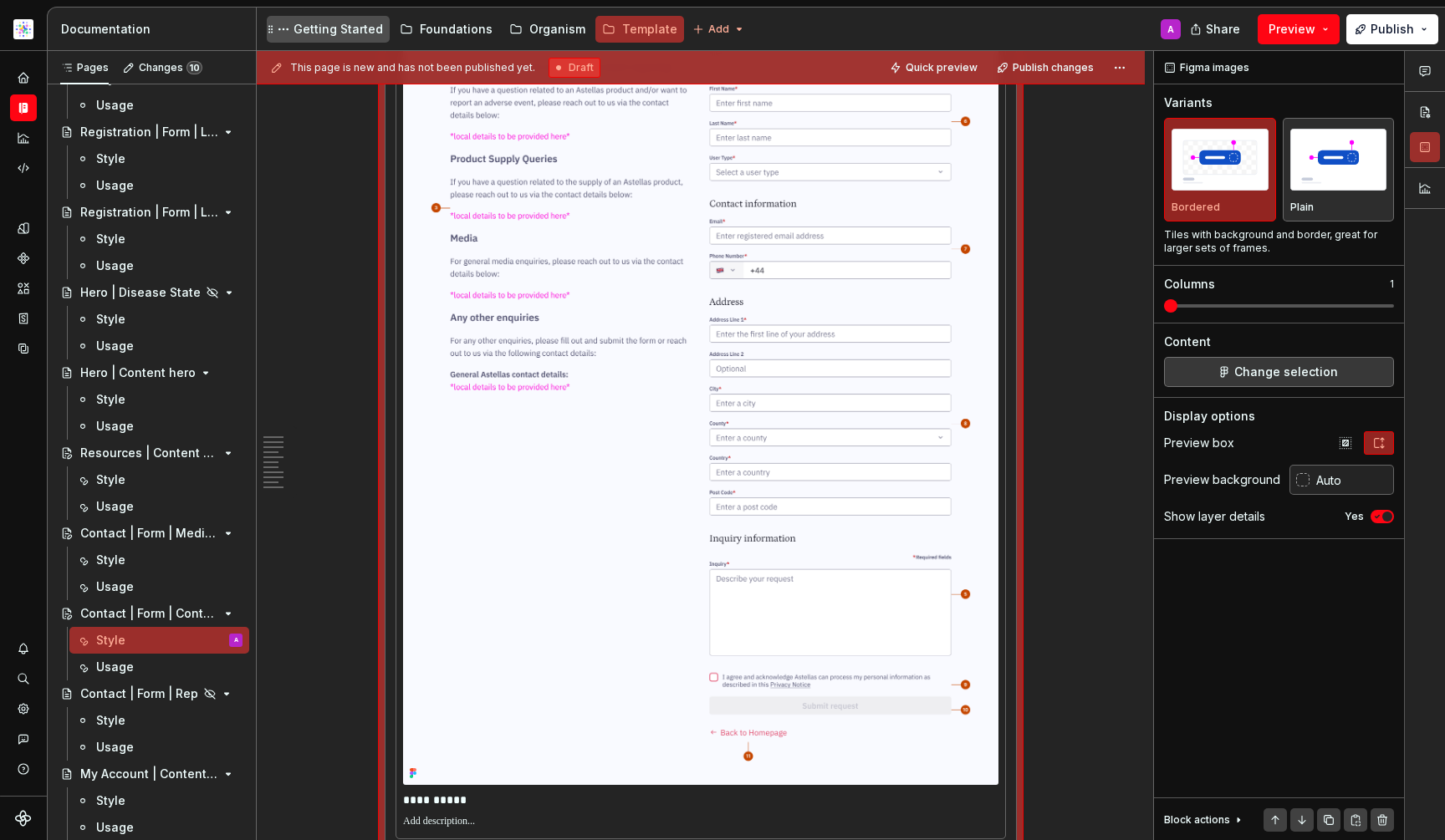
type textarea "*"
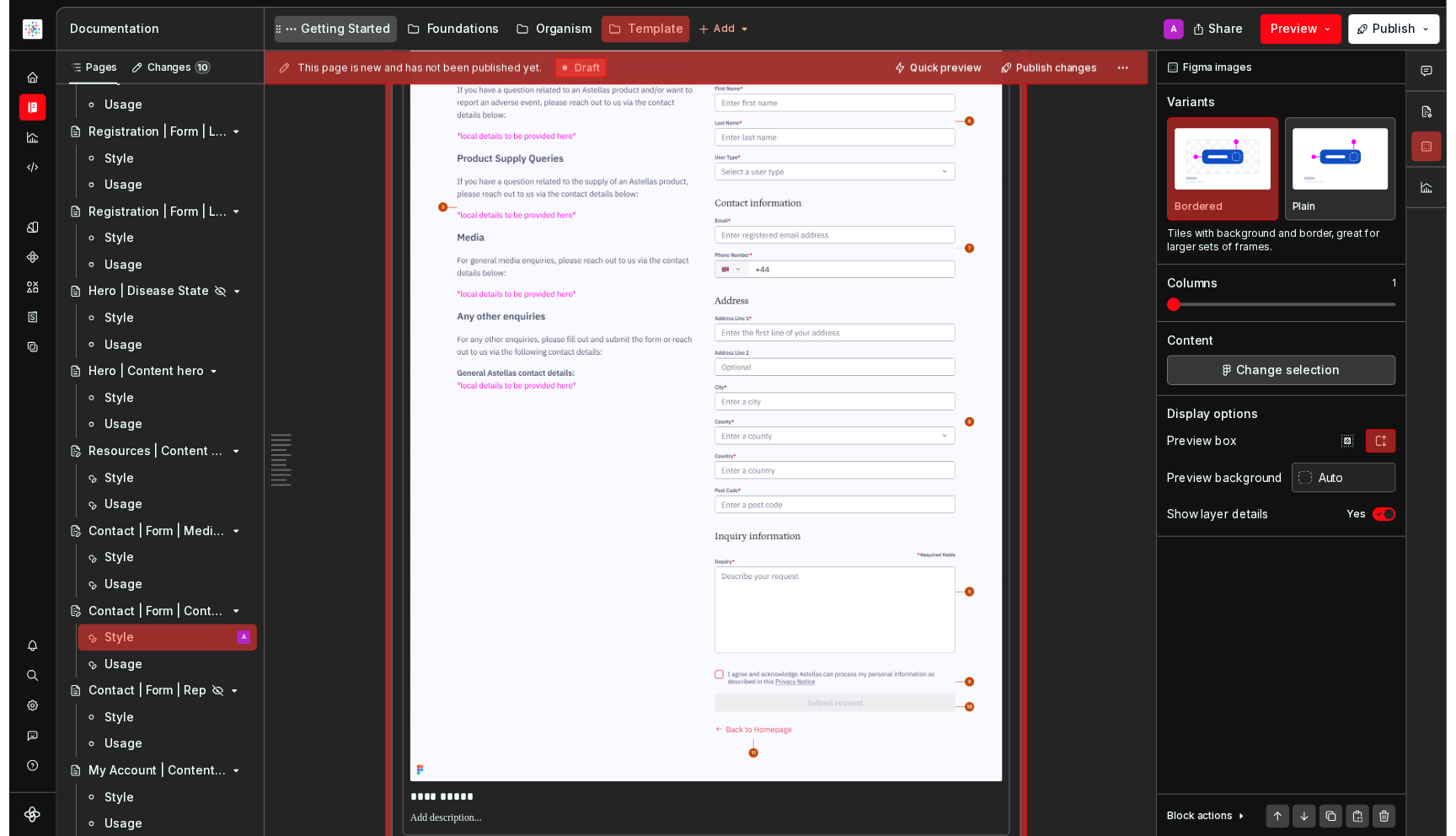
scroll to position [1627, 0]
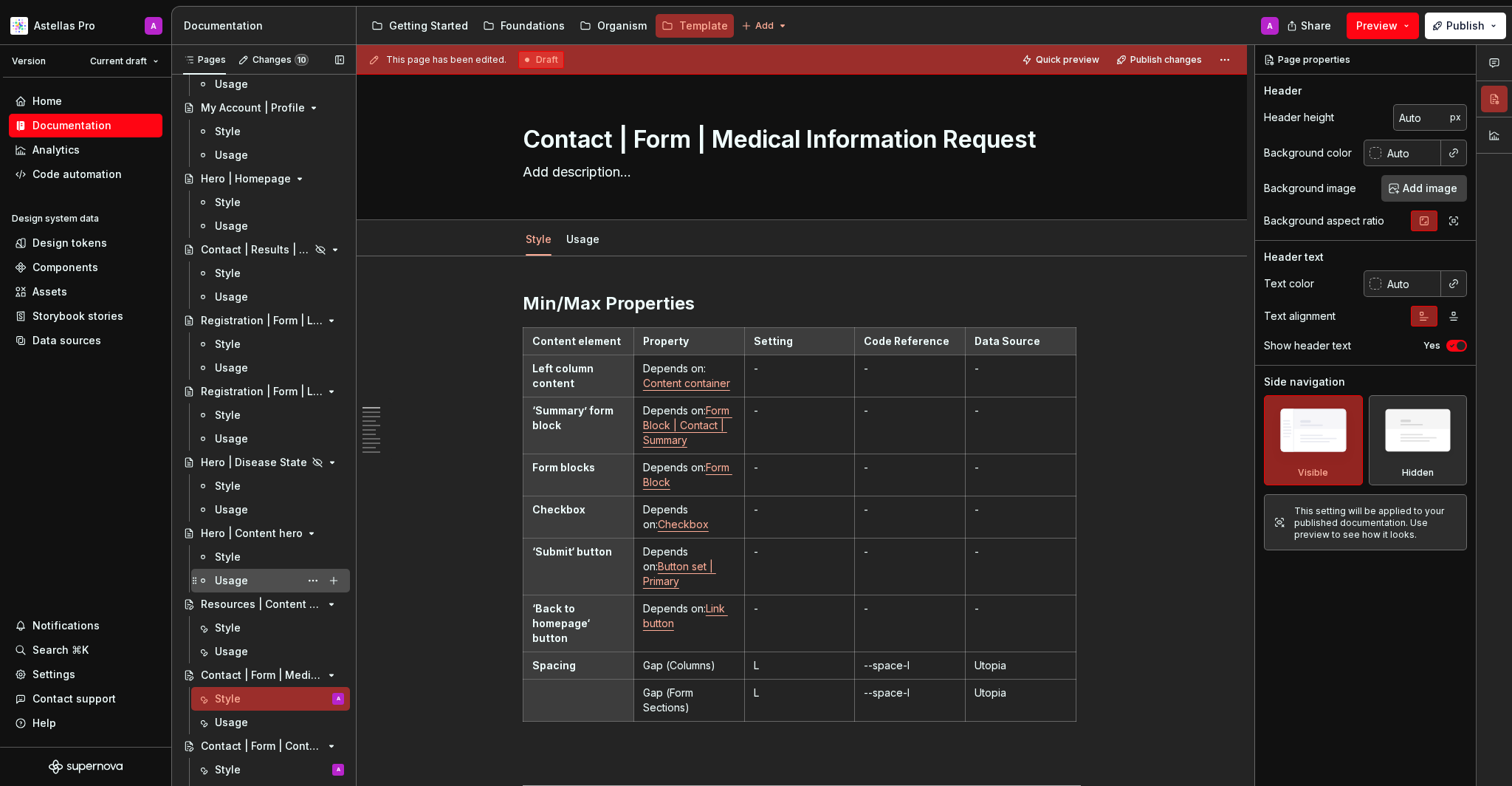
scroll to position [446, 0]
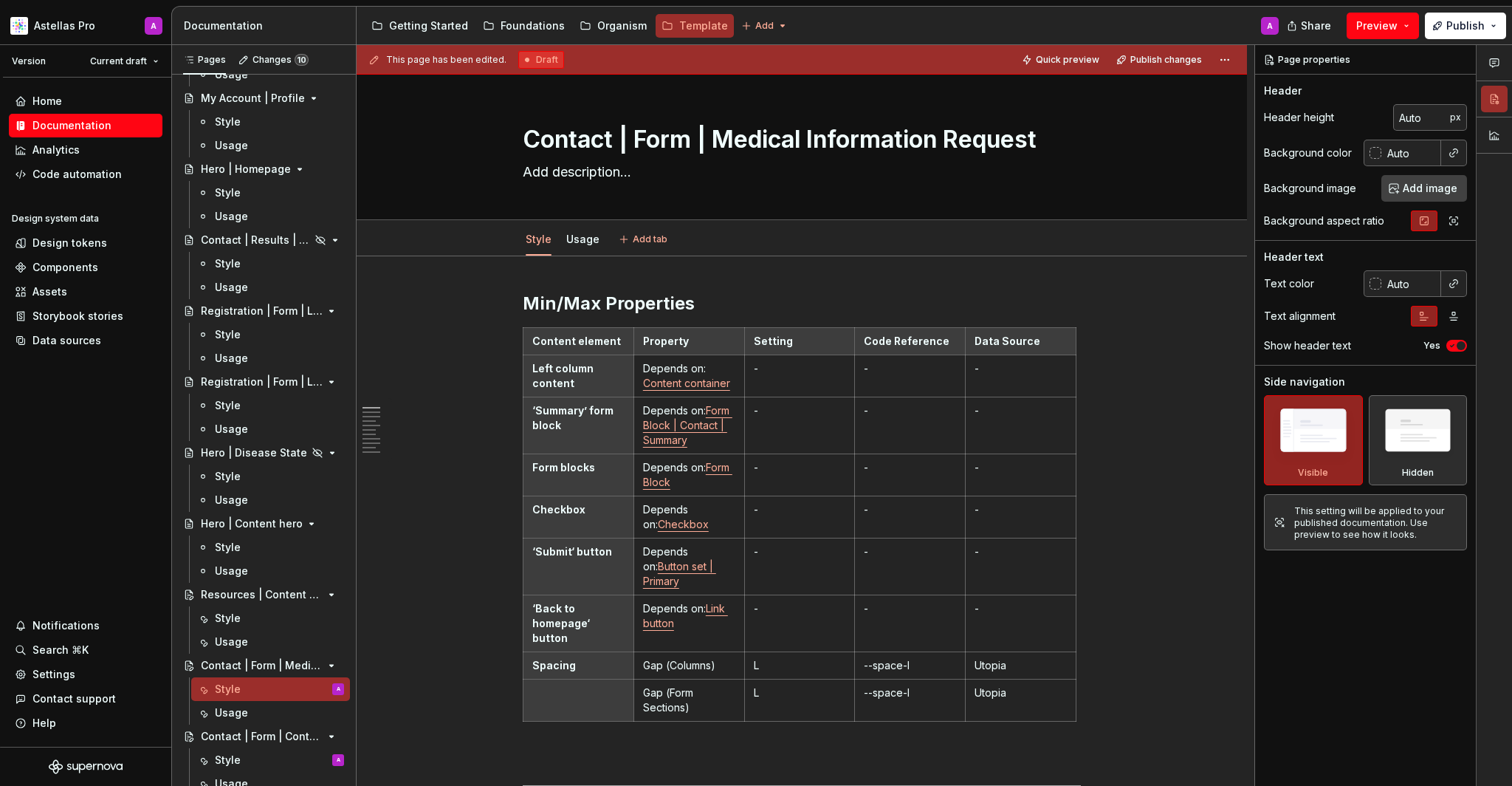
type textarea "*"
